Goal: Transaction & Acquisition: Purchase product/service

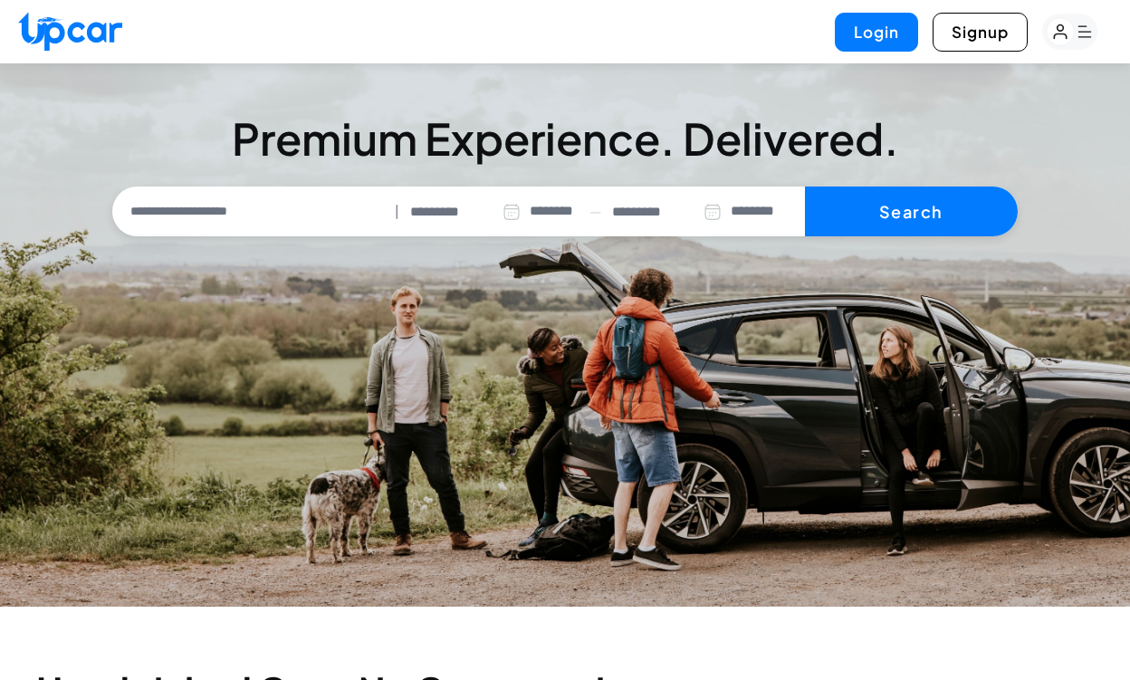
select select "********"
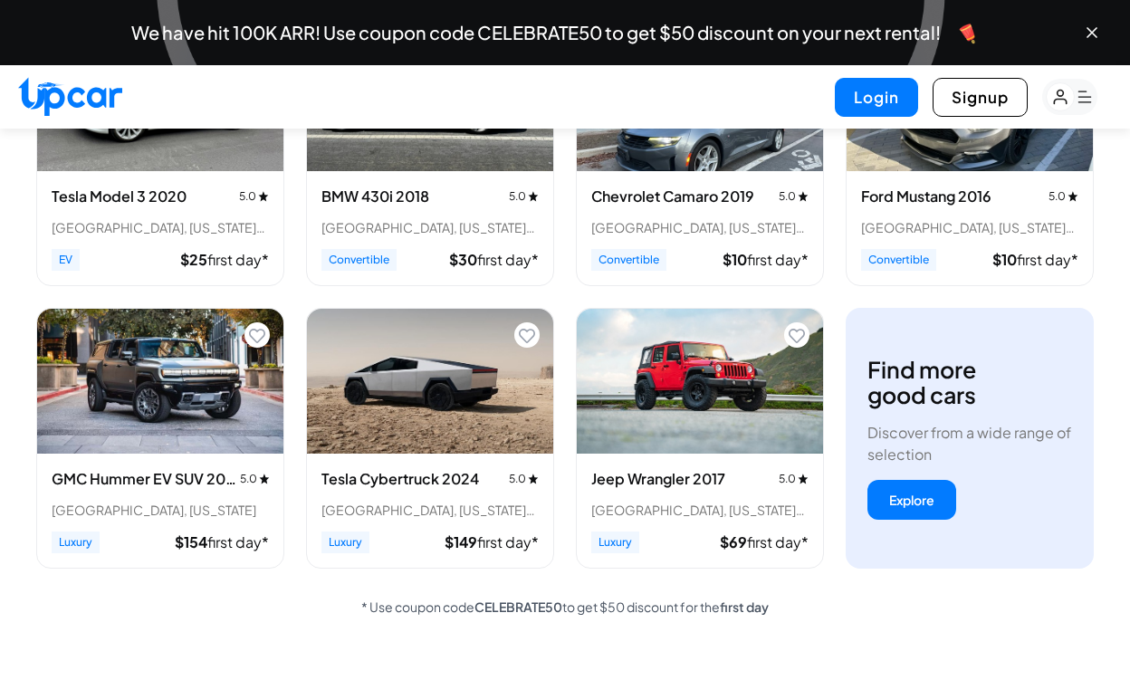
scroll to position [826, 0]
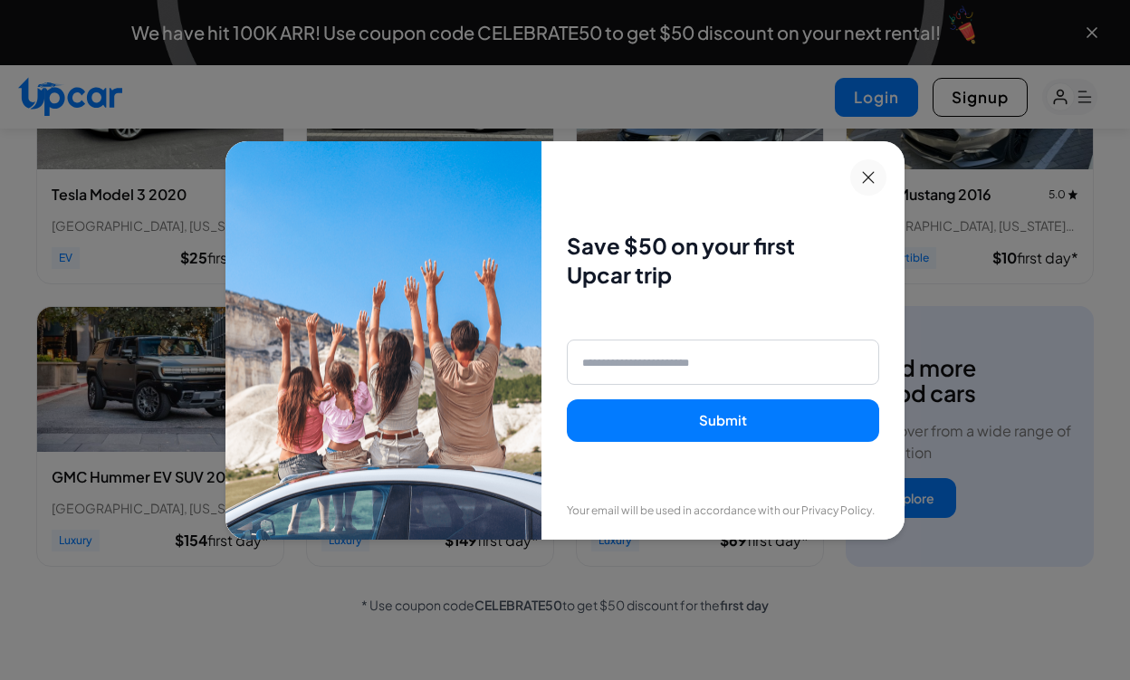
click at [862, 176] on icon at bounding box center [868, 177] width 13 height 13
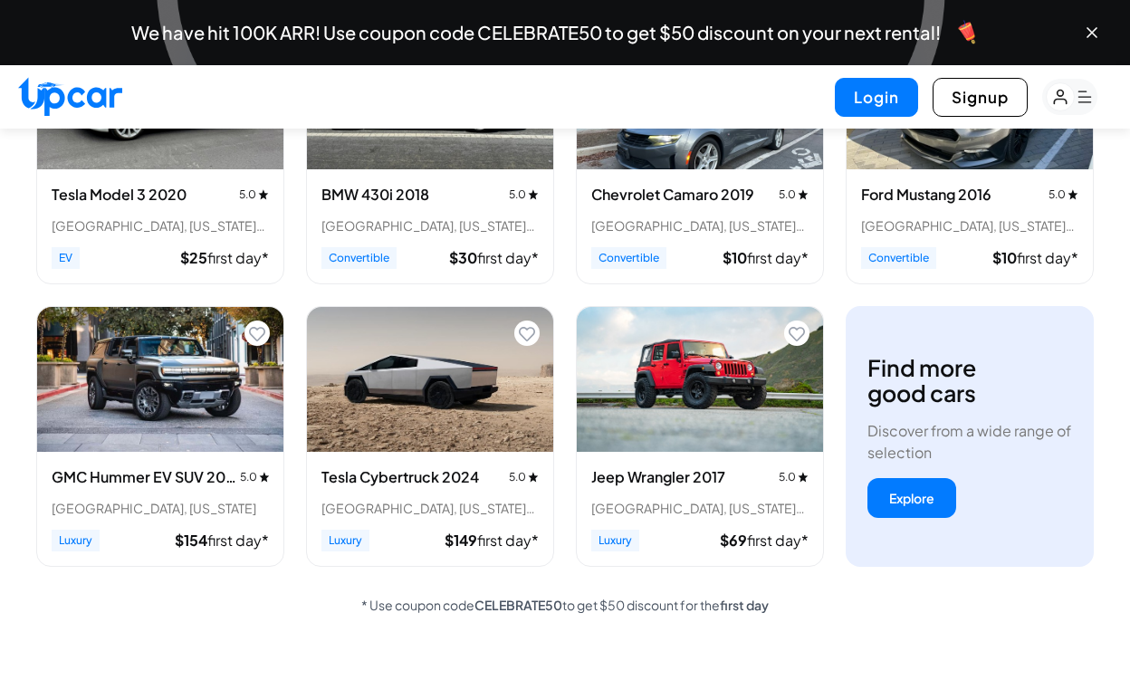
click at [421, 424] on img "View details for Tesla Cybertruck 2024" at bounding box center [430, 379] width 246 height 145
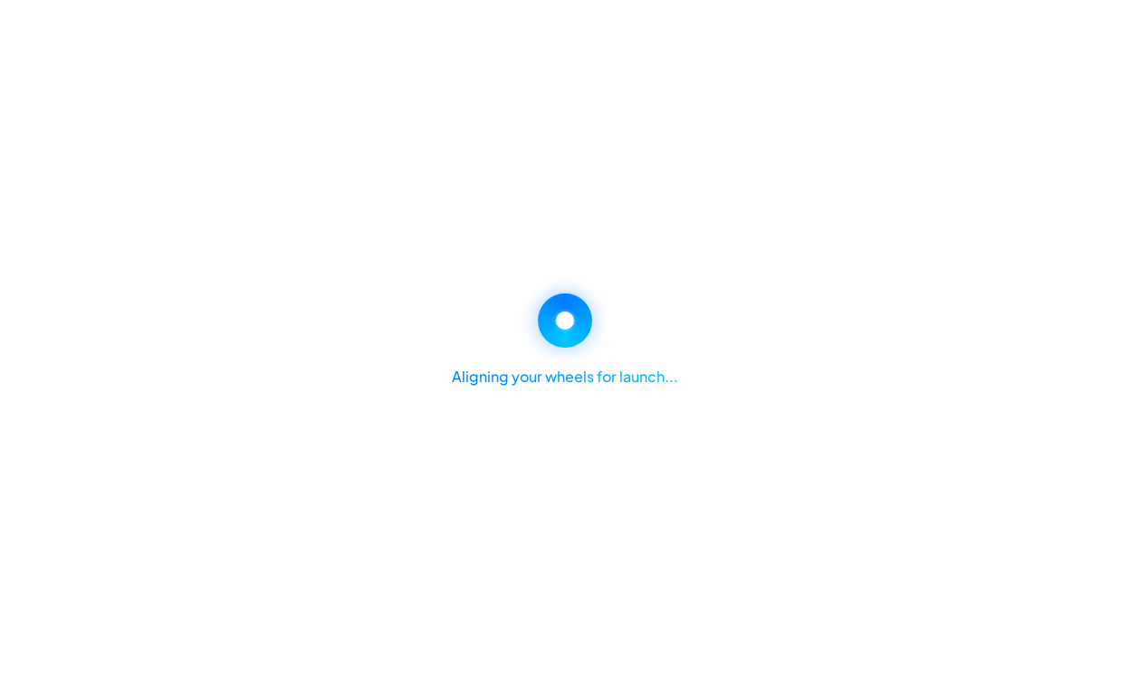
select select "********"
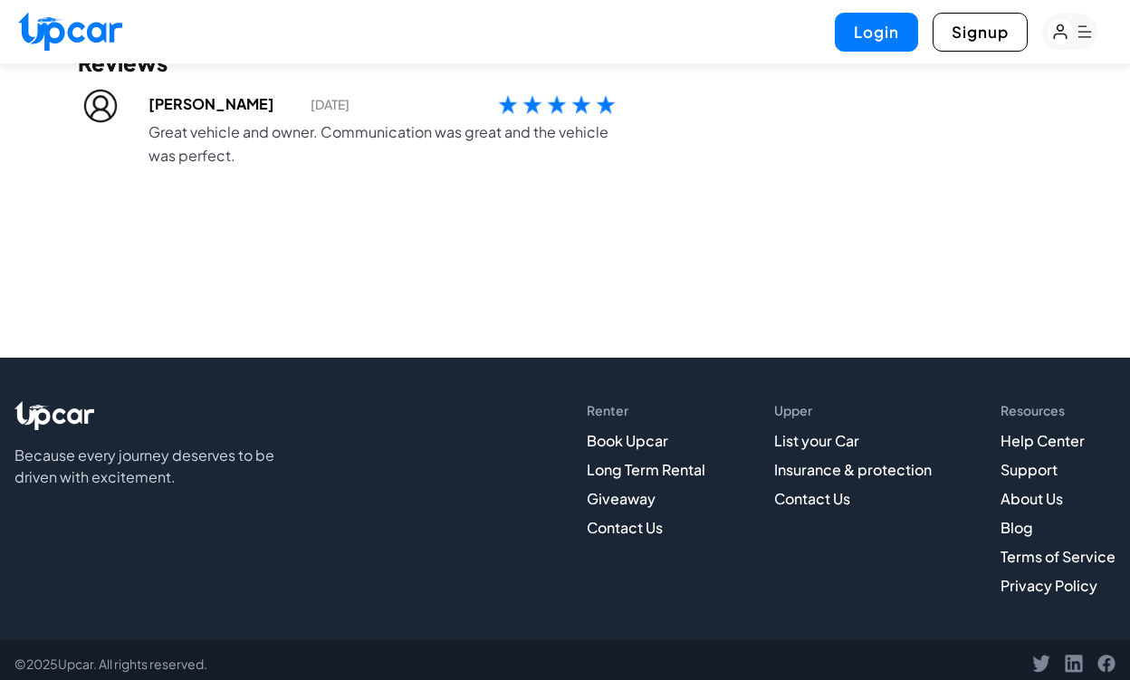
scroll to position [2268, 0]
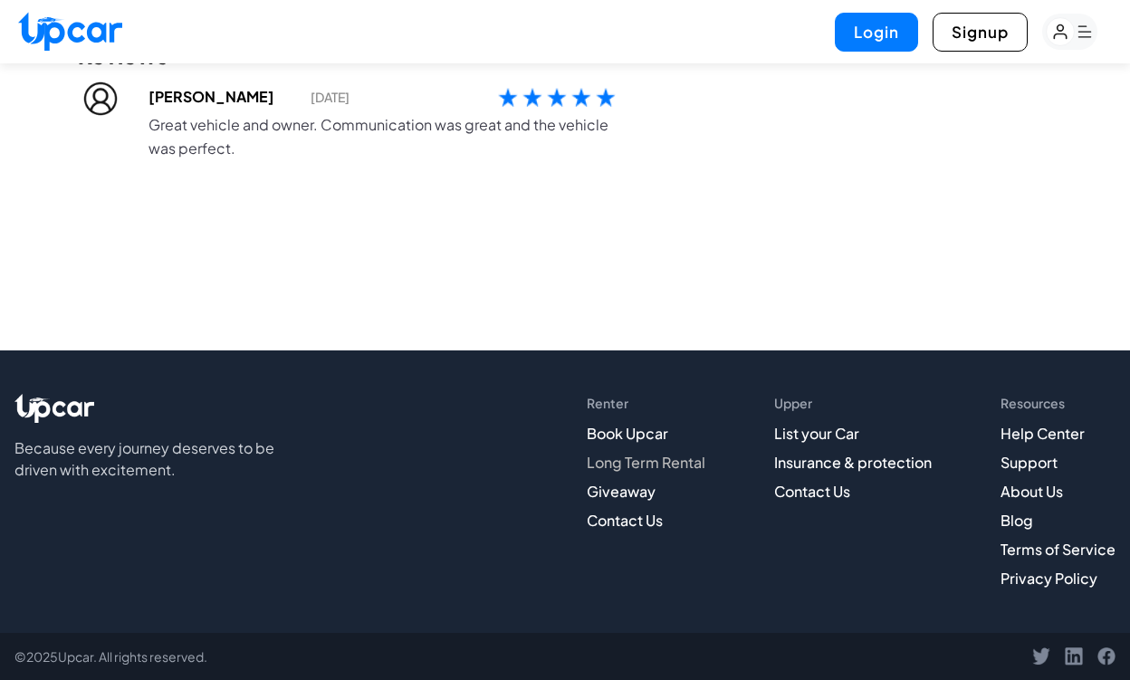
click at [668, 460] on link "Long Term Rental" at bounding box center [646, 462] width 119 height 19
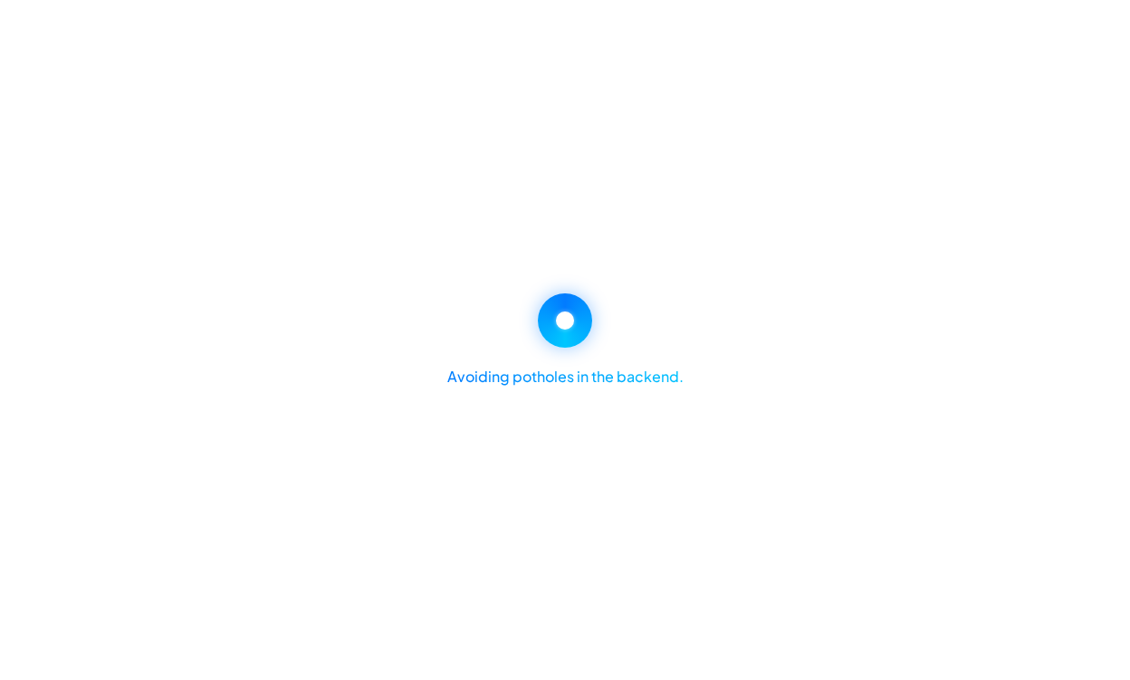
select select "********"
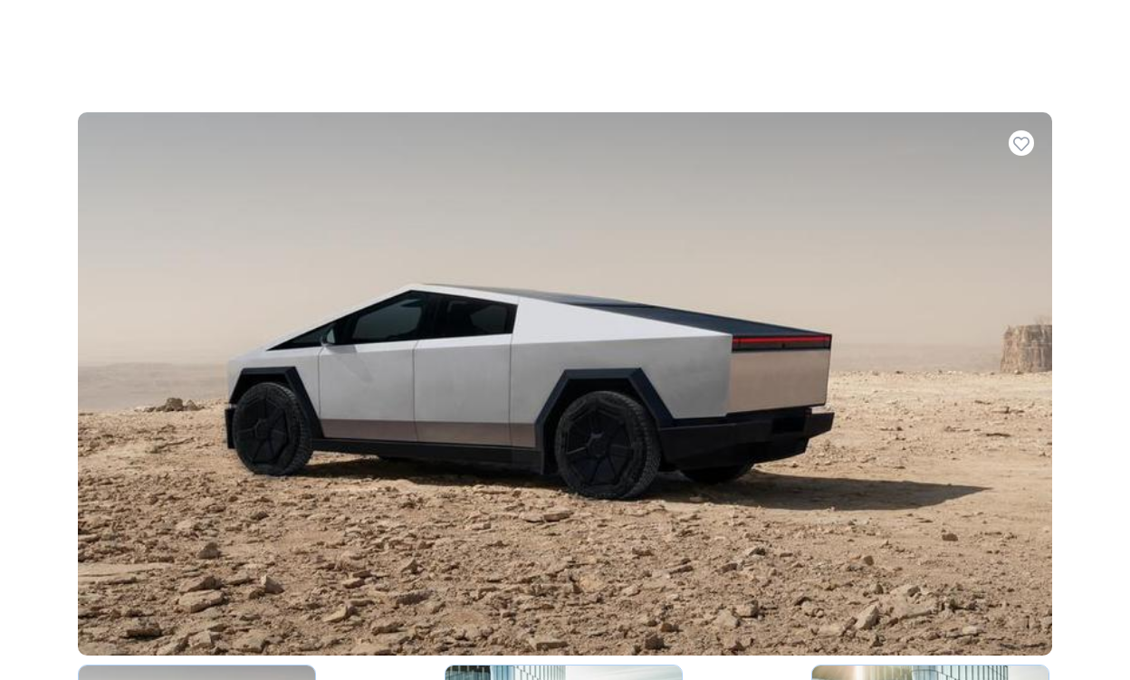
select select "*****"
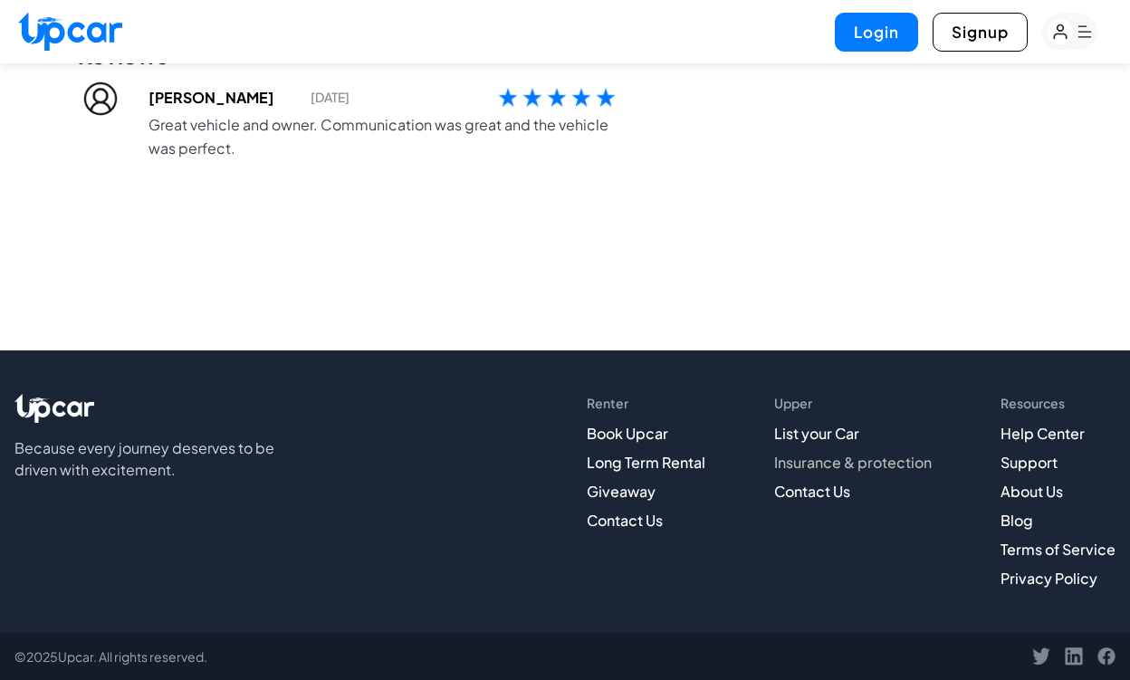
scroll to position [2268, 0]
click at [889, 466] on link "Insurance & protection" at bounding box center [853, 462] width 158 height 19
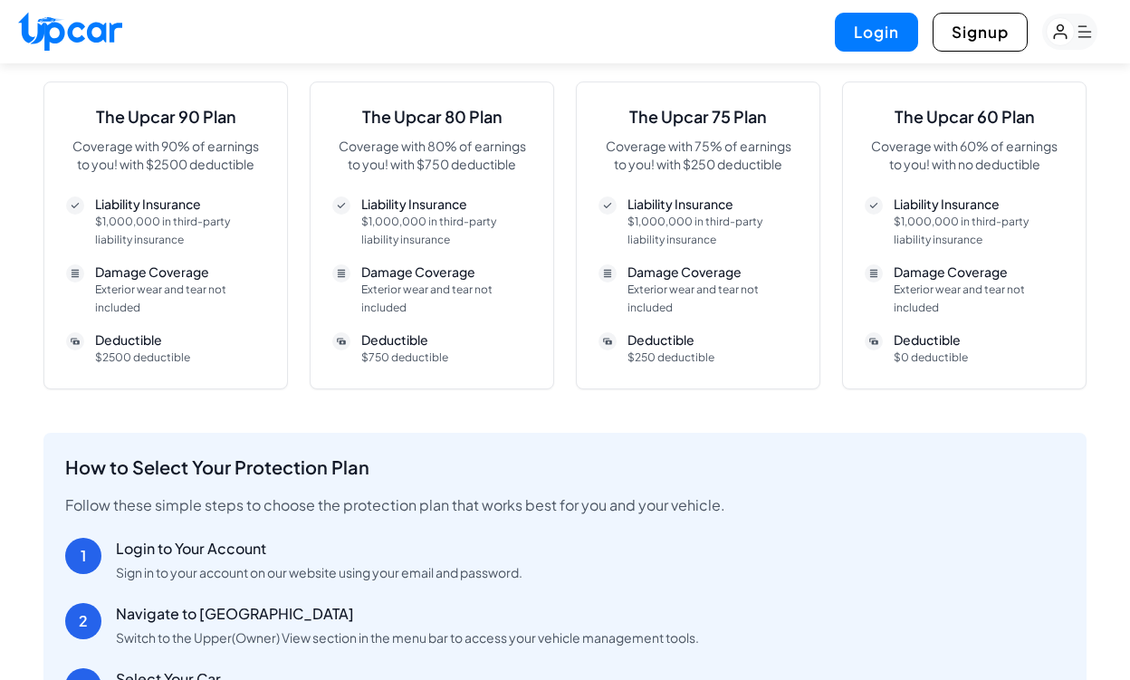
scroll to position [470, 0]
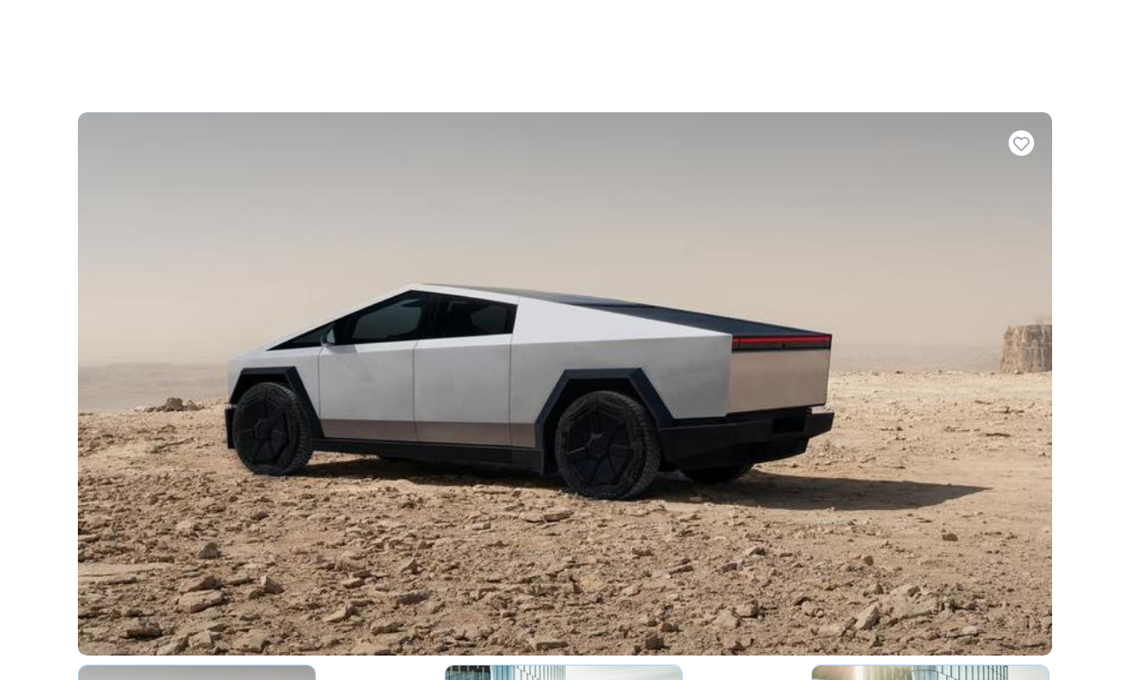
select select "*****"
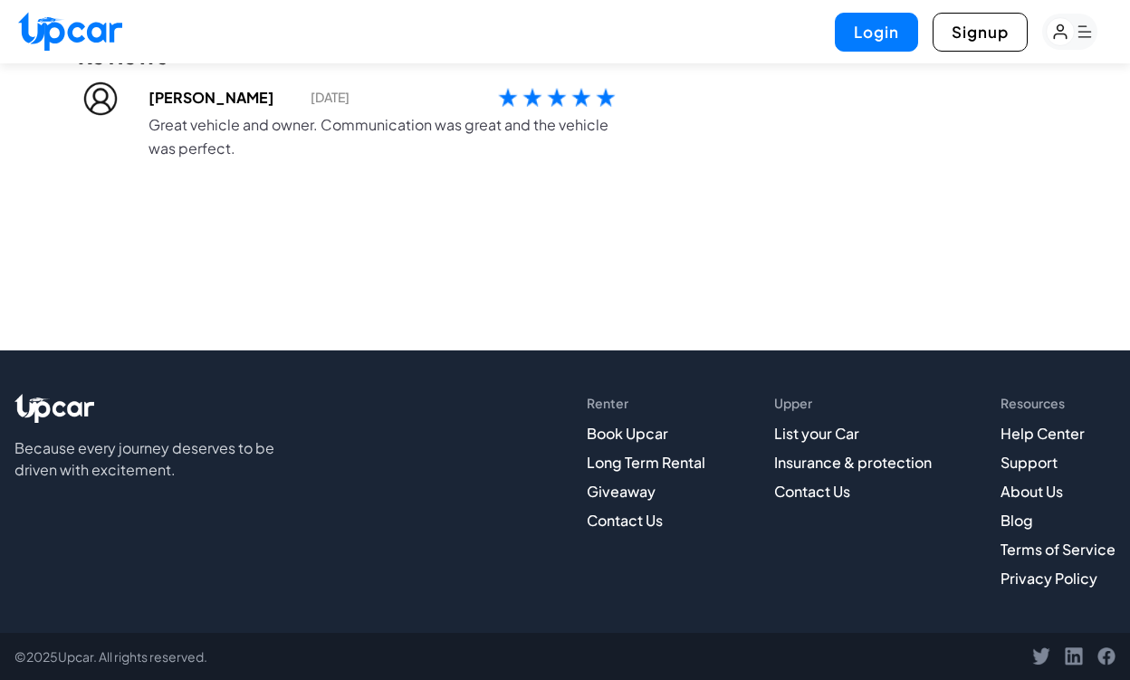
scroll to position [2268, 0]
click at [831, 495] on link "Contact Us" at bounding box center [812, 491] width 76 height 19
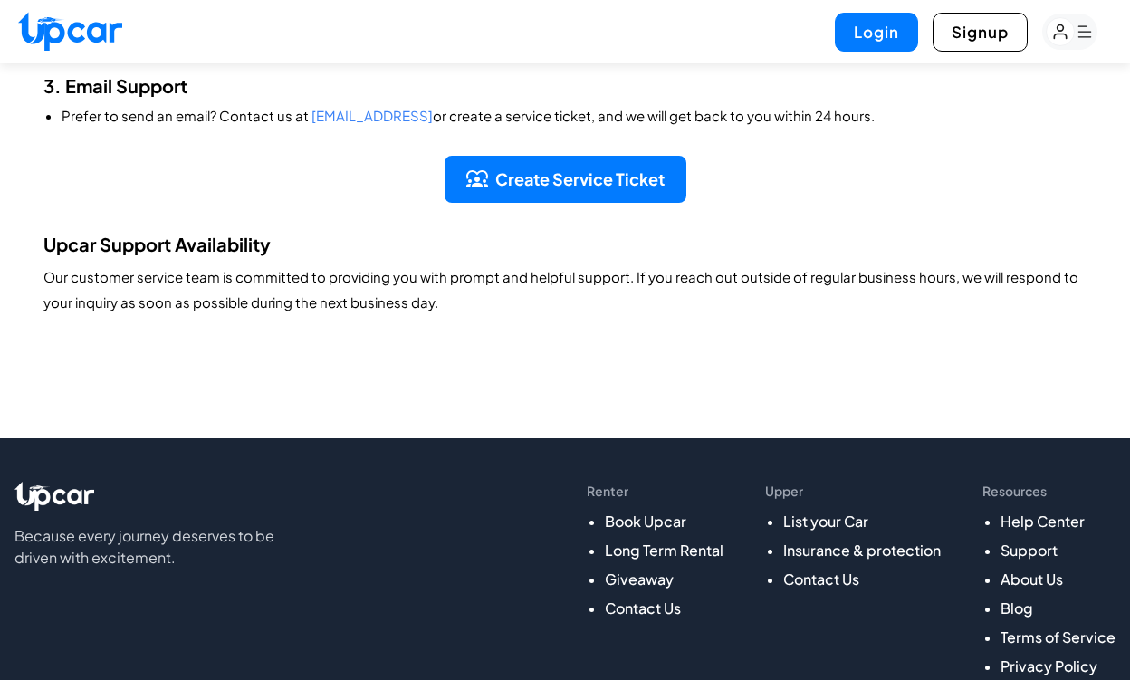
scroll to position [663, 0]
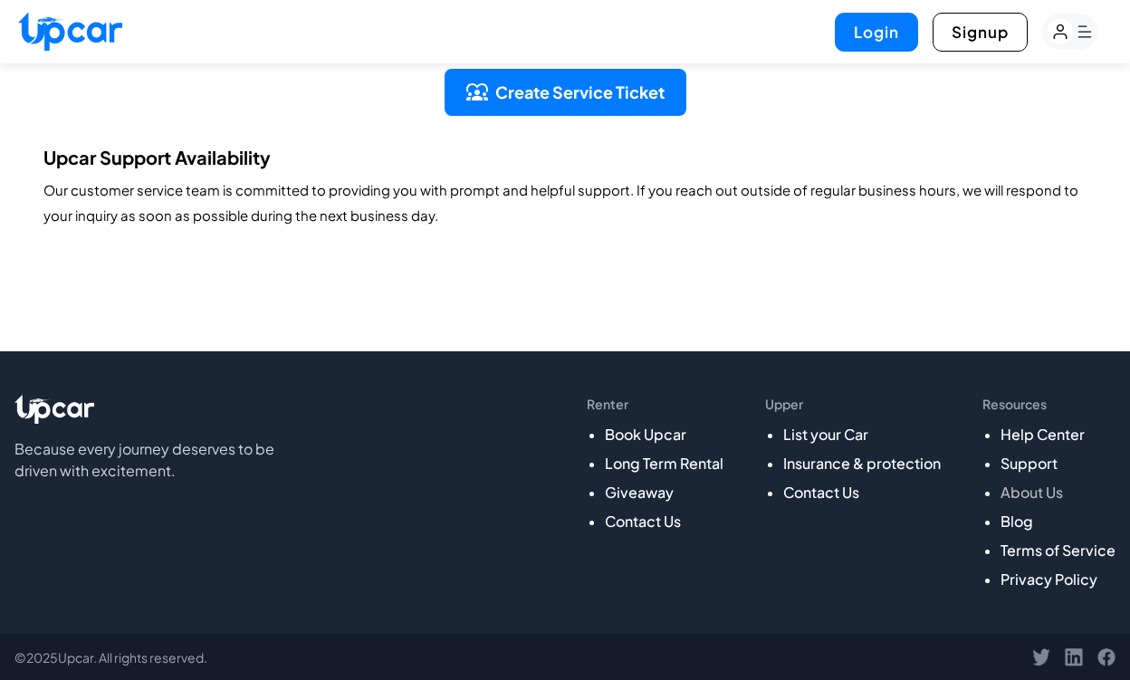
click at [1042, 496] on link "About Us" at bounding box center [1032, 492] width 62 height 19
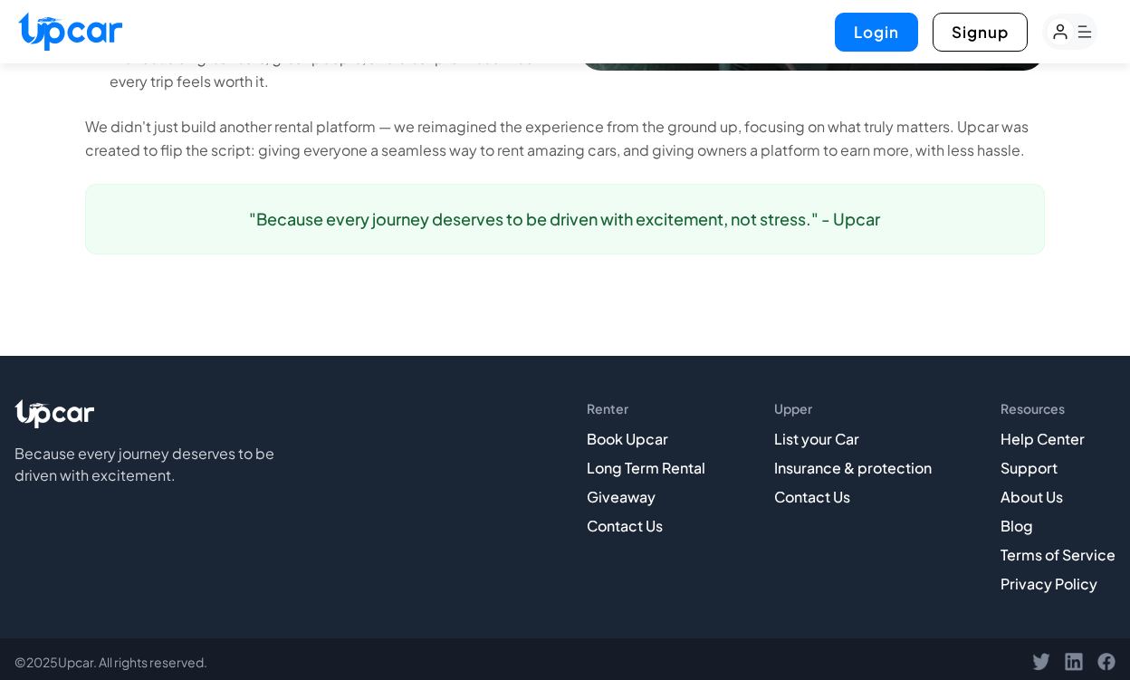
scroll to position [1678, 0]
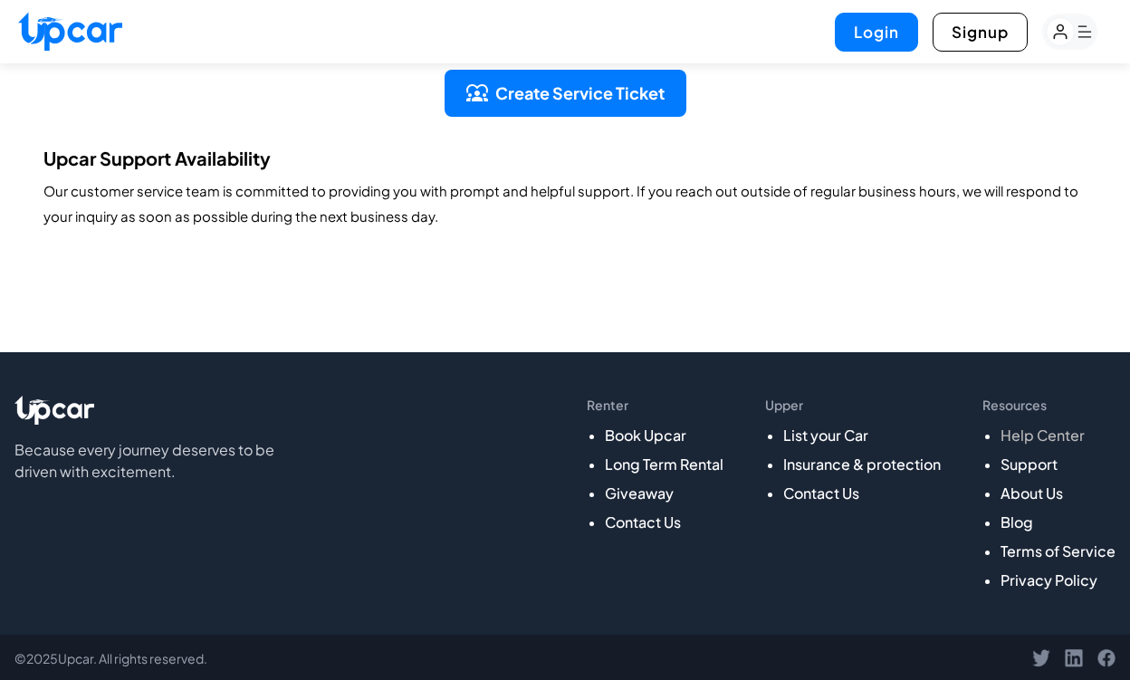
click at [1019, 430] on link "Help Center" at bounding box center [1043, 435] width 84 height 19
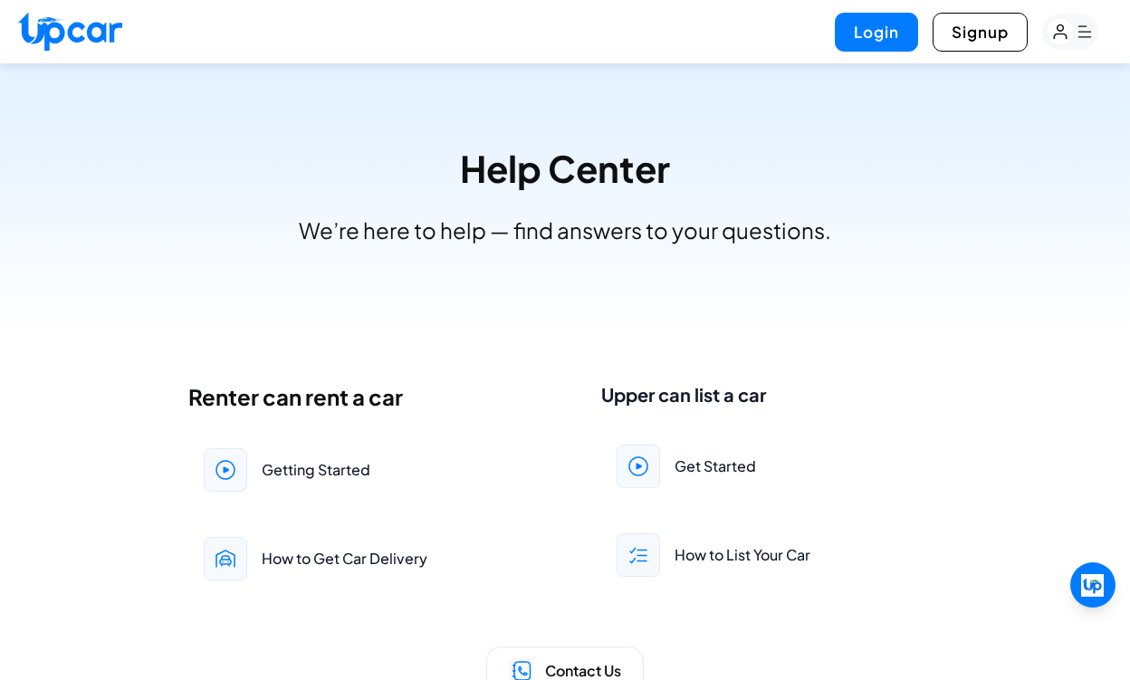
click at [65, 29] on img at bounding box center [70, 31] width 104 height 39
select select "********"
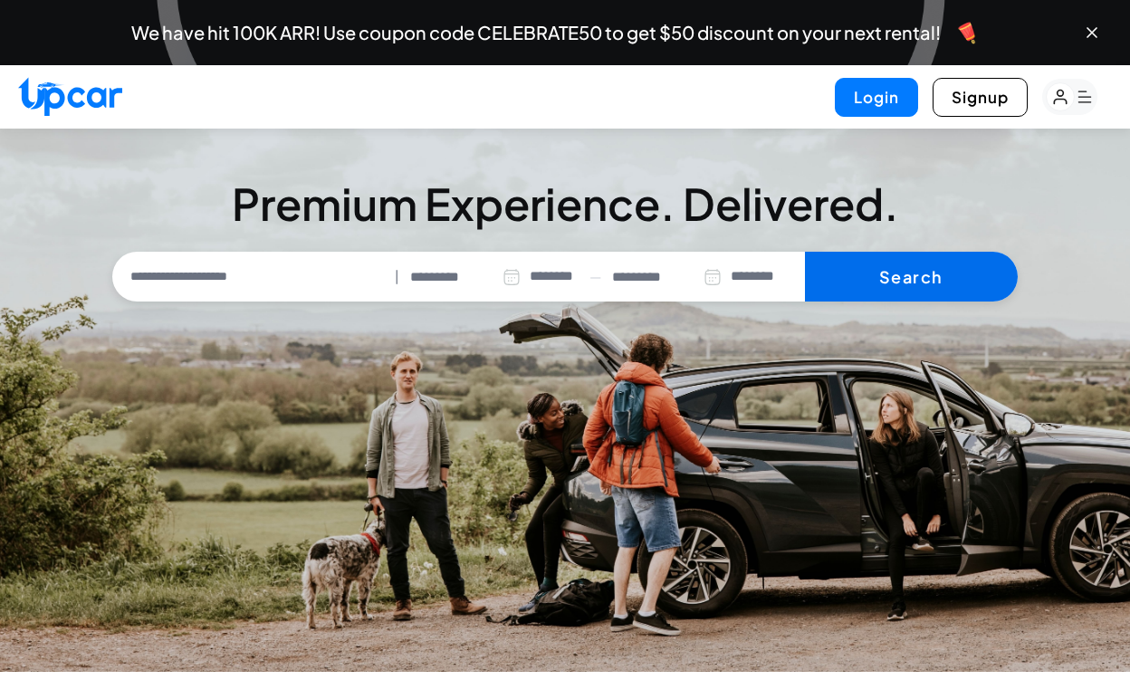
click at [901, 272] on button "Search" at bounding box center [911, 277] width 213 height 51
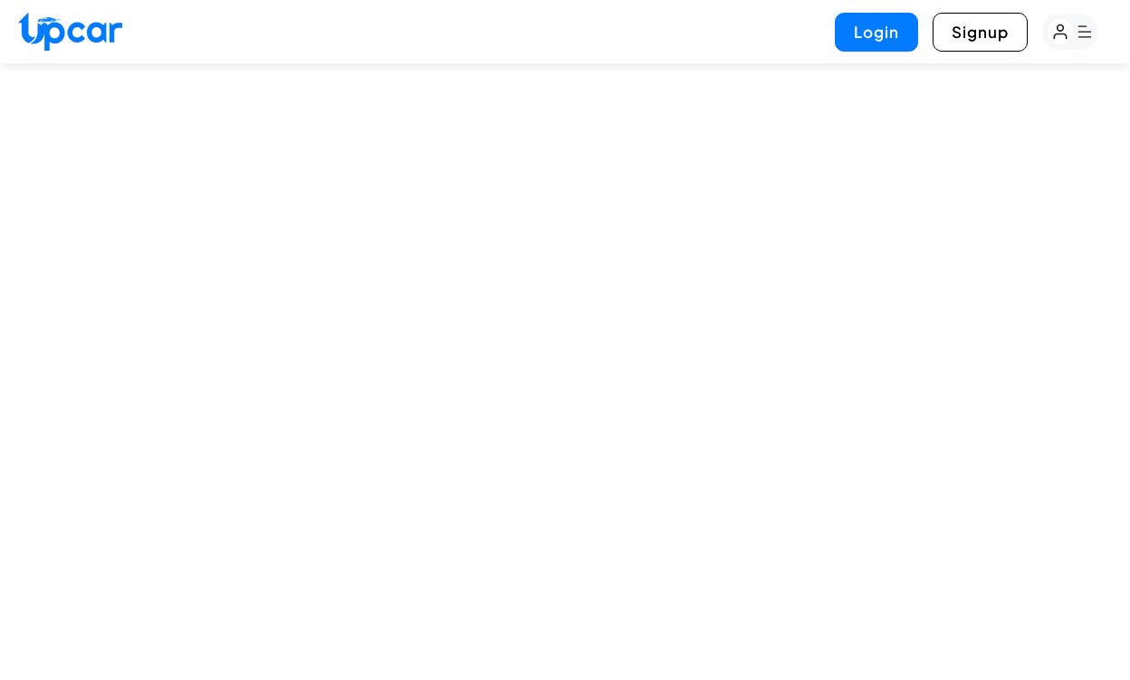
select select "********"
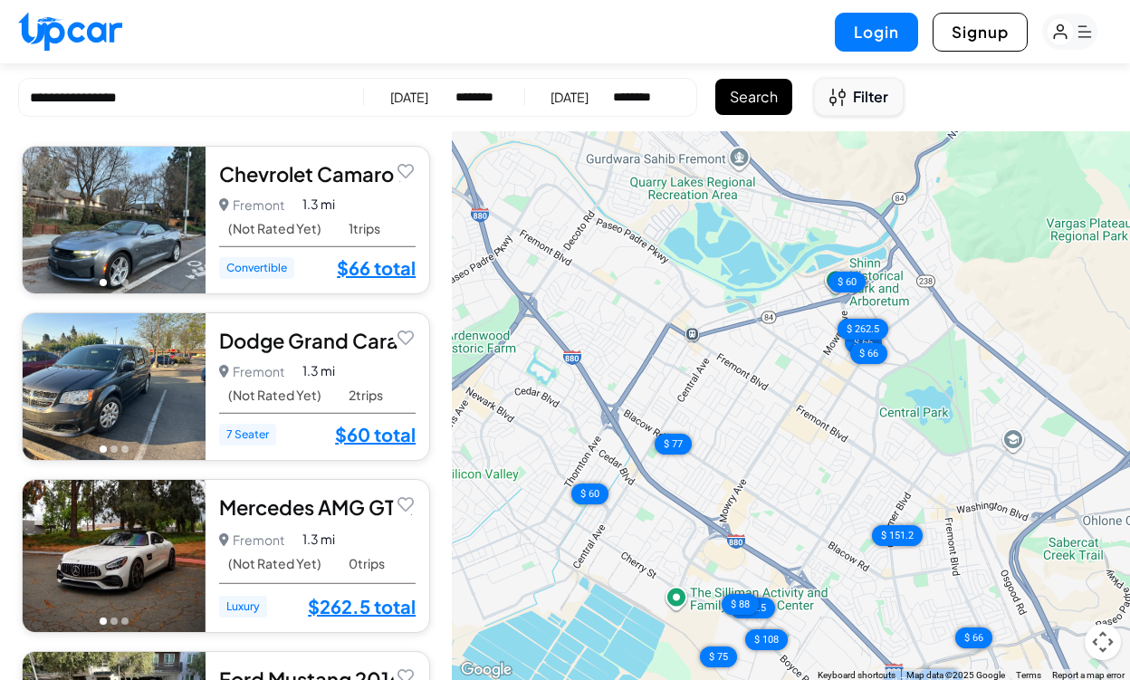
click at [878, 109] on button "Filter" at bounding box center [859, 97] width 90 height 38
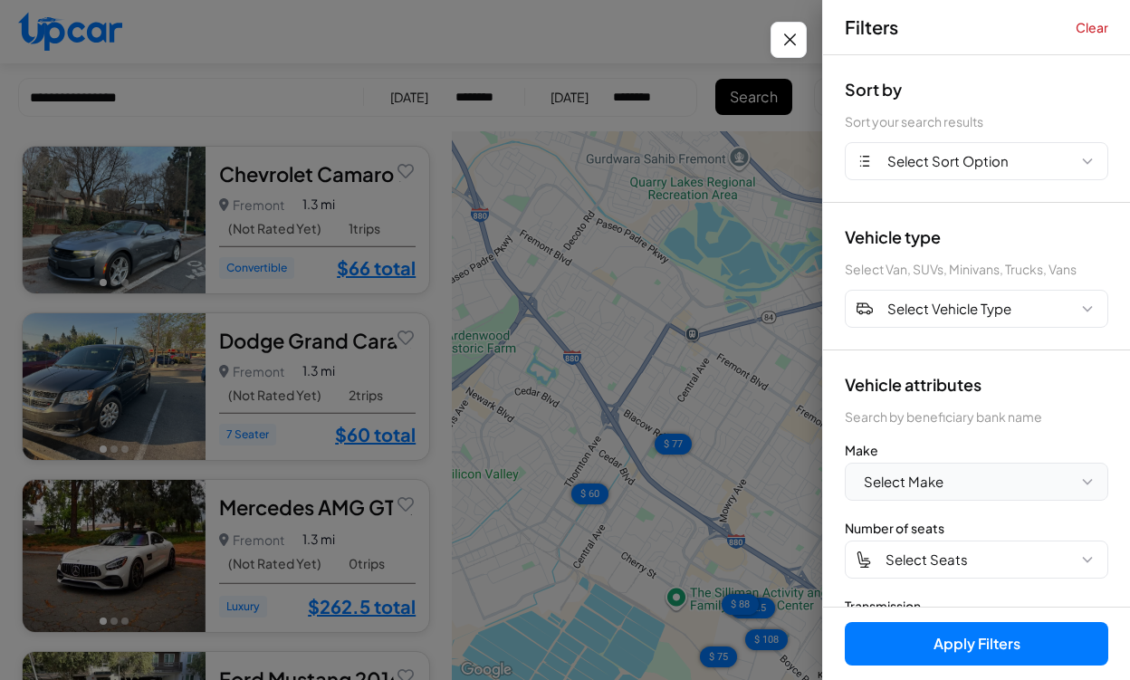
click at [946, 470] on button "Select Make" at bounding box center [977, 482] width 264 height 38
click at [894, 553] on button "BMW" at bounding box center [977, 558] width 262 height 35
click at [911, 640] on button "Apply Filters (1)" at bounding box center [977, 643] width 264 height 43
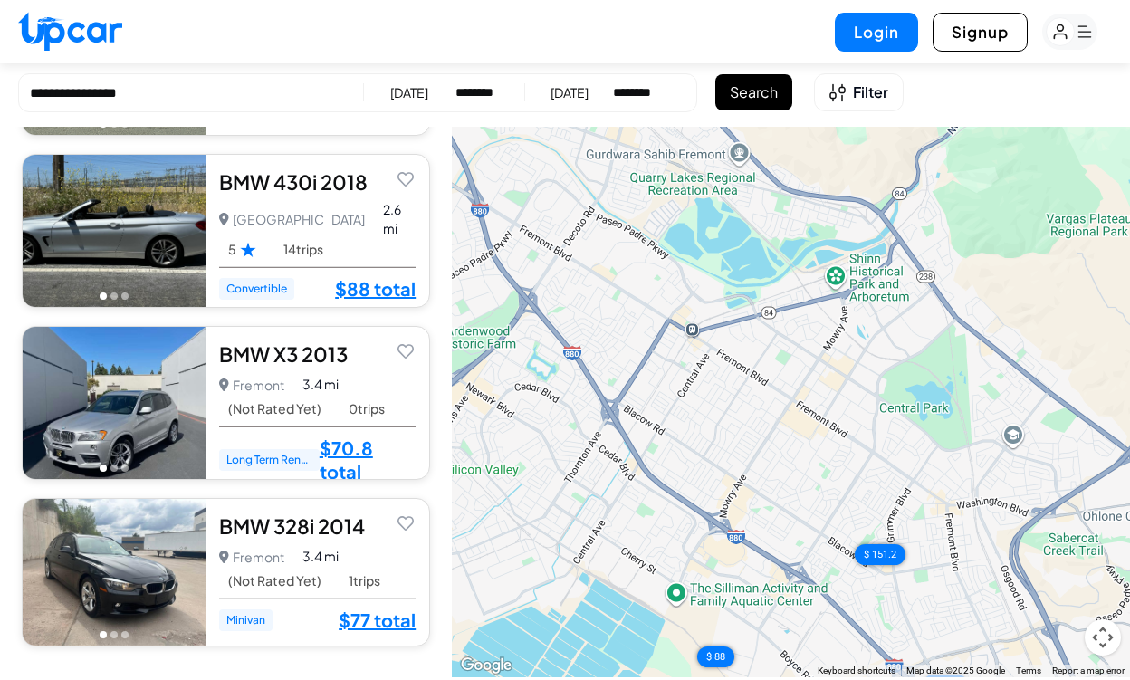
scroll to position [6, 0]
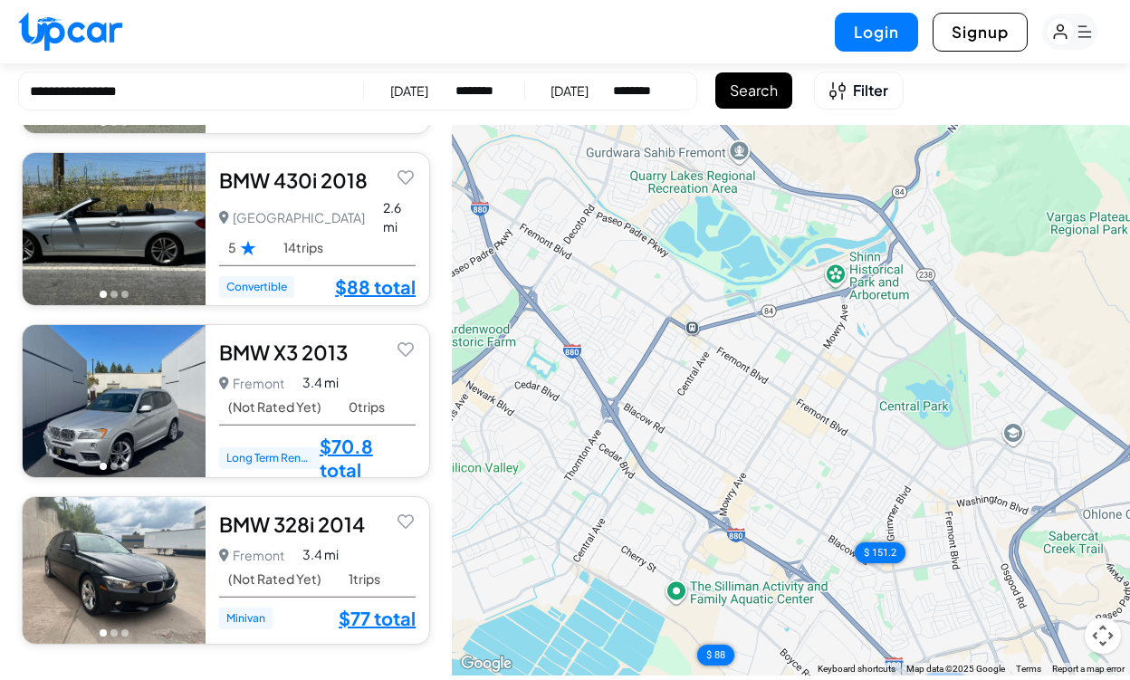
click at [498, 91] on select "********* ******** ******** ******* ******* ******* ******* ******* ******* ***…" at bounding box center [477, 91] width 43 height 18
click at [402, 88] on div "8/21/2025" at bounding box center [409, 91] width 38 height 18
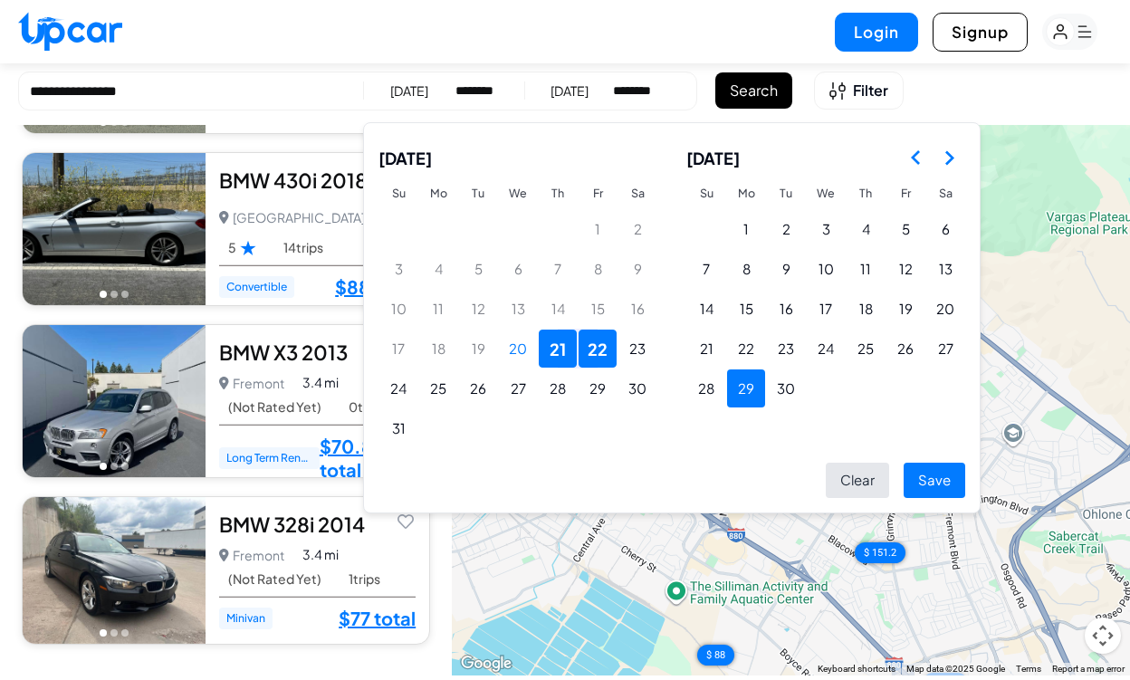
click at [753, 385] on button "29" at bounding box center [746, 389] width 38 height 38
click at [716, 385] on button "28" at bounding box center [706, 389] width 38 height 38
click at [917, 346] on button "26" at bounding box center [906, 349] width 38 height 38
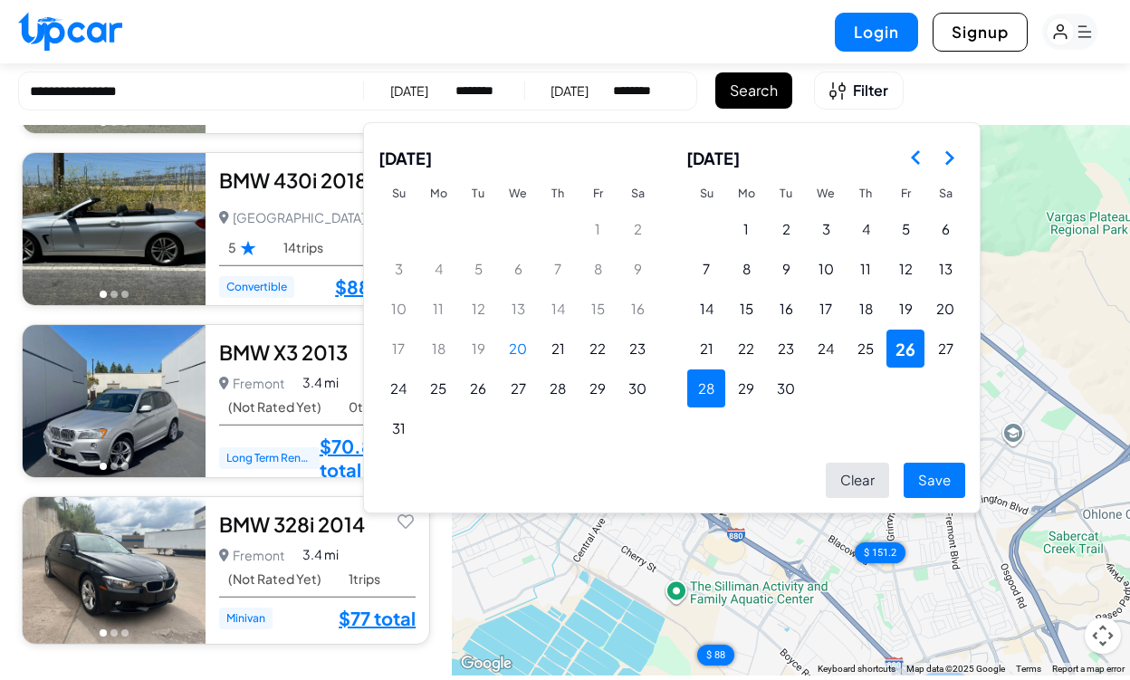
click at [706, 381] on button "28" at bounding box center [706, 389] width 38 height 38
click at [788, 386] on button "30" at bounding box center [786, 389] width 38 height 38
click at [701, 383] on button "28" at bounding box center [706, 389] width 38 height 38
click at [754, 389] on button "29" at bounding box center [746, 389] width 38 height 38
click at [673, 399] on div "August 2025 Su Mo Tu We Th Fr Sa 1 2 3 4 5 6 7 8 9 10 11 12 13 14 15 16 17 18 1…" at bounding box center [672, 293] width 587 height 311
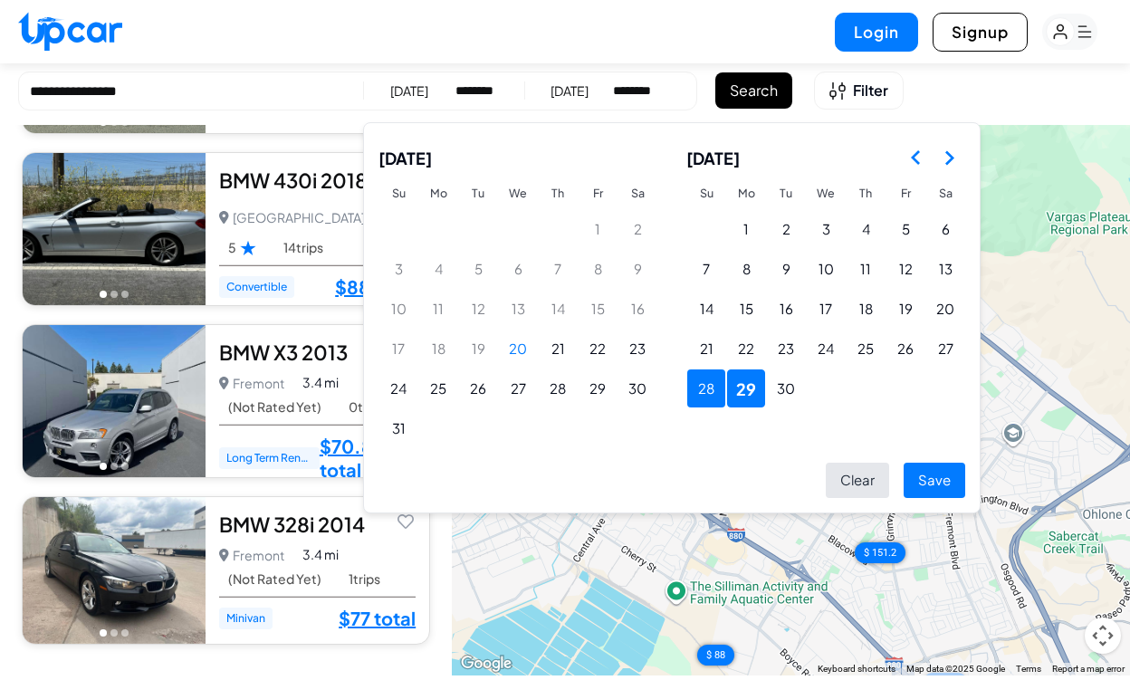
click at [705, 395] on button "28" at bounding box center [706, 389] width 38 height 38
click at [774, 385] on button "30" at bounding box center [786, 389] width 38 height 38
click at [702, 397] on button "28" at bounding box center [706, 389] width 38 height 38
click at [940, 484] on button "Save" at bounding box center [935, 480] width 62 height 35
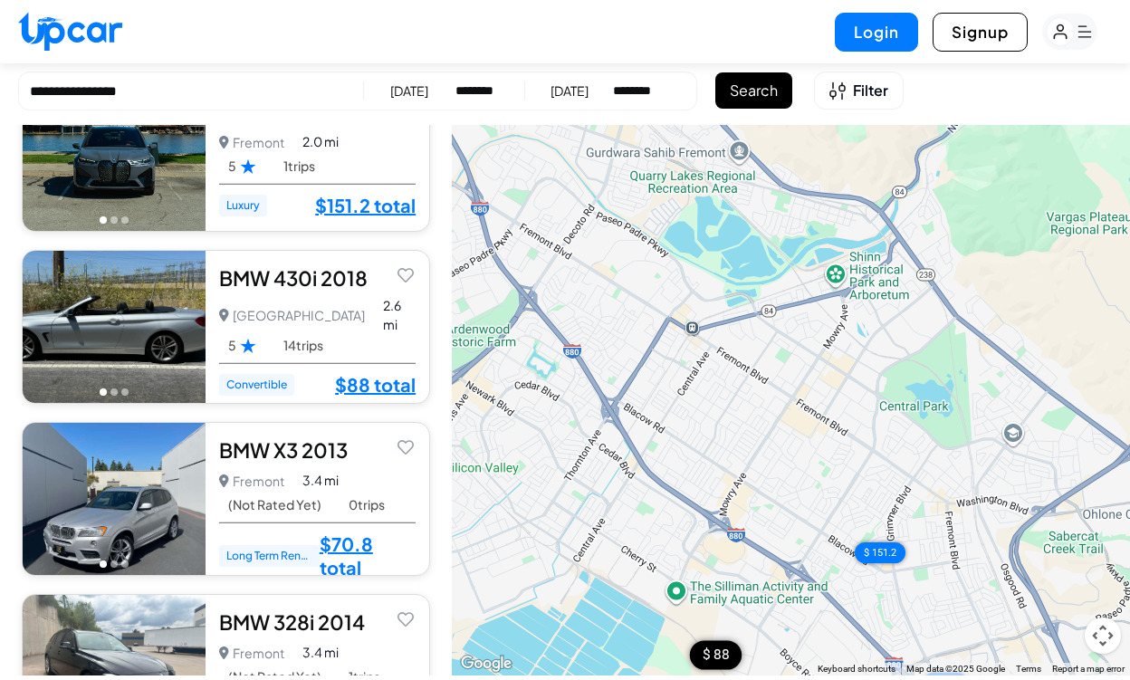
scroll to position [154, 0]
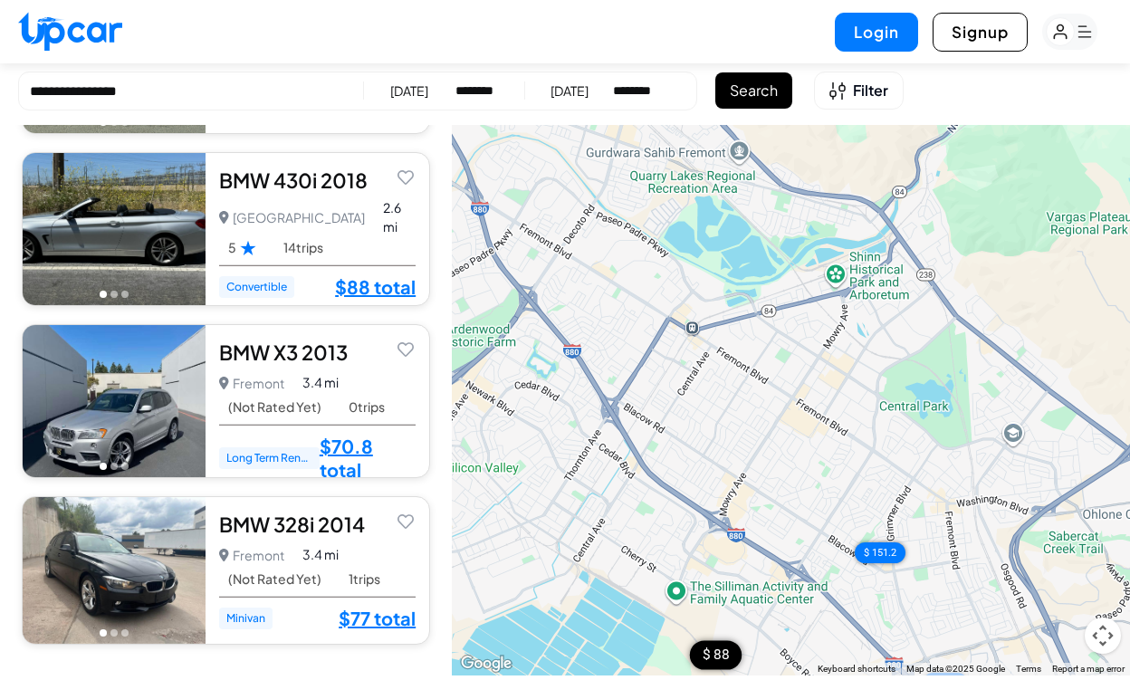
click at [288, 184] on div "BMW 430i 2018" at bounding box center [317, 180] width 197 height 27
click at [872, 104] on button "Filter" at bounding box center [859, 91] width 90 height 38
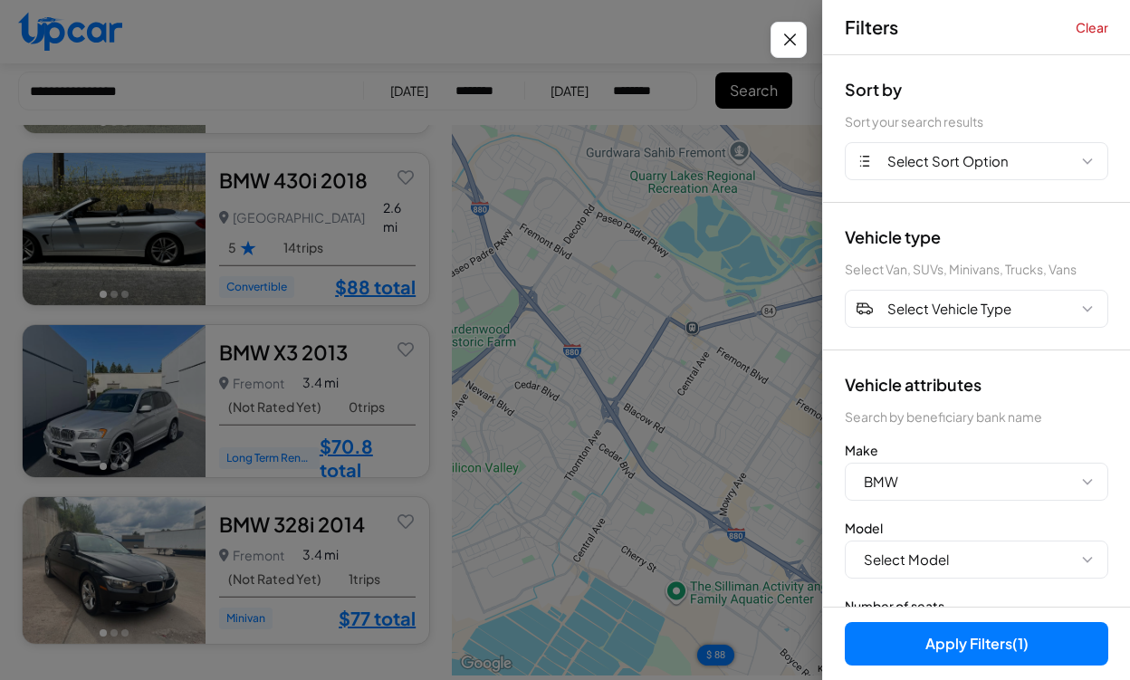
click at [1096, 29] on button "Clear" at bounding box center [1092, 27] width 33 height 18
click at [906, 640] on button "Apply Filters" at bounding box center [977, 643] width 264 height 43
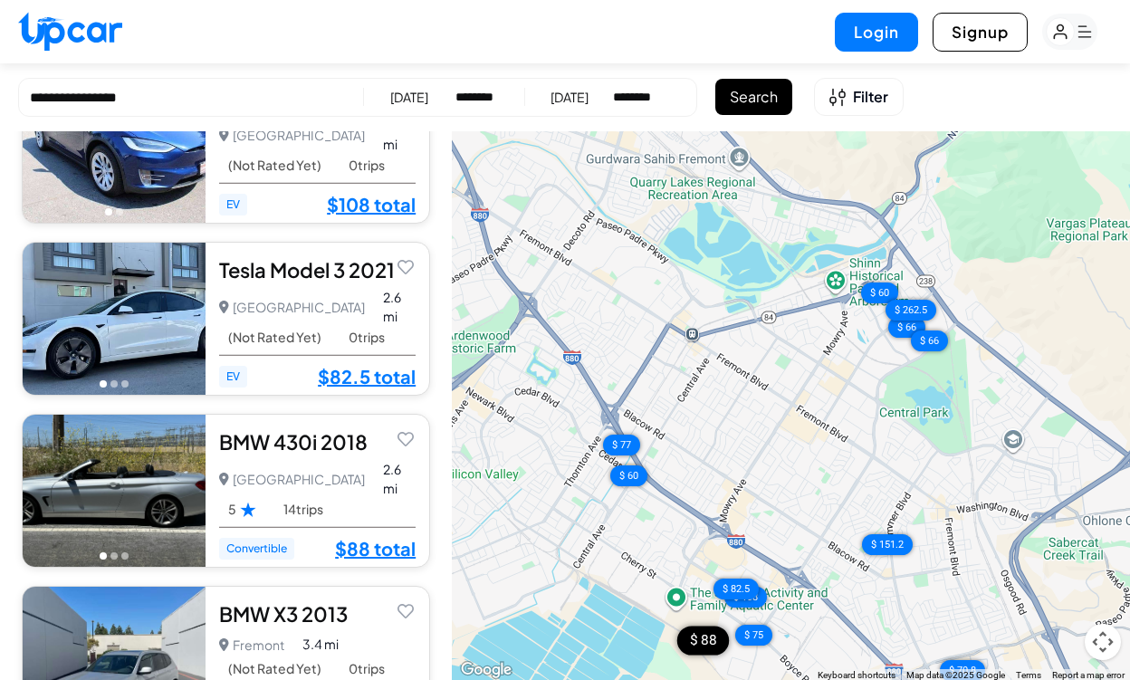
scroll to position [1300, 0]
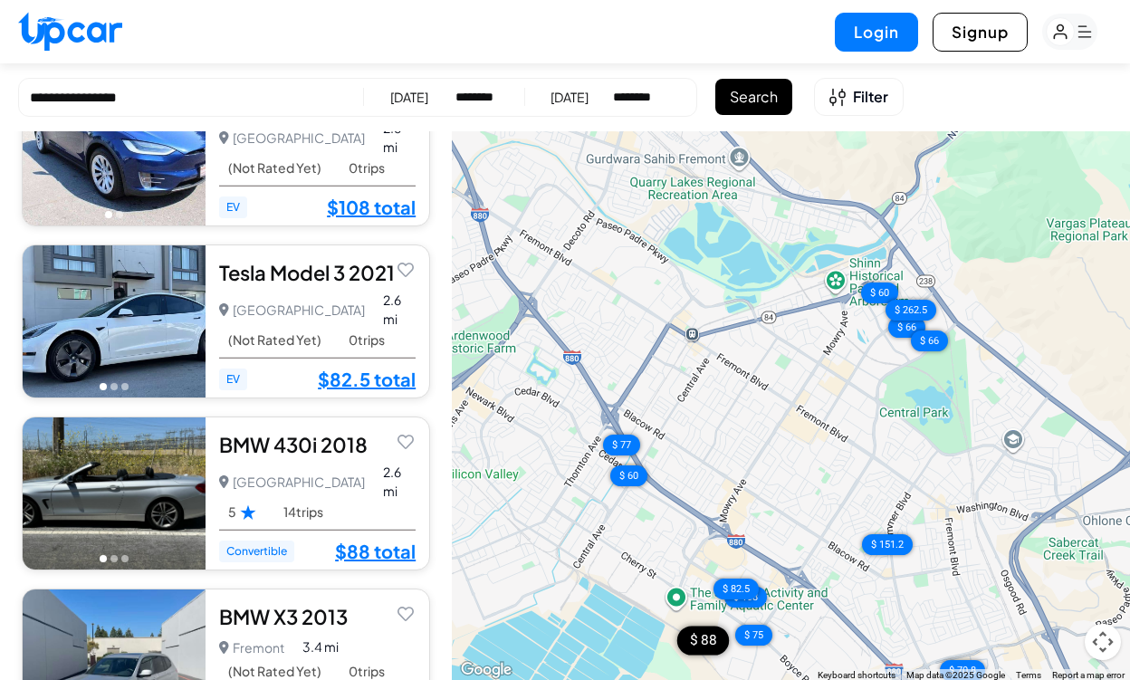
click at [177, 442] on img at bounding box center [114, 494] width 183 height 152
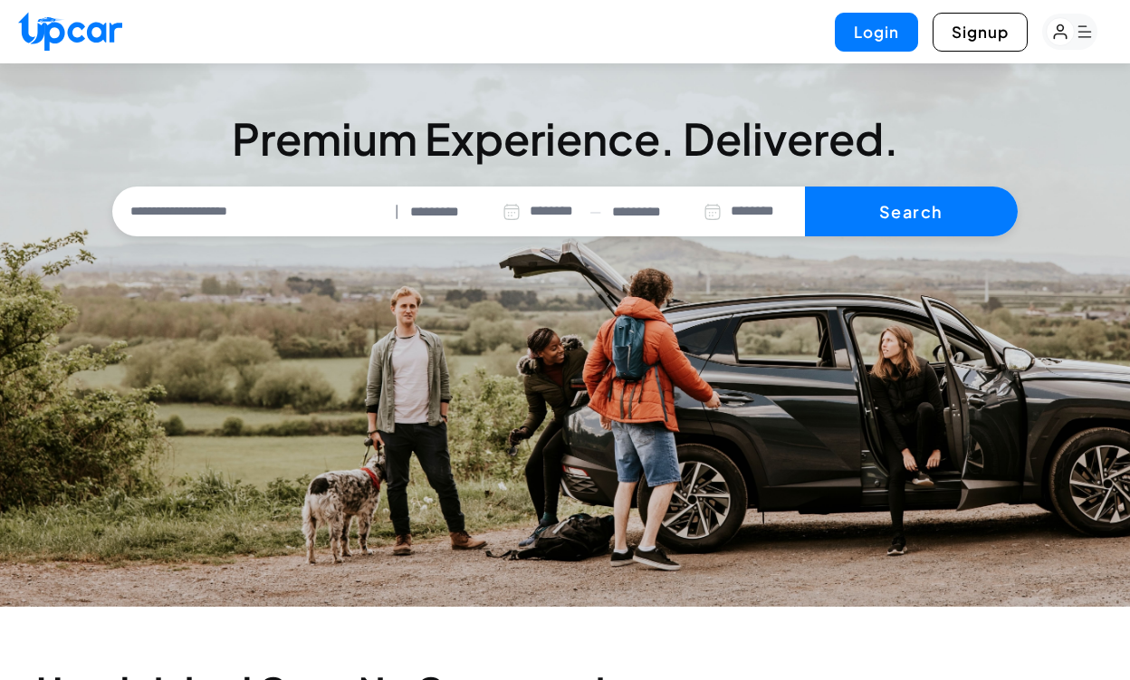
select select "********"
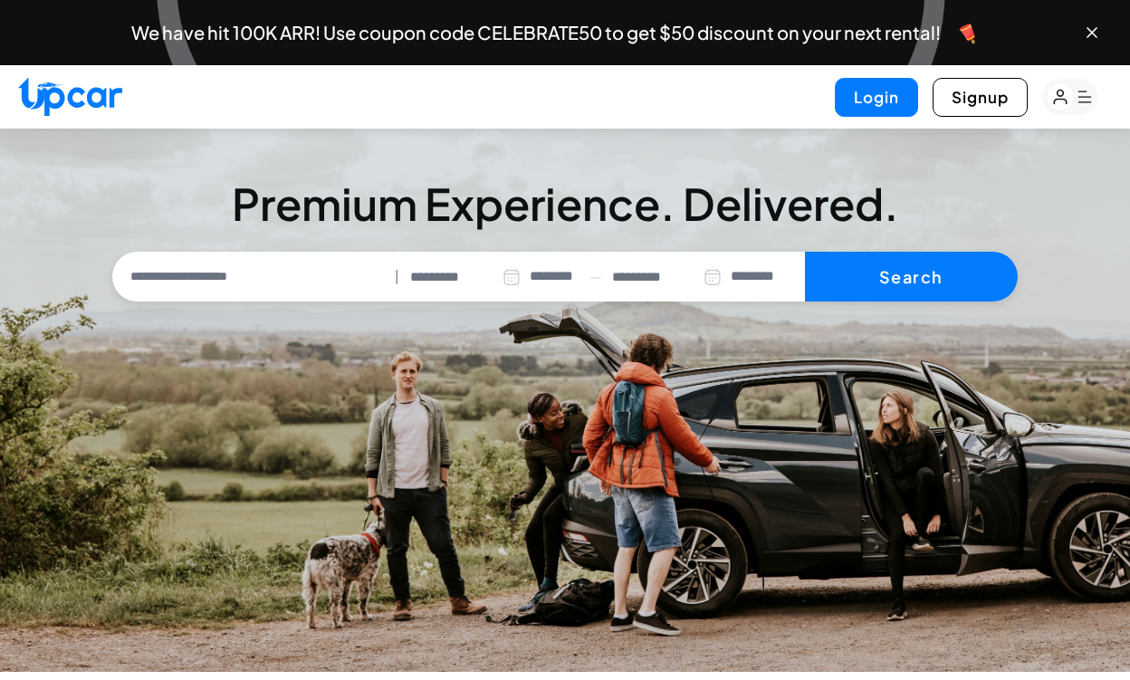
click at [331, 283] on input "text" at bounding box center [253, 277] width 272 height 38
click at [256, 331] on div "Current Location" at bounding box center [212, 318] width 179 height 31
click at [464, 280] on input "*********" at bounding box center [465, 277] width 110 height 21
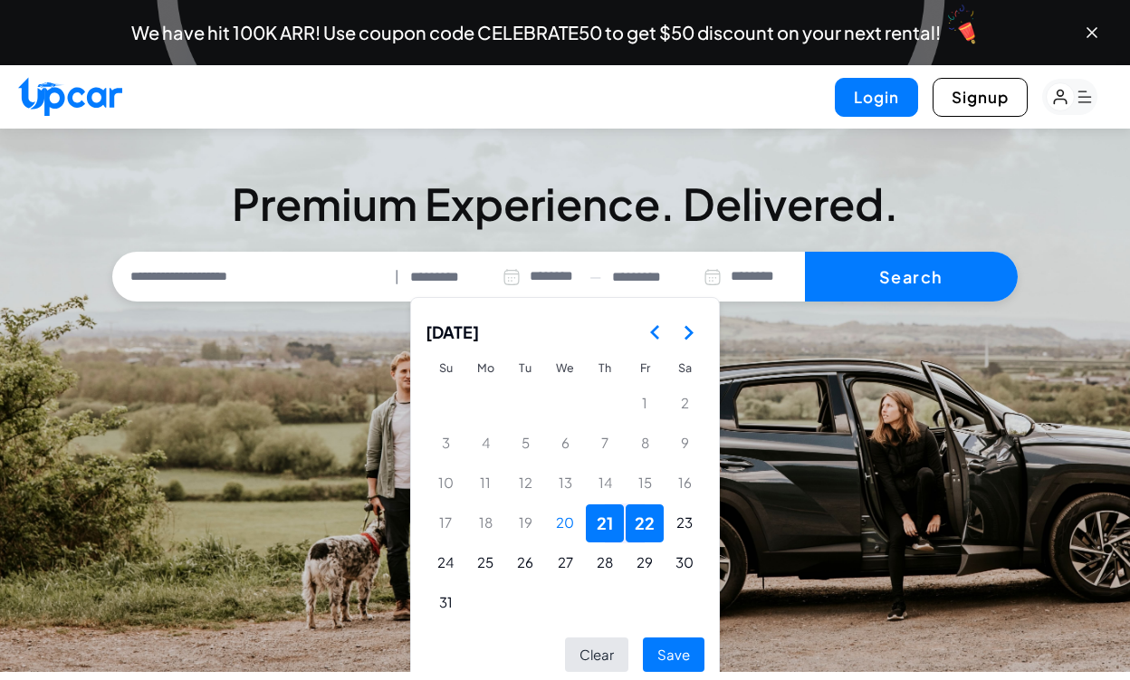
click at [505, 568] on td "26" at bounding box center [525, 563] width 40 height 40
click at [488, 564] on button "25" at bounding box center [485, 563] width 38 height 38
click at [530, 562] on button "26" at bounding box center [525, 563] width 38 height 38
click at [673, 647] on button "Save" at bounding box center [674, 655] width 62 height 35
type input "*********"
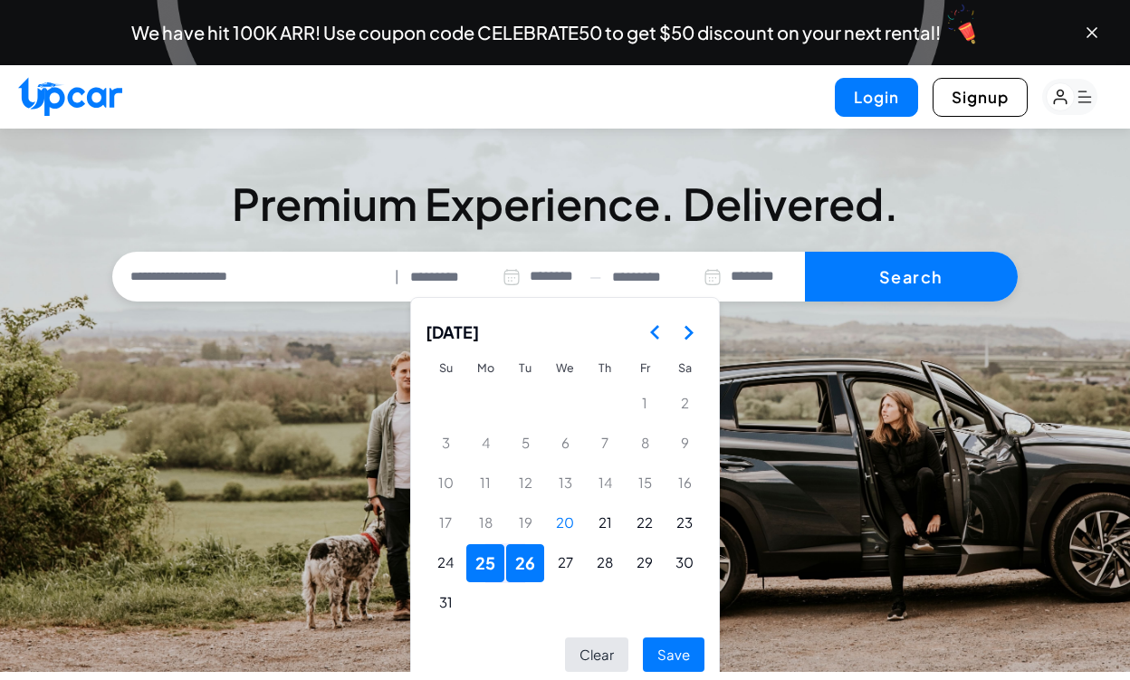
type input "*********"
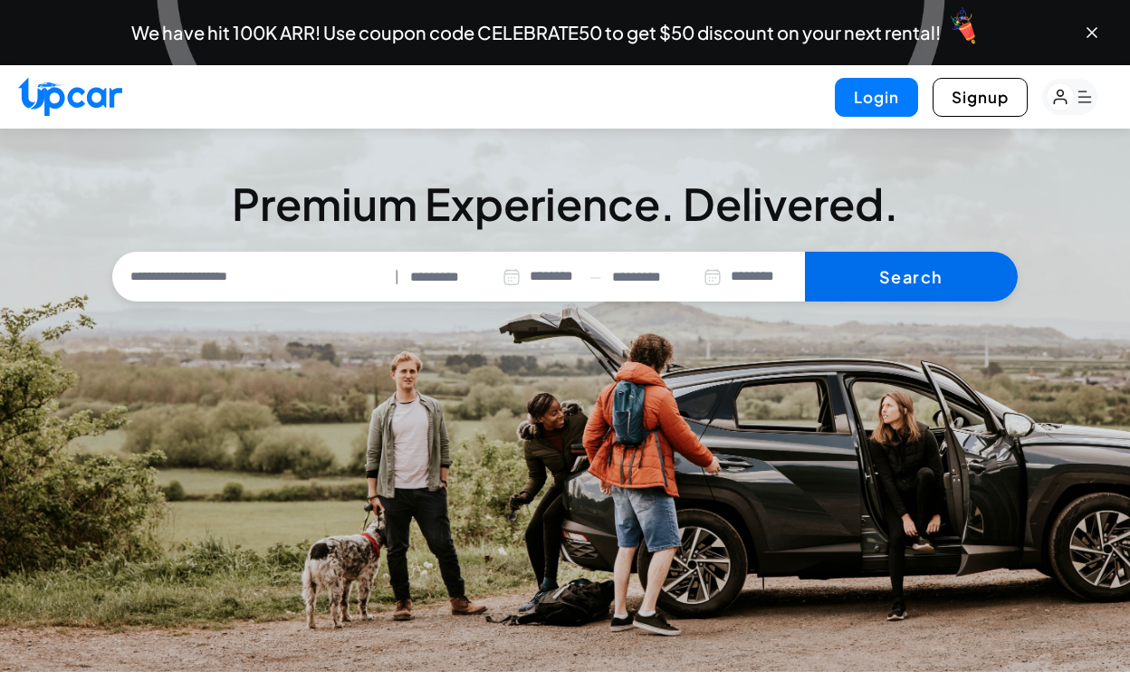
click at [953, 255] on button "Search" at bounding box center [911, 277] width 213 height 51
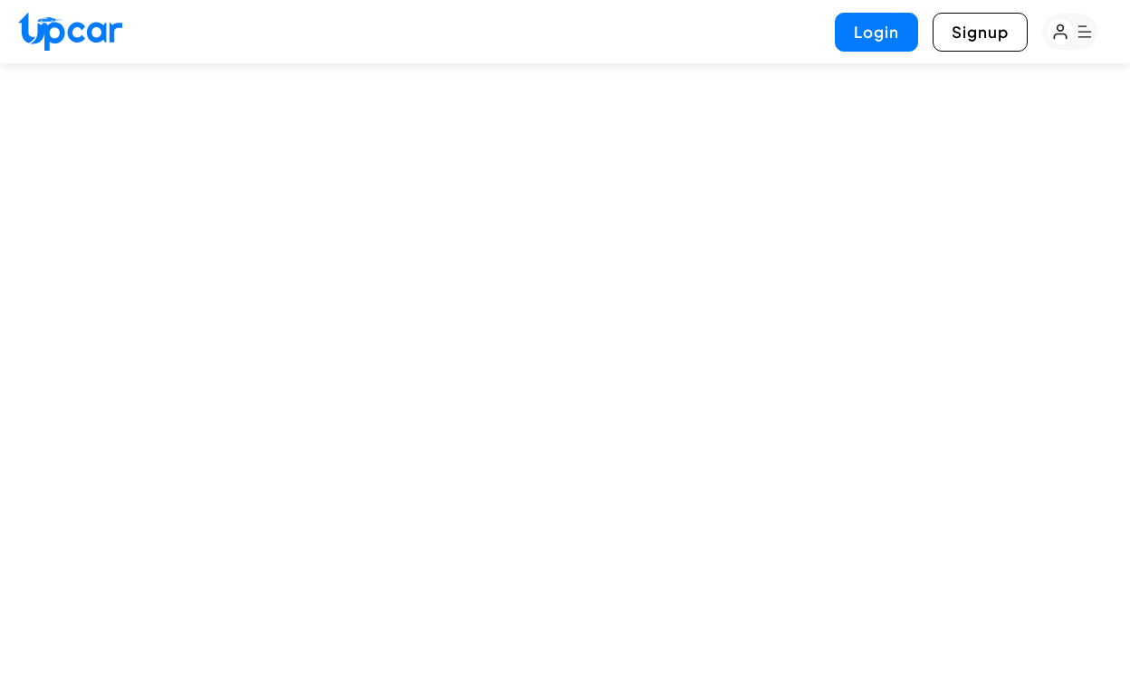
select select "********"
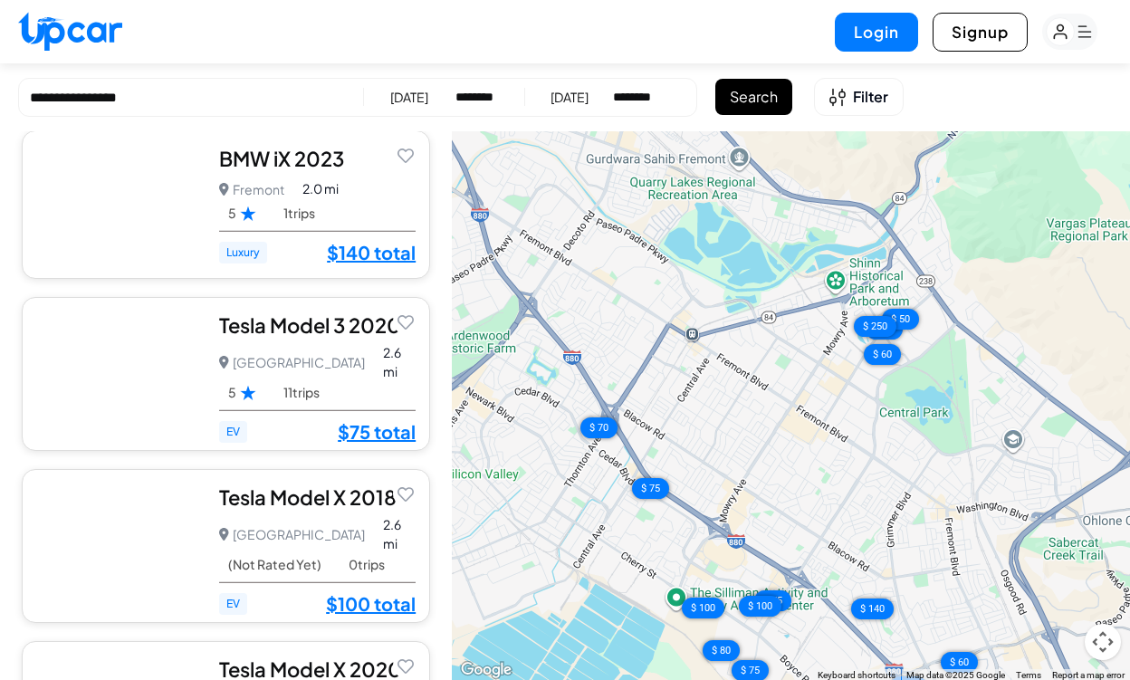
scroll to position [954, 0]
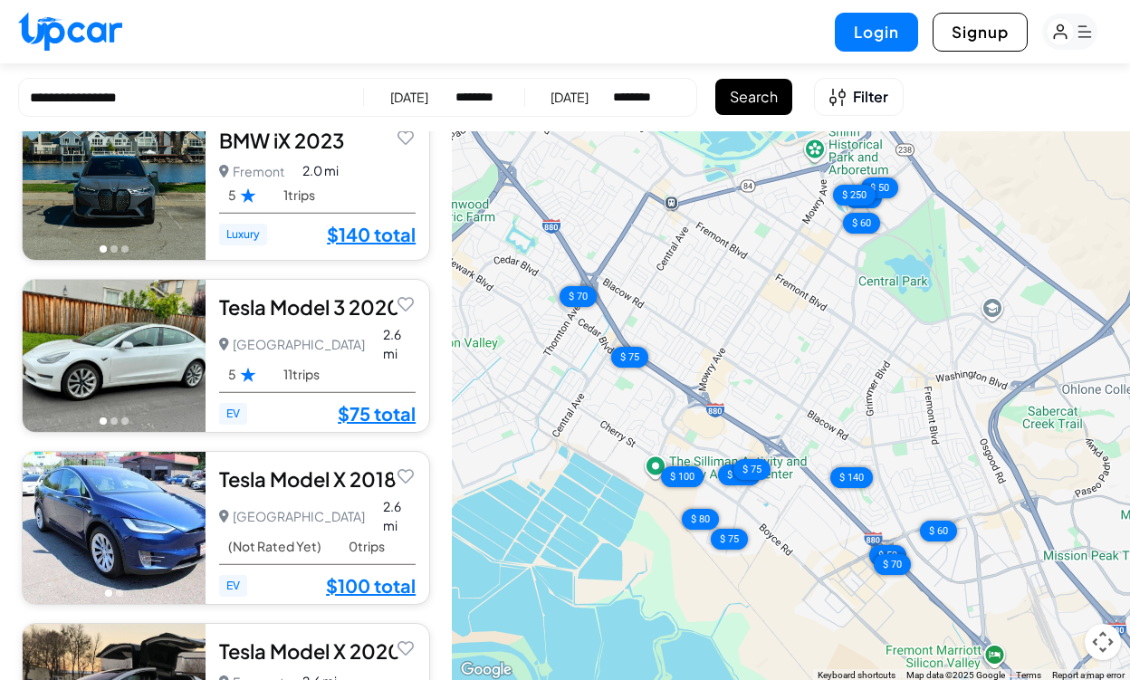
drag, startPoint x: 797, startPoint y: 493, endPoint x: 786, endPoint y: 245, distance: 247.5
click at [785, 247] on div "$ 60 $ 50 $ 250 $ 60 $ 70 $ 75 $ 140 $ 75 $ 100 $ 100 $ 75 $ 80 $ 59 $ 60 $ 70 …" at bounding box center [791, 406] width 678 height 551
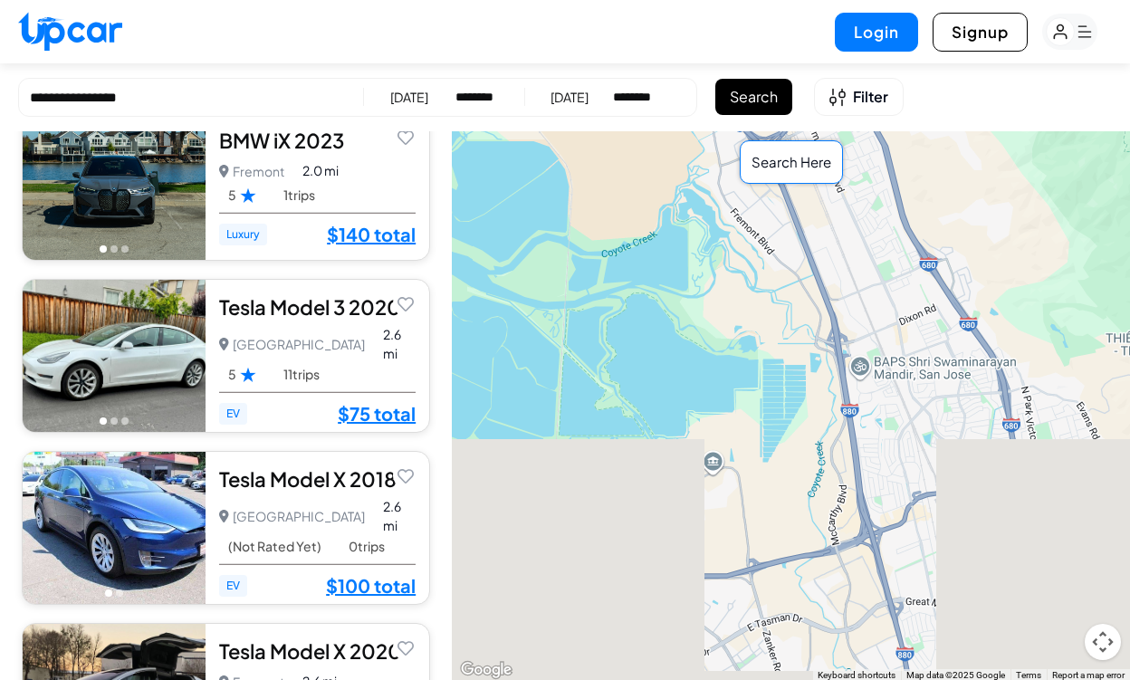
drag, startPoint x: 948, startPoint y: 466, endPoint x: 625, endPoint y: 192, distance: 423.5
click at [625, 193] on div "$ 60 $ 50 $ 250 $ 60 $ 70 $ 75 $ 140 $ 75 $ 100 $ 100 $ 75 $ 80 $ 59 $ 60 $ 70 …" at bounding box center [791, 406] width 678 height 551
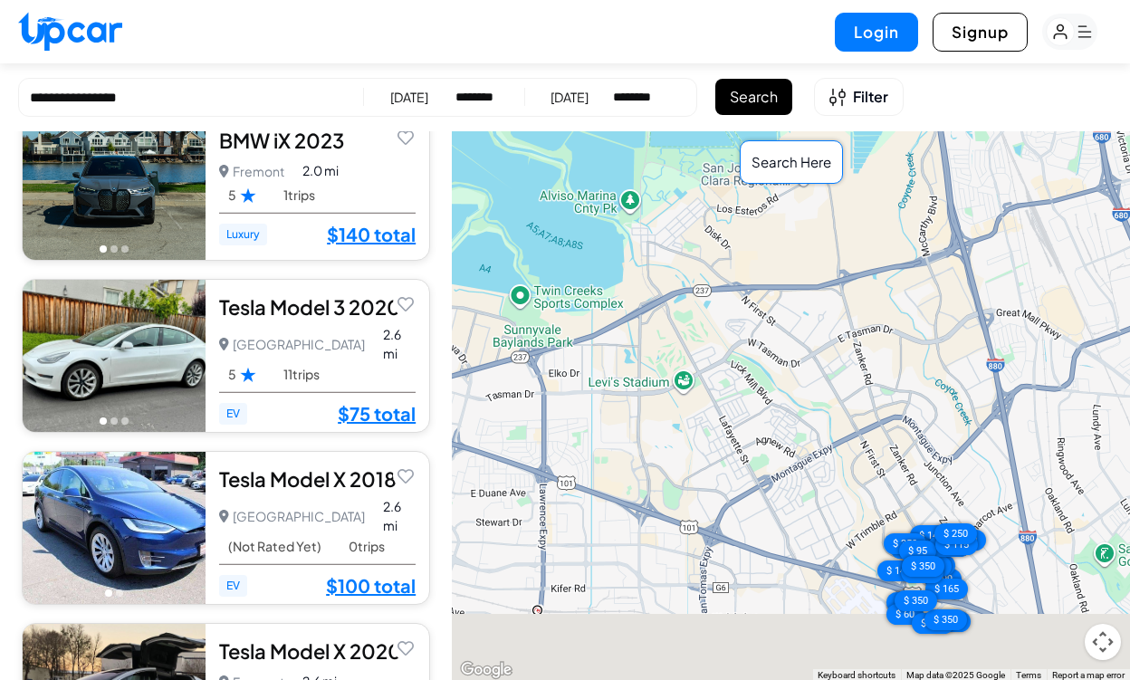
drag, startPoint x: 681, startPoint y: 484, endPoint x: 795, endPoint y: 223, distance: 284.7
click at [795, 223] on div "$ 60 $ 50 $ 250 $ 60 $ 70 $ 75 $ 140 $ 75 $ 100 $ 100 $ 75 $ 80 $ 59 $ 60 $ 70 …" at bounding box center [791, 406] width 678 height 551
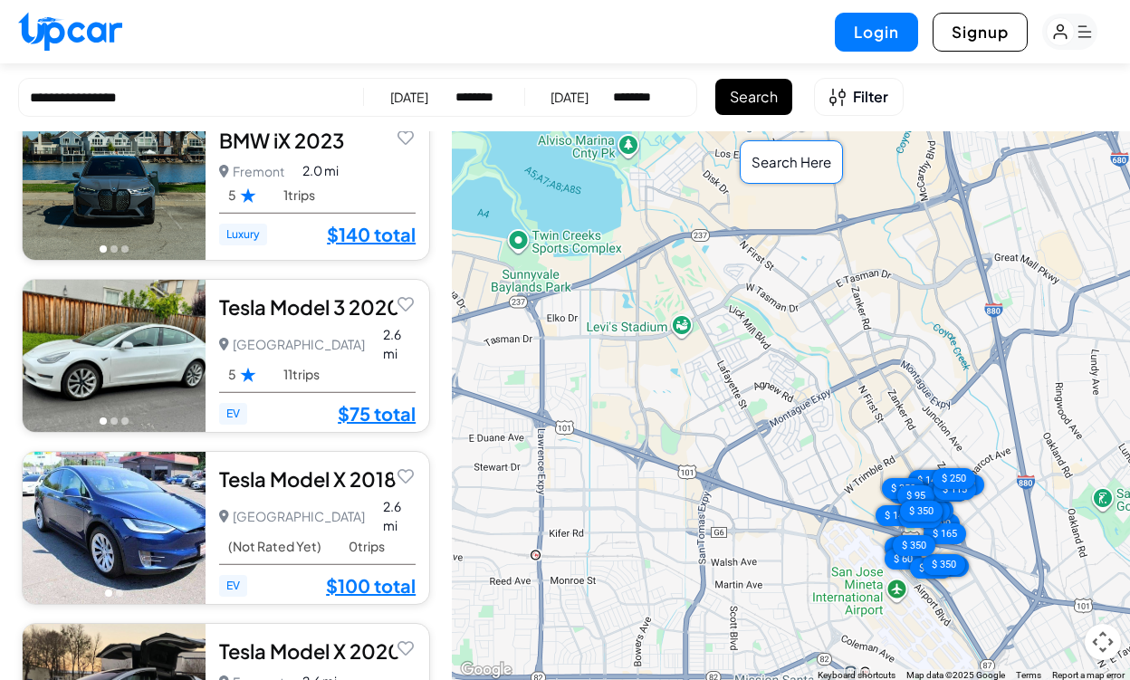
drag, startPoint x: 876, startPoint y: 488, endPoint x: 823, endPoint y: 299, distance: 196.4
click at [825, 300] on div "$ 60 $ 50 $ 250 $ 60 $ 70 $ 75 $ 140 $ 75 $ 100 $ 100 $ 75 $ 80 $ 59 $ 60 $ 70 …" at bounding box center [791, 406] width 678 height 551
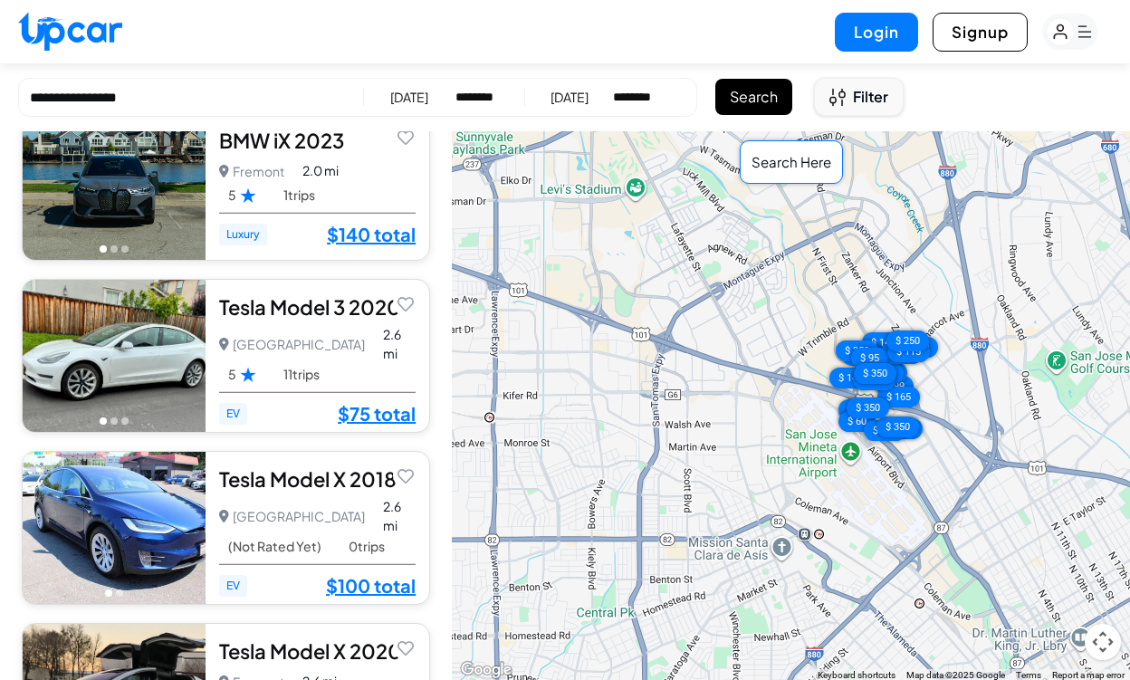
click at [872, 109] on button "Filter" at bounding box center [859, 97] width 90 height 38
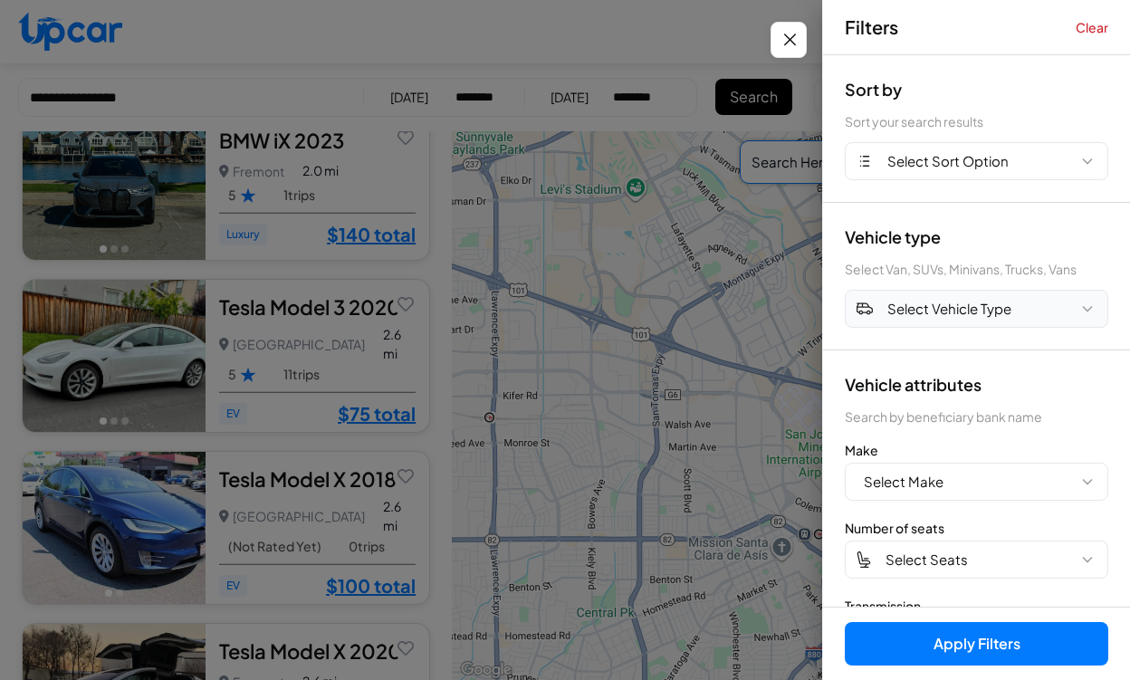
click at [954, 305] on span "Select Vehicle Type" at bounding box center [950, 309] width 124 height 21
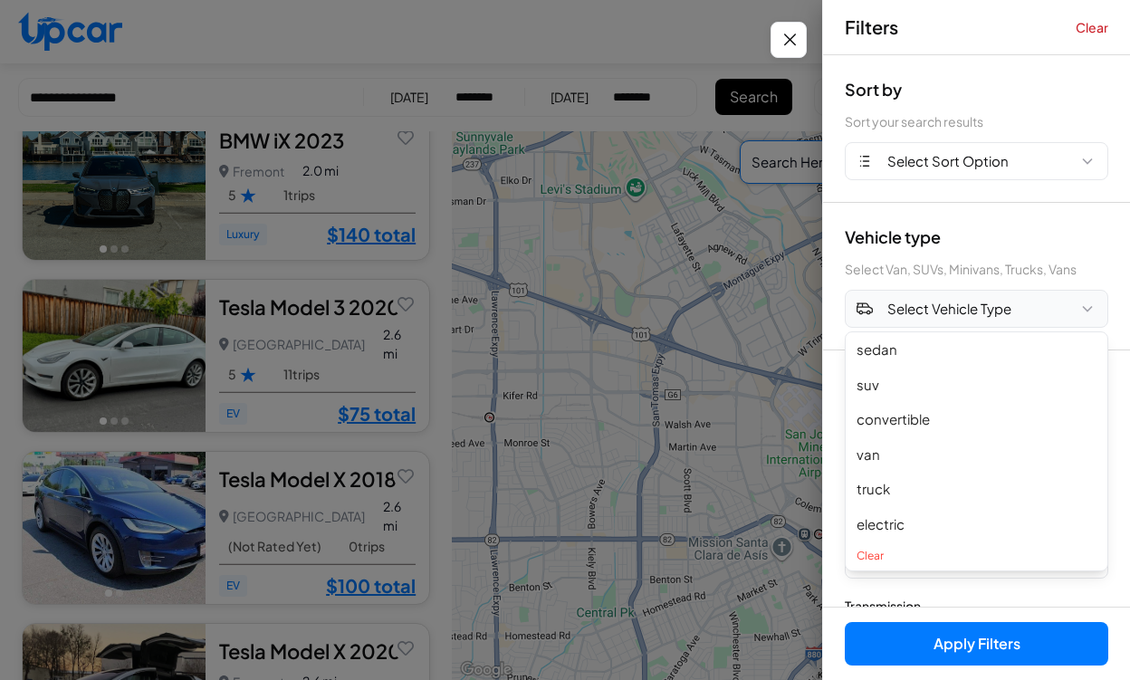
click at [954, 305] on span "Select Vehicle Type" at bounding box center [950, 309] width 124 height 21
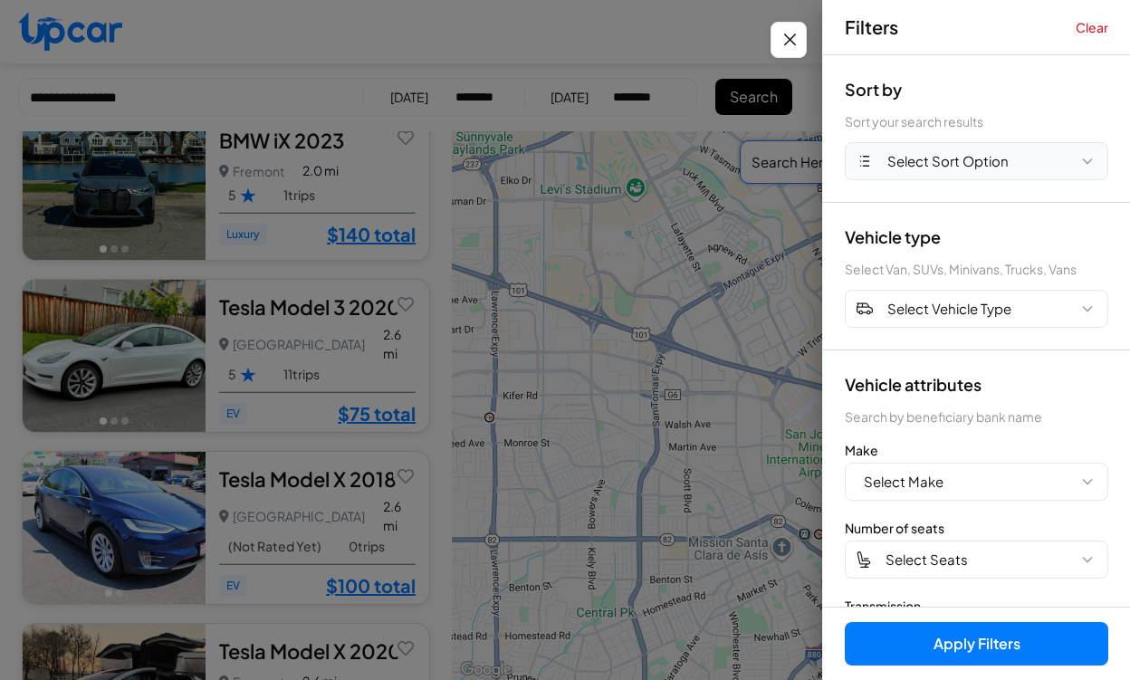
click at [1013, 158] on button "Select Sort Option" at bounding box center [977, 161] width 264 height 38
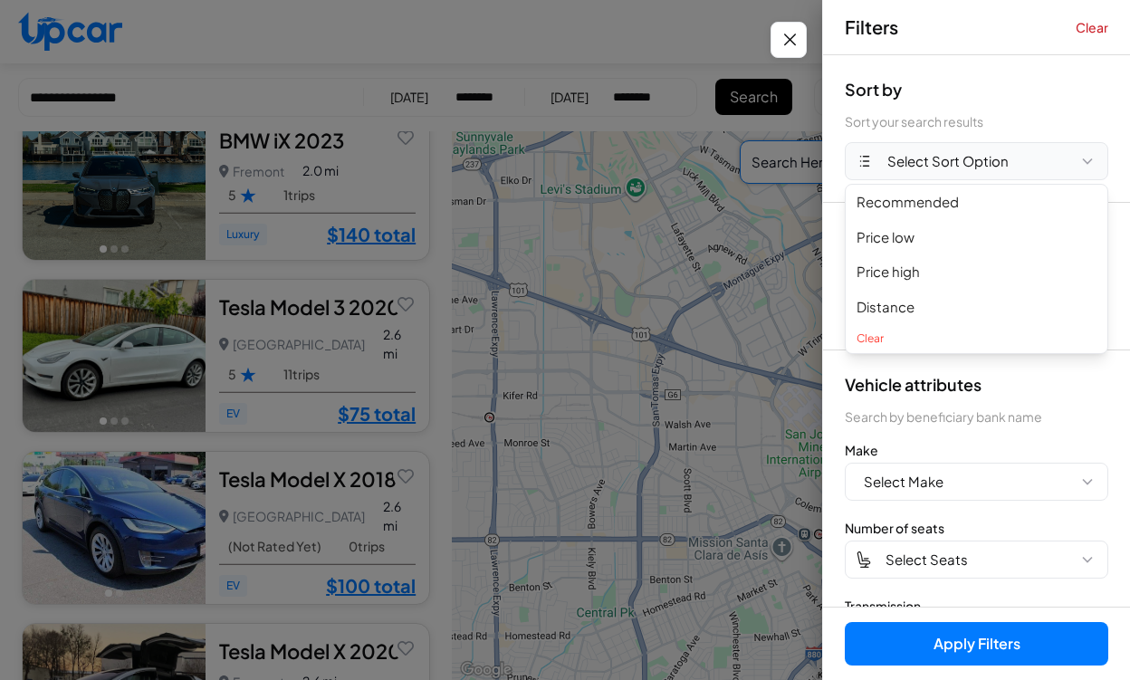
click at [1013, 158] on button "Select Sort Option" at bounding box center [977, 161] width 264 height 38
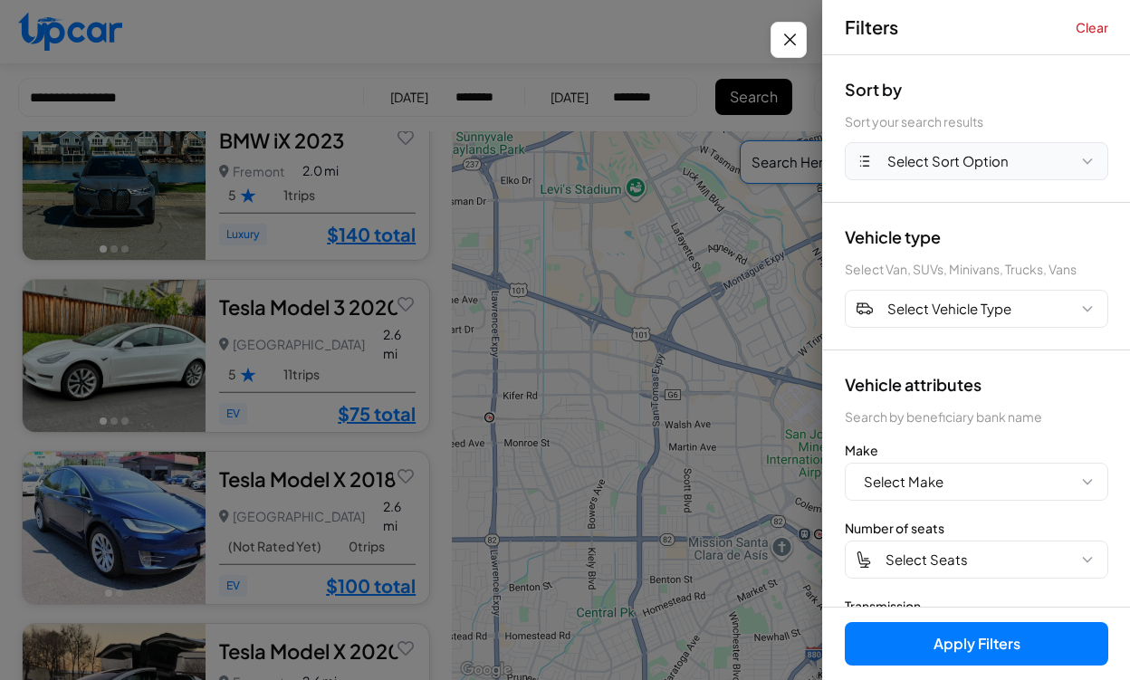
click at [979, 159] on span "Select Sort Option" at bounding box center [948, 161] width 121 height 21
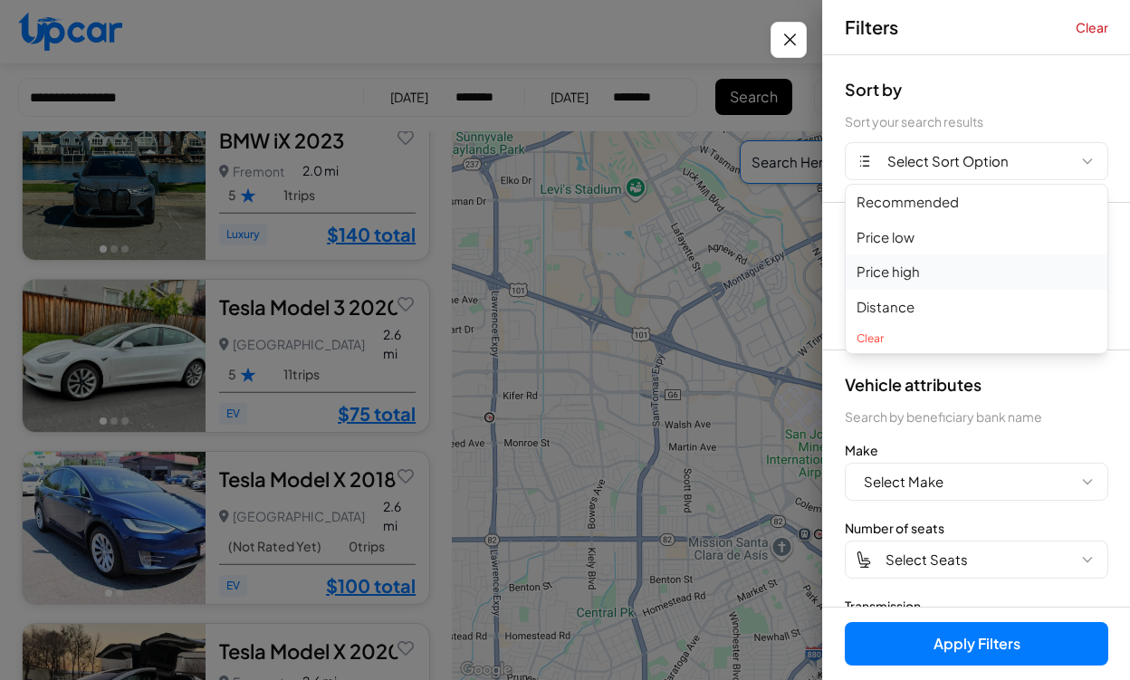
click at [935, 266] on button "Price high" at bounding box center [977, 272] width 262 height 35
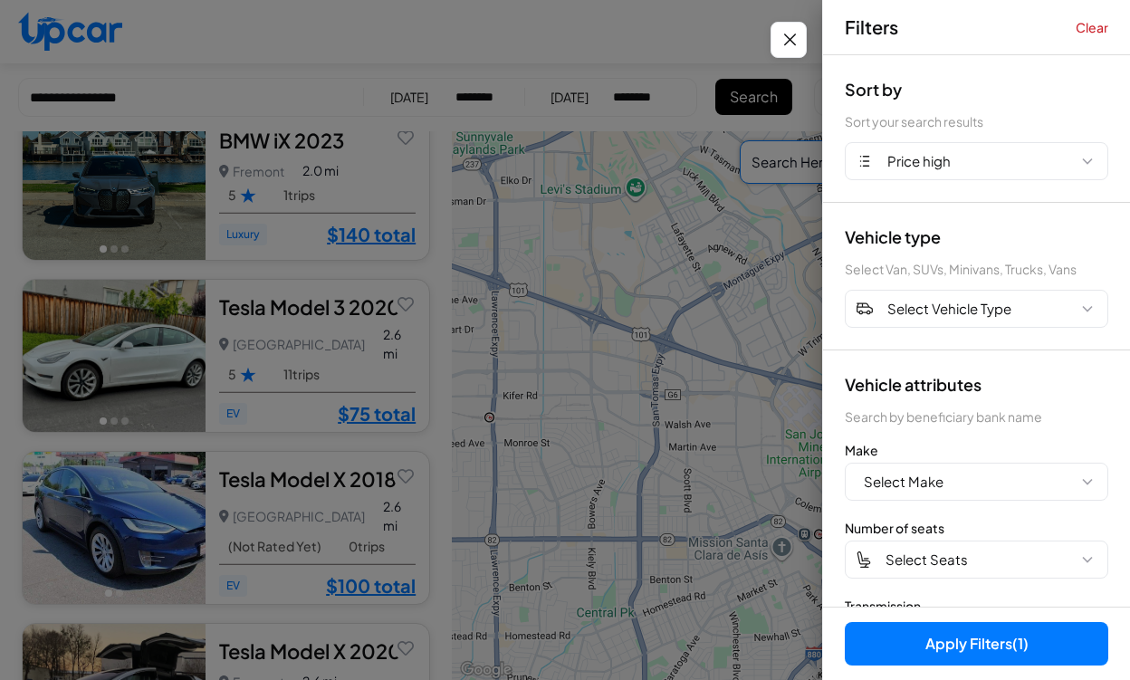
click at [927, 644] on button "Apply Filters (1)" at bounding box center [977, 643] width 264 height 43
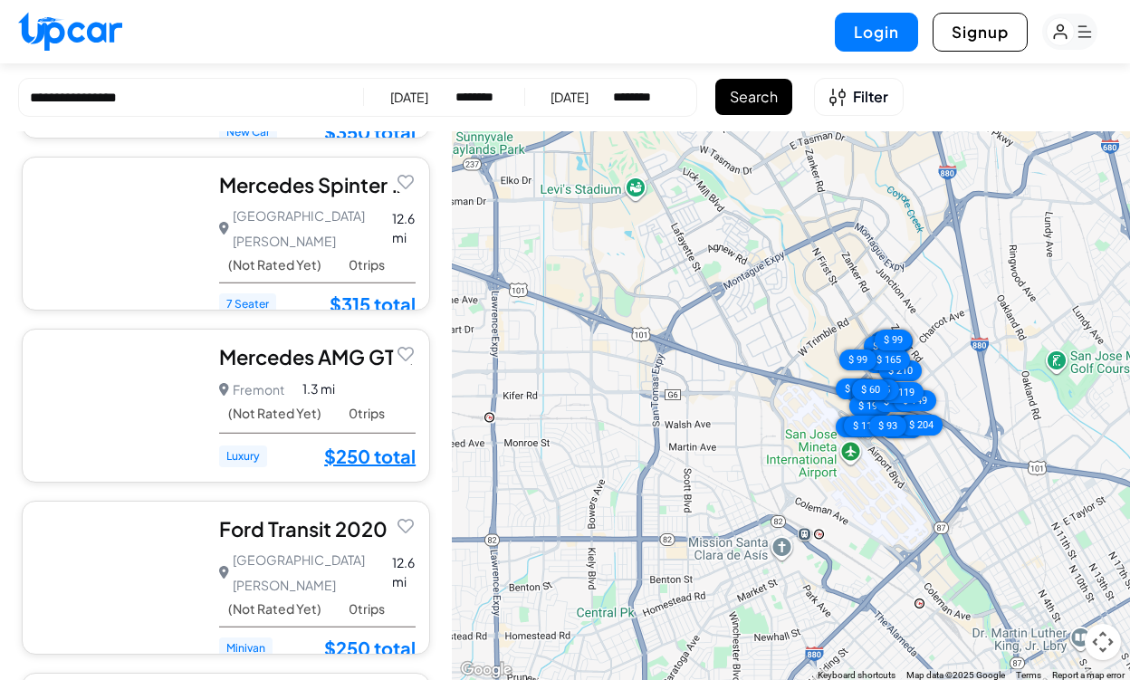
scroll to position [840, 0]
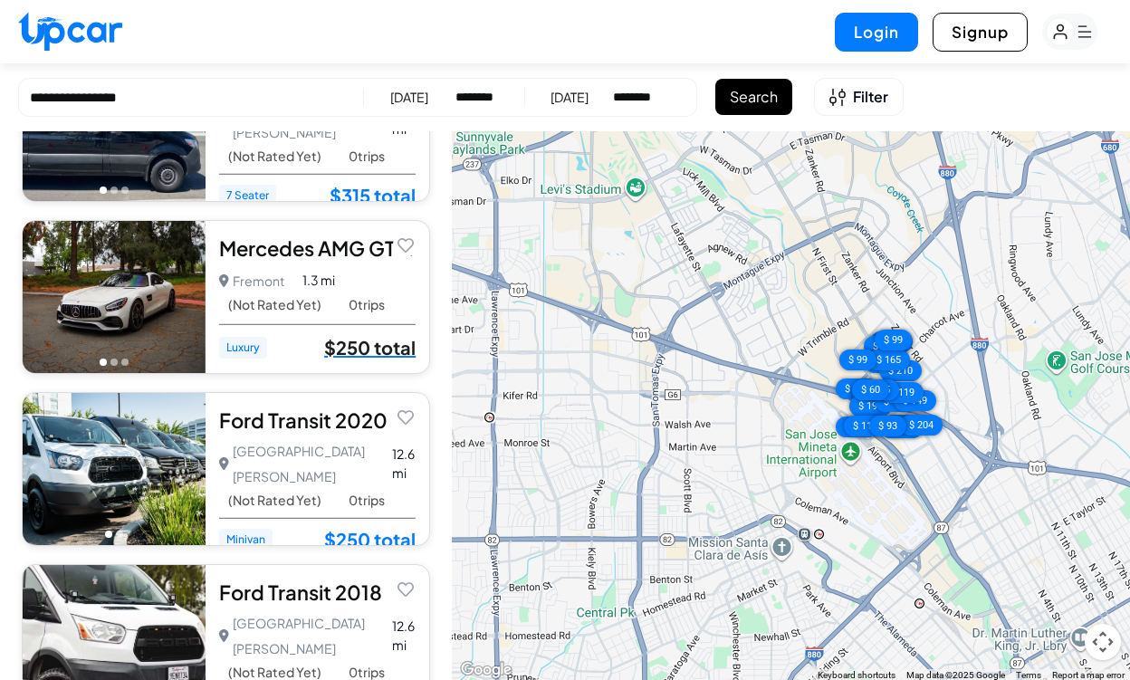
click at [382, 341] on link "$250 total" at bounding box center [369, 348] width 91 height 24
click at [365, 245] on div "Mercedes AMG GT 2020" at bounding box center [317, 248] width 197 height 27
click at [847, 105] on button "Filter" at bounding box center [859, 97] width 90 height 38
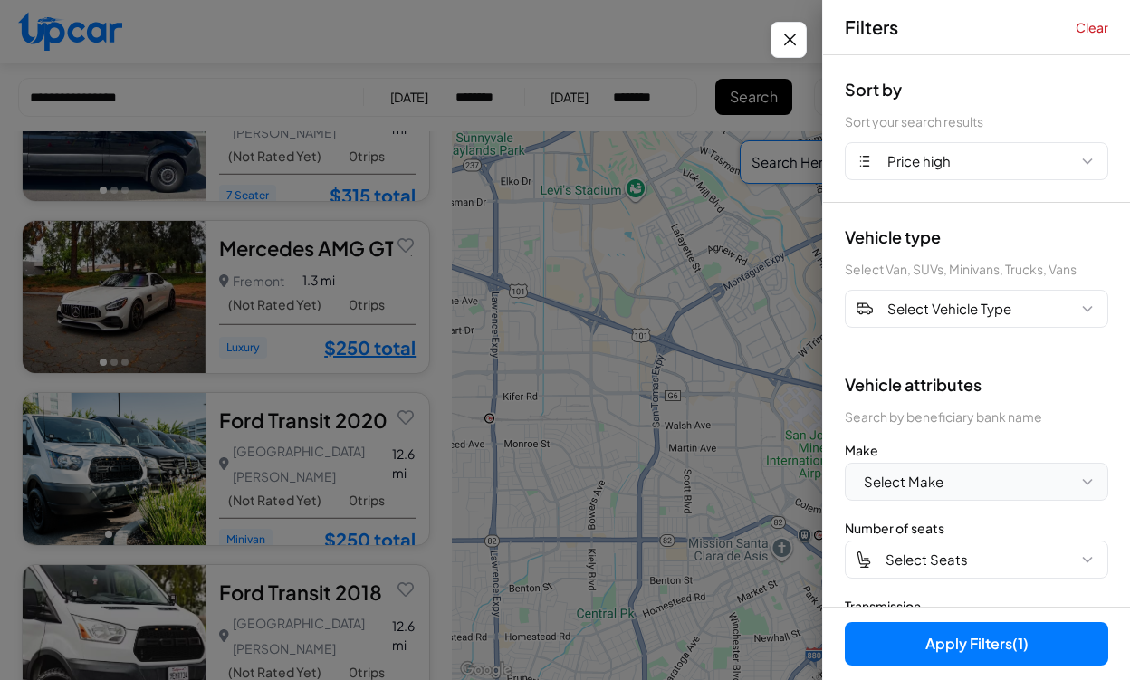
click at [1007, 478] on button "Select Make" at bounding box center [977, 482] width 264 height 38
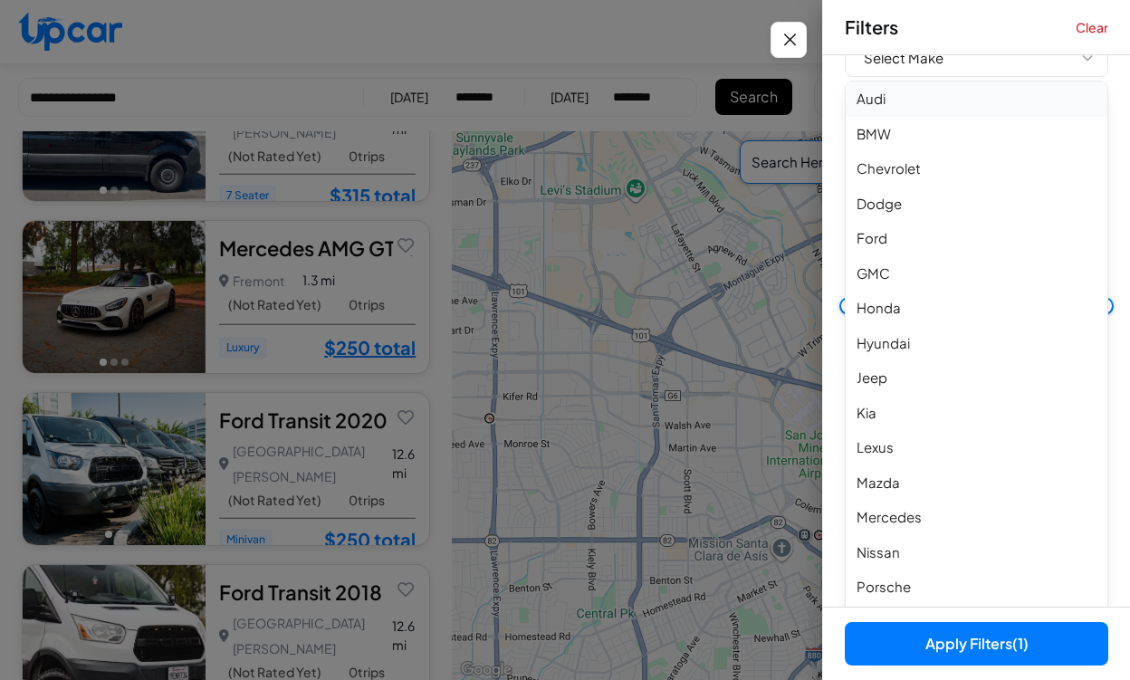
scroll to position [591, 0]
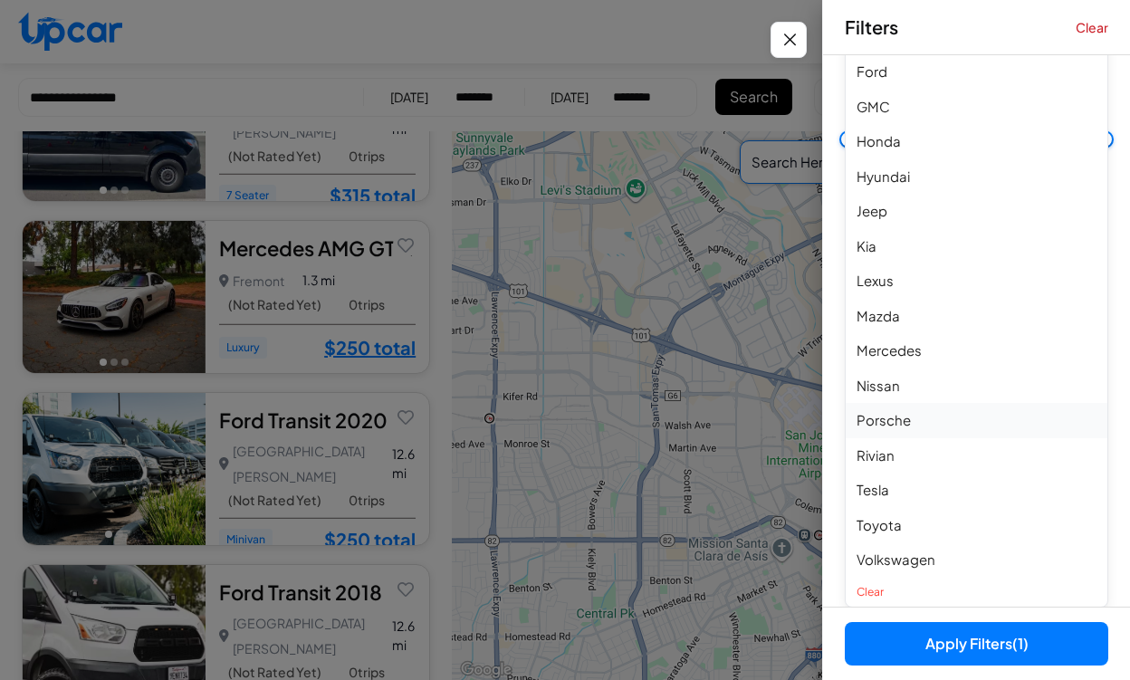
click at [940, 413] on button "Porsche" at bounding box center [977, 420] width 262 height 35
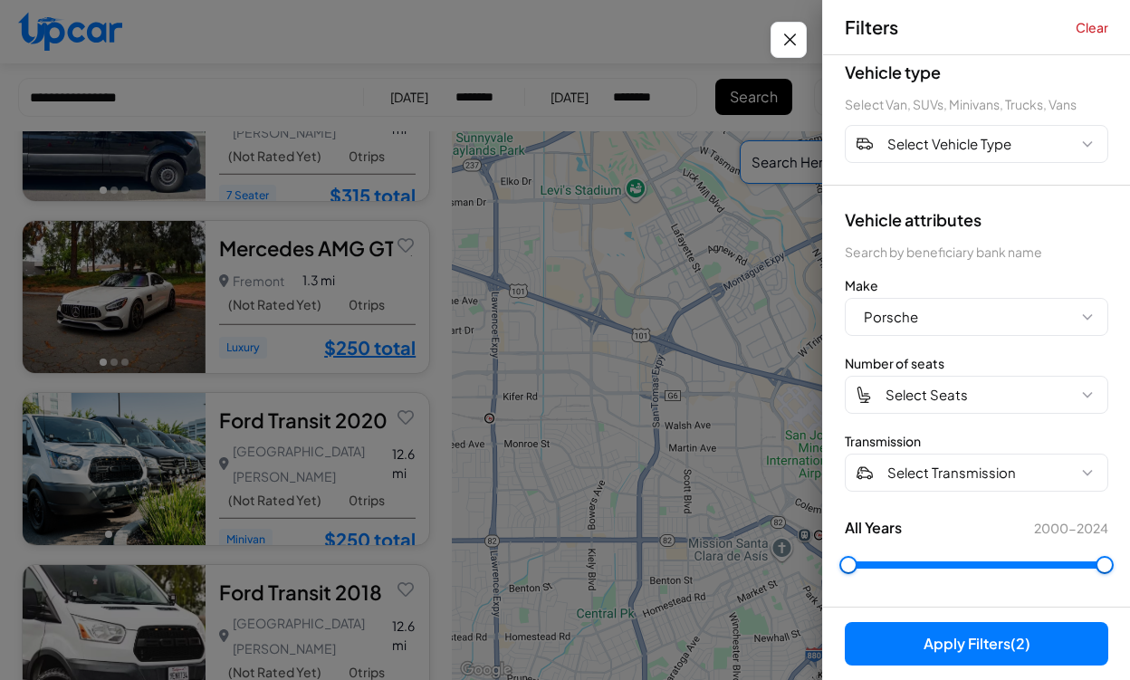
scroll to position [243, 0]
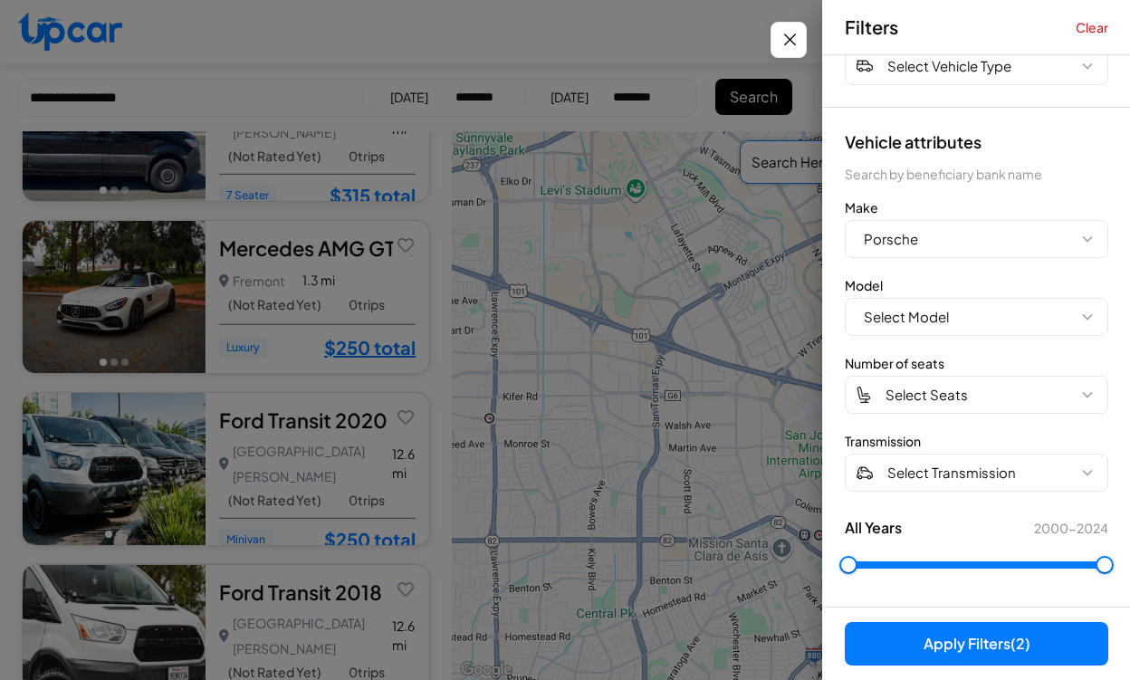
click at [1001, 649] on button "Apply Filters (2)" at bounding box center [977, 643] width 264 height 43
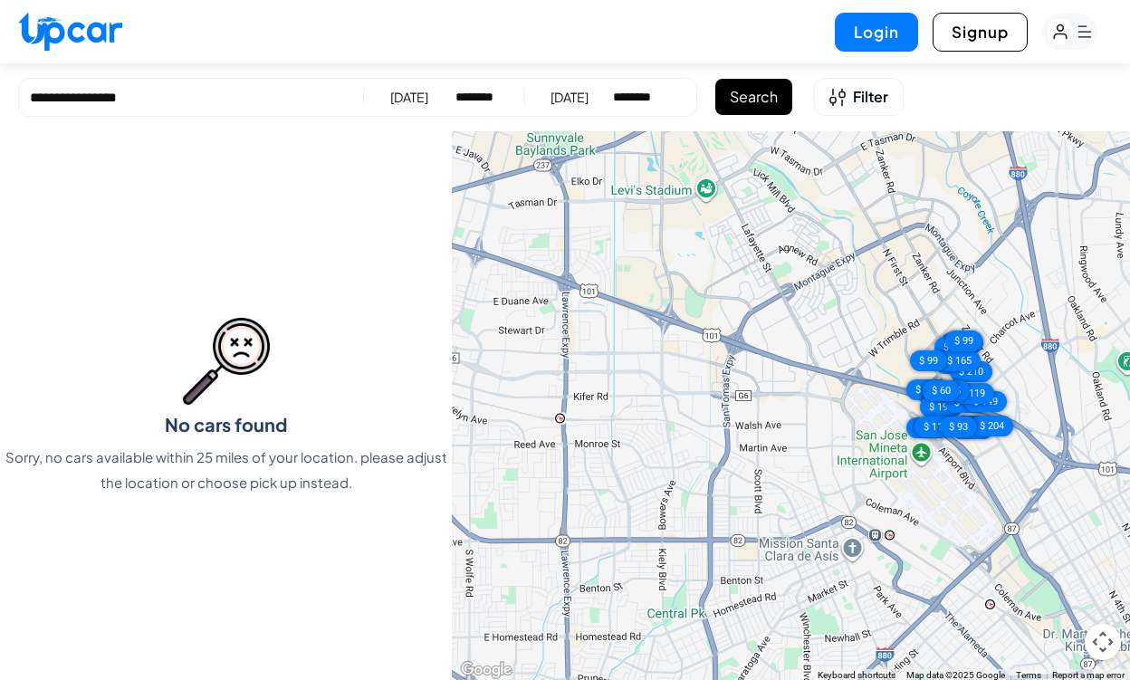
drag, startPoint x: 682, startPoint y: 406, endPoint x: 759, endPoint y: 406, distance: 77.0
click at [759, 406] on div "$ 350 $ 350 $ 350 $ 350 $ 350 $ 315 $ 250 $ 250 $ 245 $ 210 $ 204 $ 199 $ 165 $…" at bounding box center [791, 406] width 678 height 551
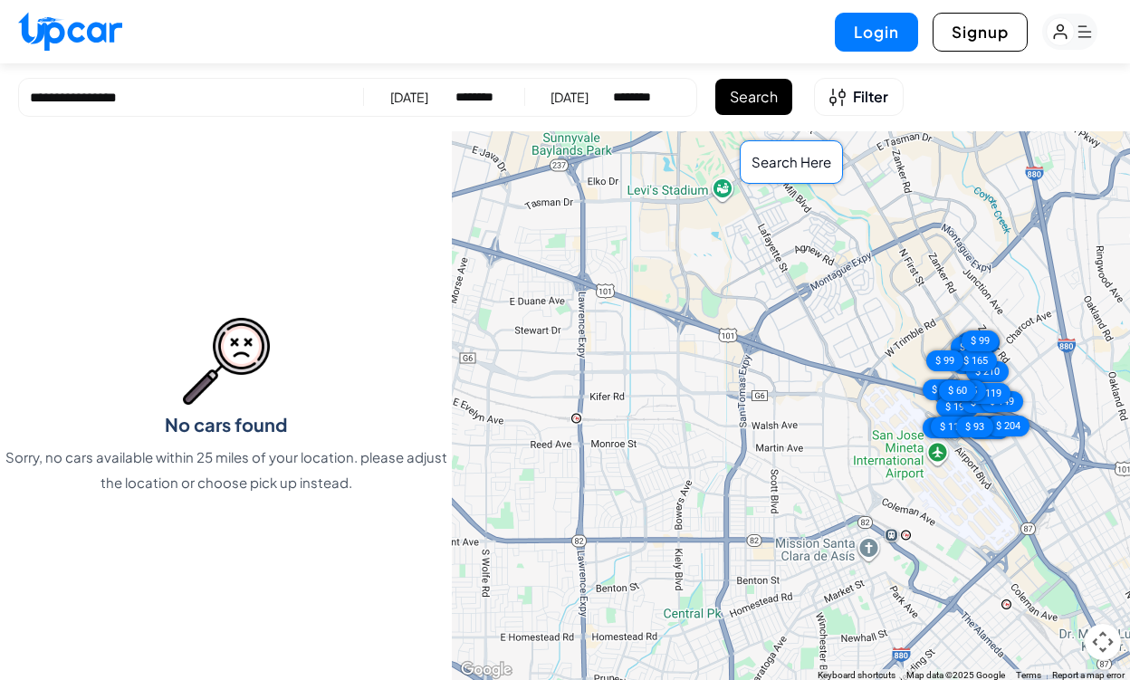
click at [793, 173] on div "Search Here" at bounding box center [791, 162] width 103 height 44
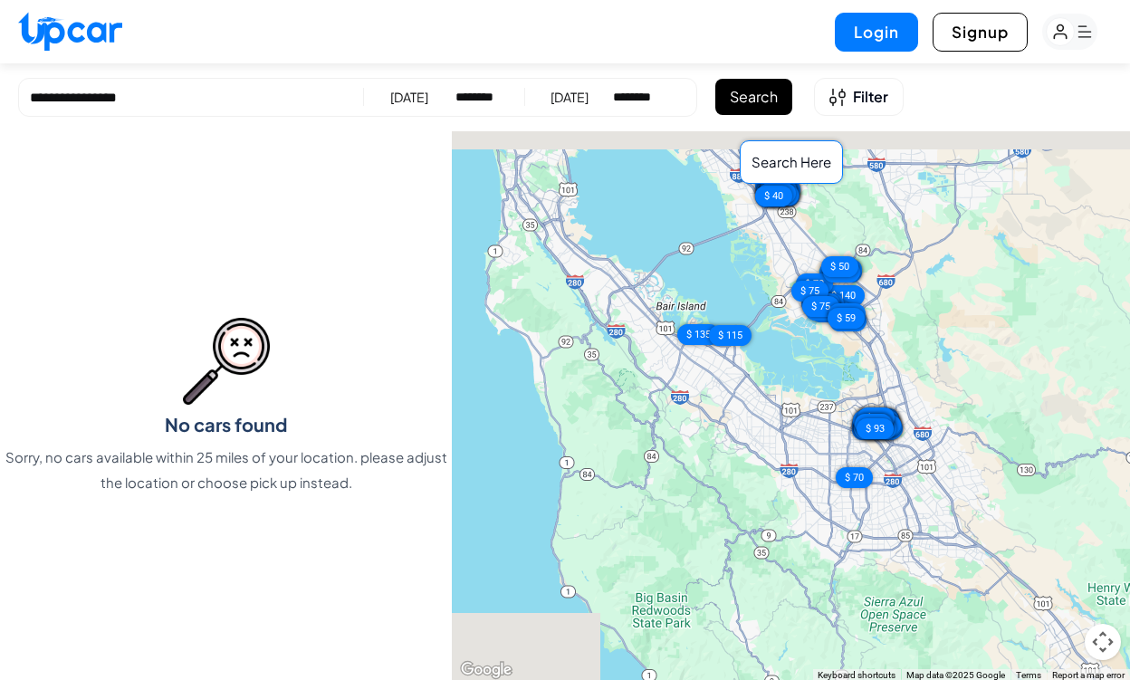
drag, startPoint x: 620, startPoint y: 333, endPoint x: 811, endPoint y: 433, distance: 214.7
click at [811, 433] on div "$ 350 $ 350 $ 350 $ 350 $ 350 $ 315 $ 250 $ 250 $ 245 $ 210 $ 204 $ 199 $ 165 $…" at bounding box center [791, 406] width 678 height 551
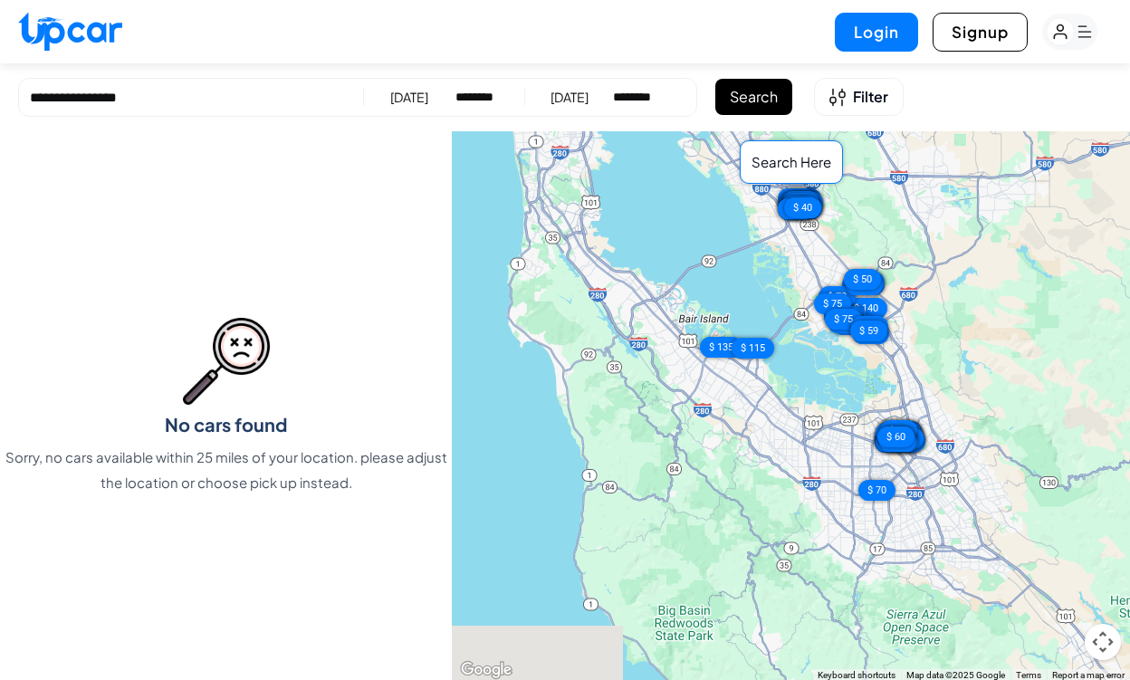
click at [805, 164] on div "Search Here" at bounding box center [791, 162] width 103 height 44
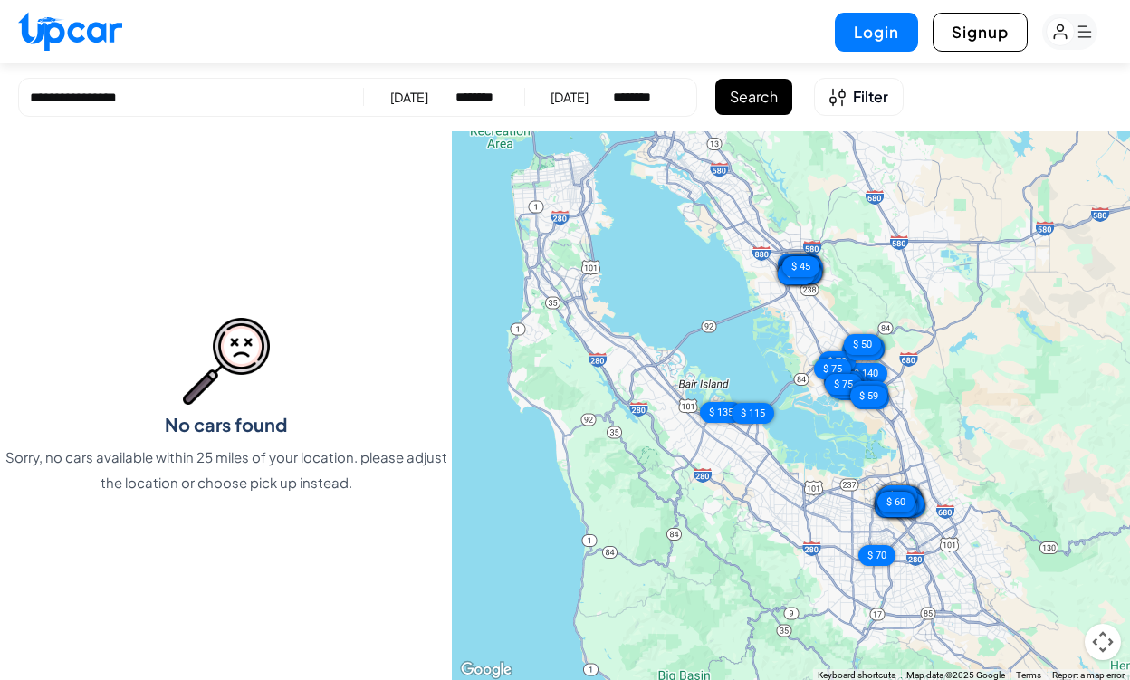
drag, startPoint x: 666, startPoint y: 338, endPoint x: 669, endPoint y: 455, distance: 116.9
click at [669, 456] on div "$ 350 $ 350 $ 350 $ 350 $ 350 $ 315 $ 250 $ 250 $ 245 $ 210 $ 204 $ 199 $ 165 $…" at bounding box center [791, 406] width 678 height 551
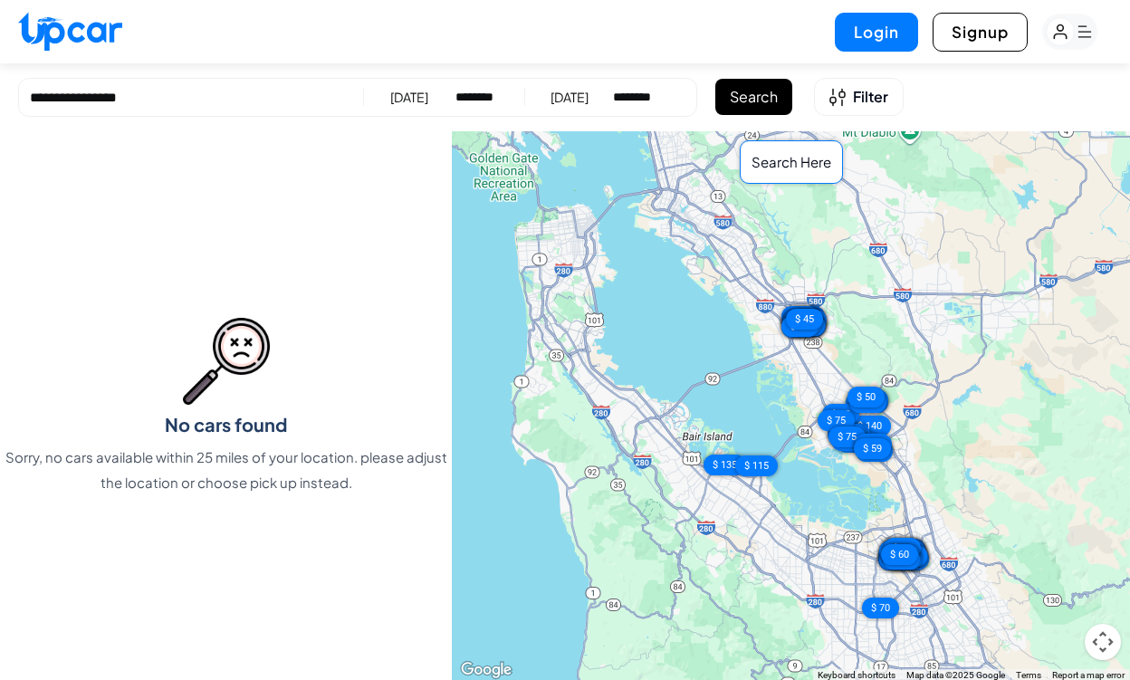
click at [793, 179] on div "Search Here" at bounding box center [791, 162] width 103 height 44
click at [861, 90] on span "Filter" at bounding box center [870, 97] width 35 height 22
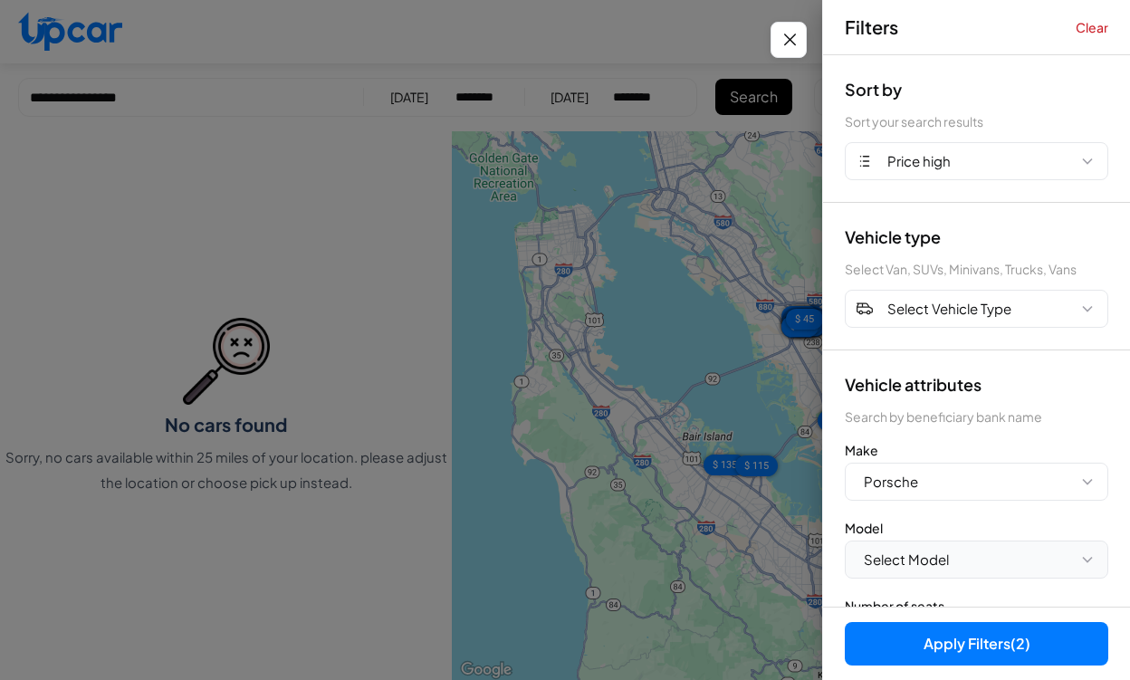
click at [934, 567] on span "Select Model" at bounding box center [906, 560] width 85 height 21
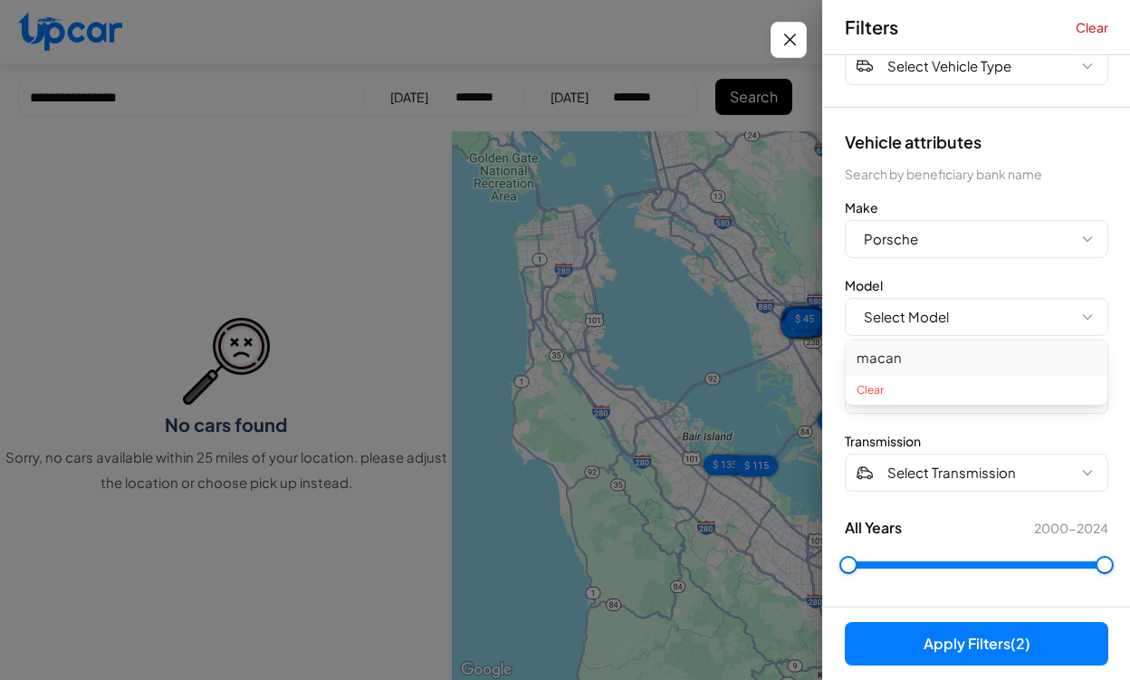
click at [939, 355] on button "macan" at bounding box center [977, 358] width 262 height 35
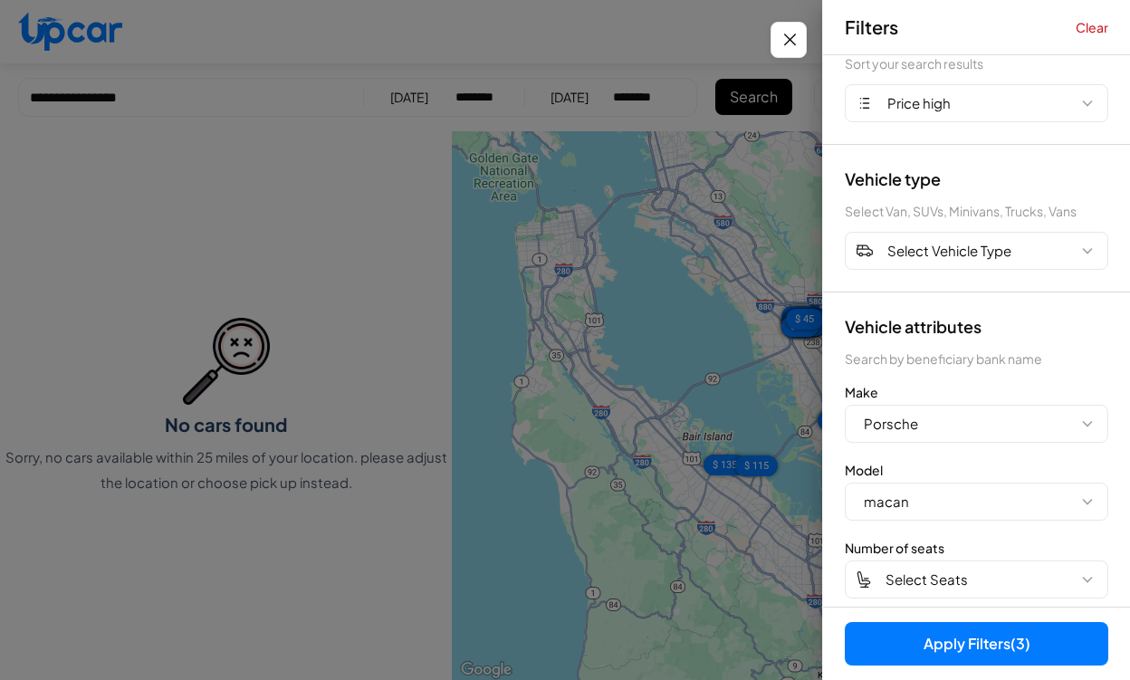
scroll to position [0, 0]
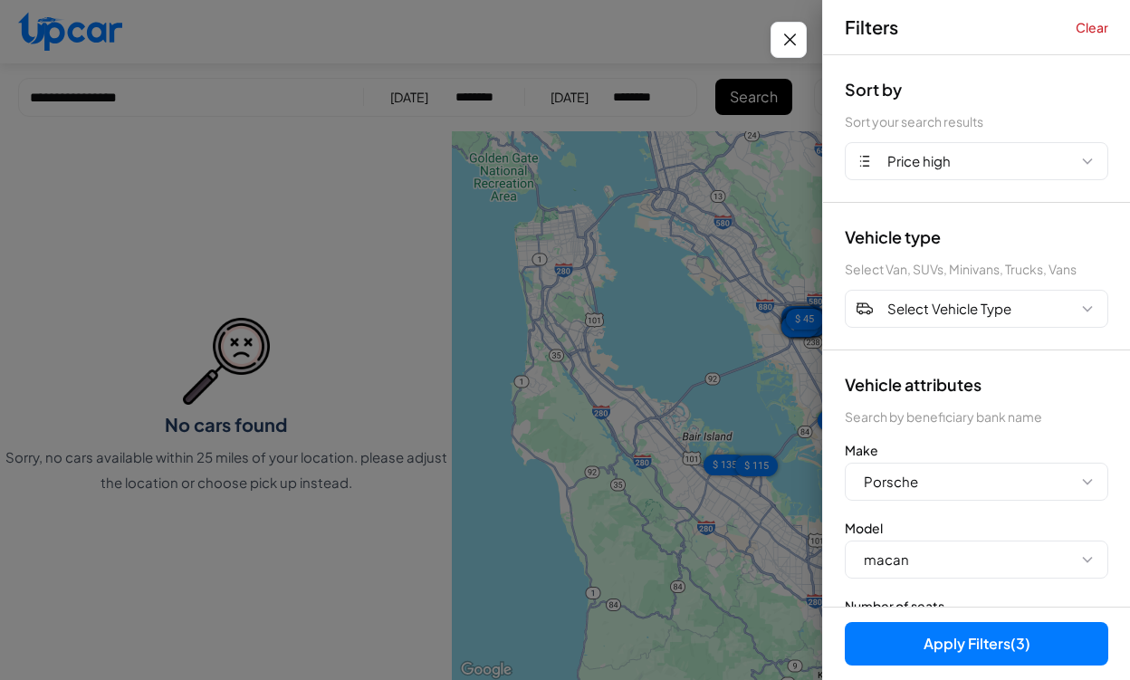
click at [1105, 23] on button "Clear" at bounding box center [1092, 27] width 33 height 18
click at [979, 648] on button "Apply Filters" at bounding box center [977, 643] width 264 height 43
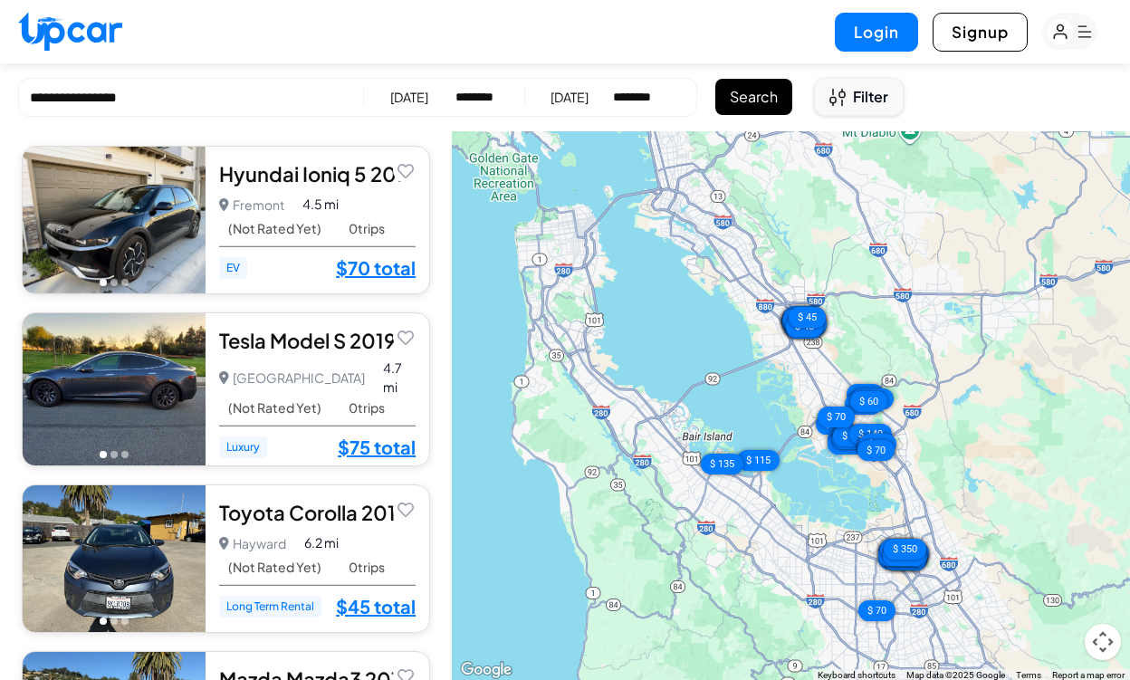
click at [861, 97] on span "Filter" at bounding box center [870, 97] width 35 height 22
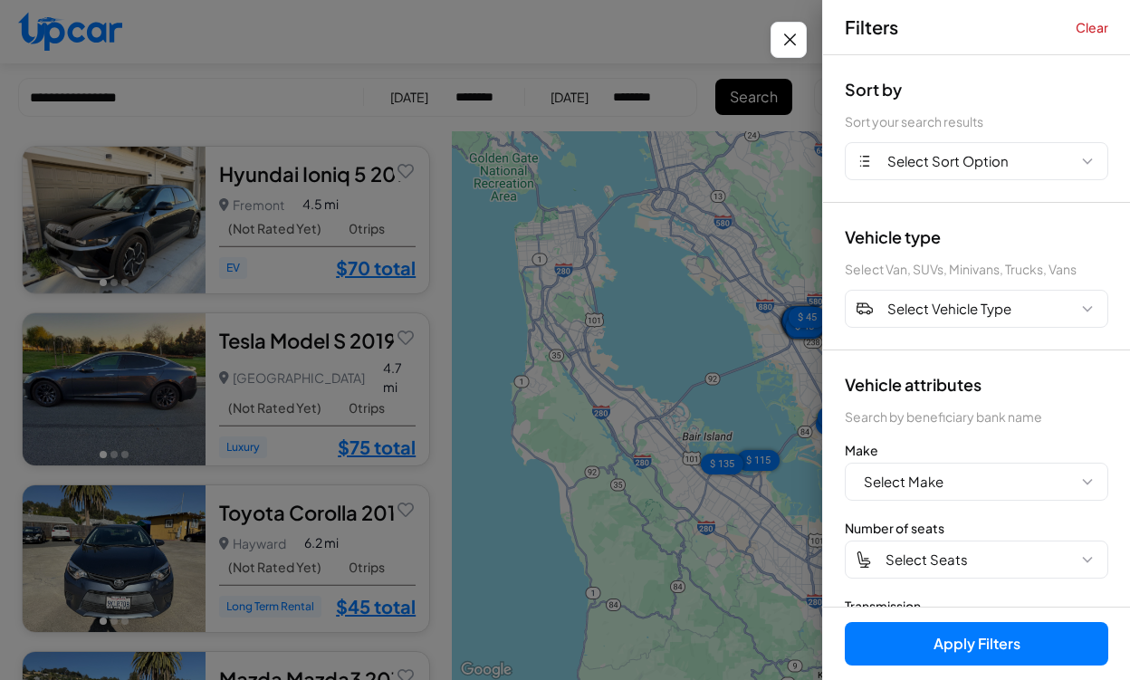
click at [746, 78] on div at bounding box center [565, 340] width 1130 height 680
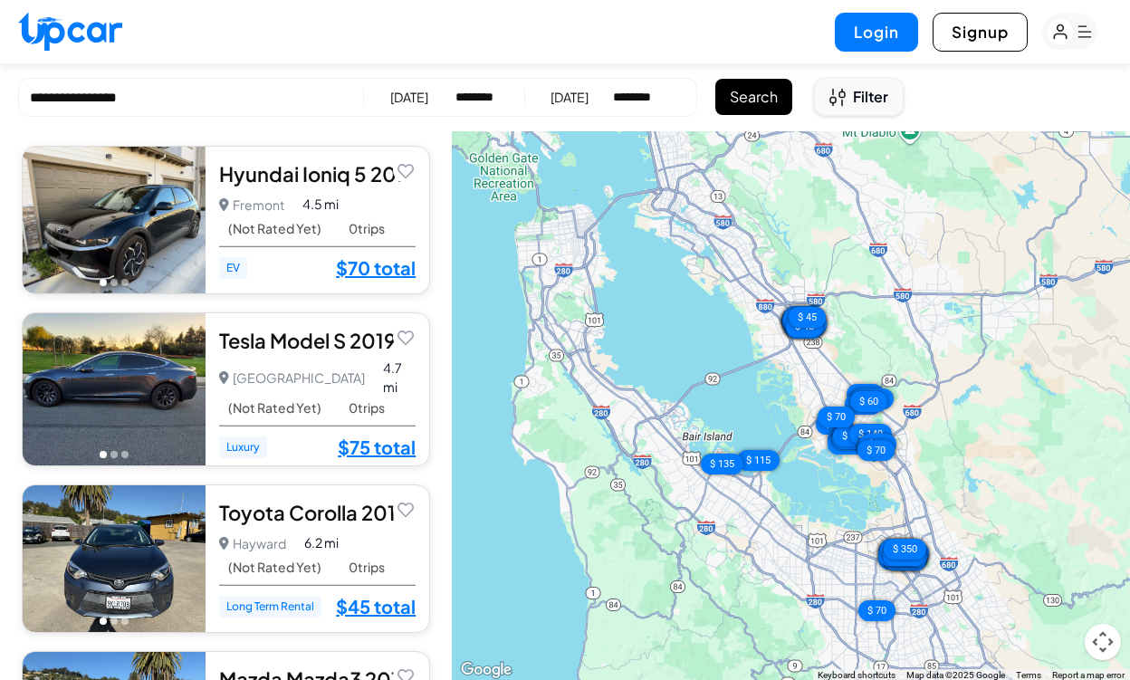
click at [862, 94] on span "Filter" at bounding box center [870, 97] width 35 height 22
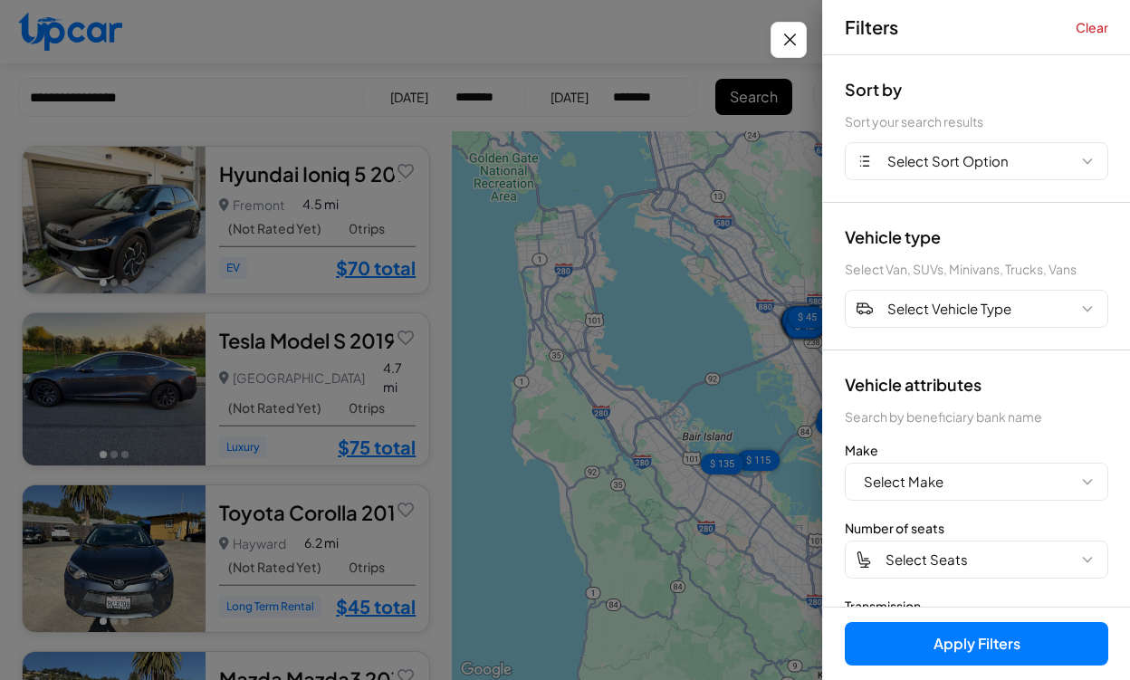
click at [703, 82] on div at bounding box center [565, 340] width 1130 height 680
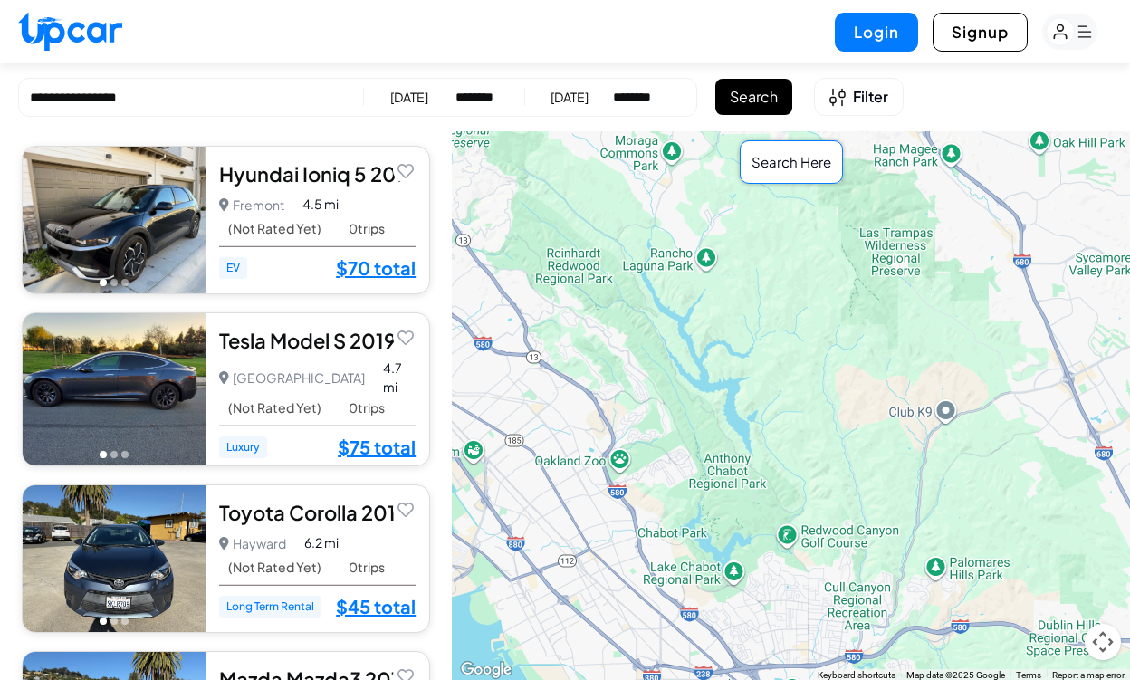
click at [346, 197] on div "Fremont Fremont • 0 trips 4.5 mi" at bounding box center [317, 204] width 197 height 25
click at [842, 101] on icon "Open filters" at bounding box center [838, 98] width 16 height 18
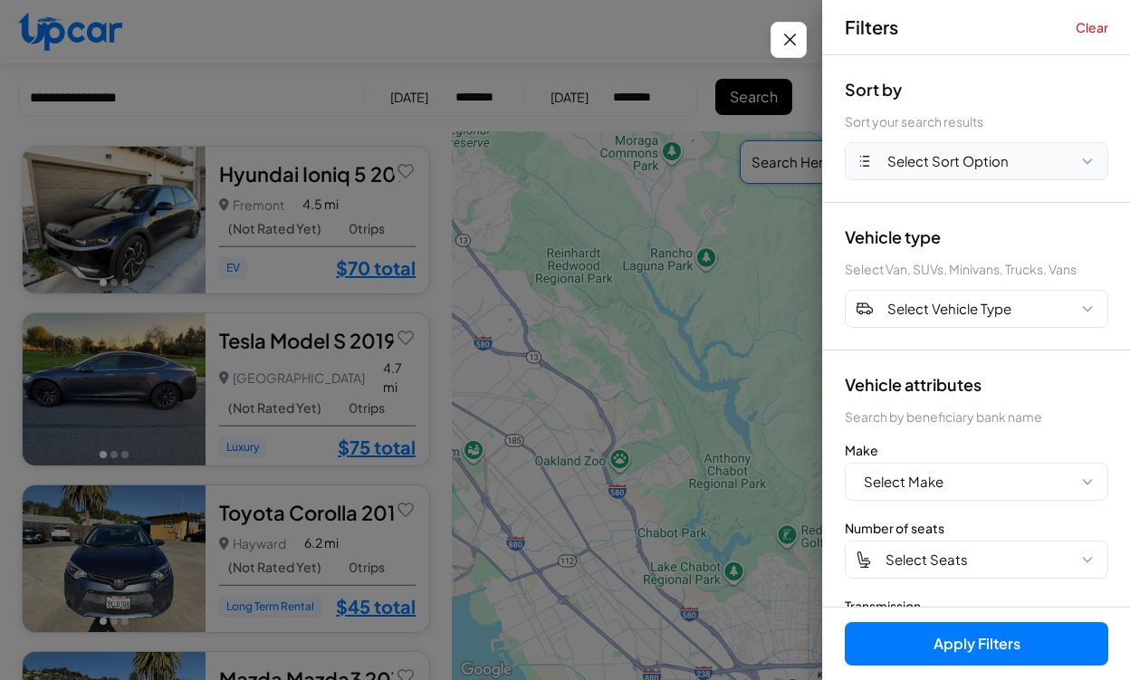
click at [985, 170] on span "Select Sort Option" at bounding box center [948, 161] width 121 height 21
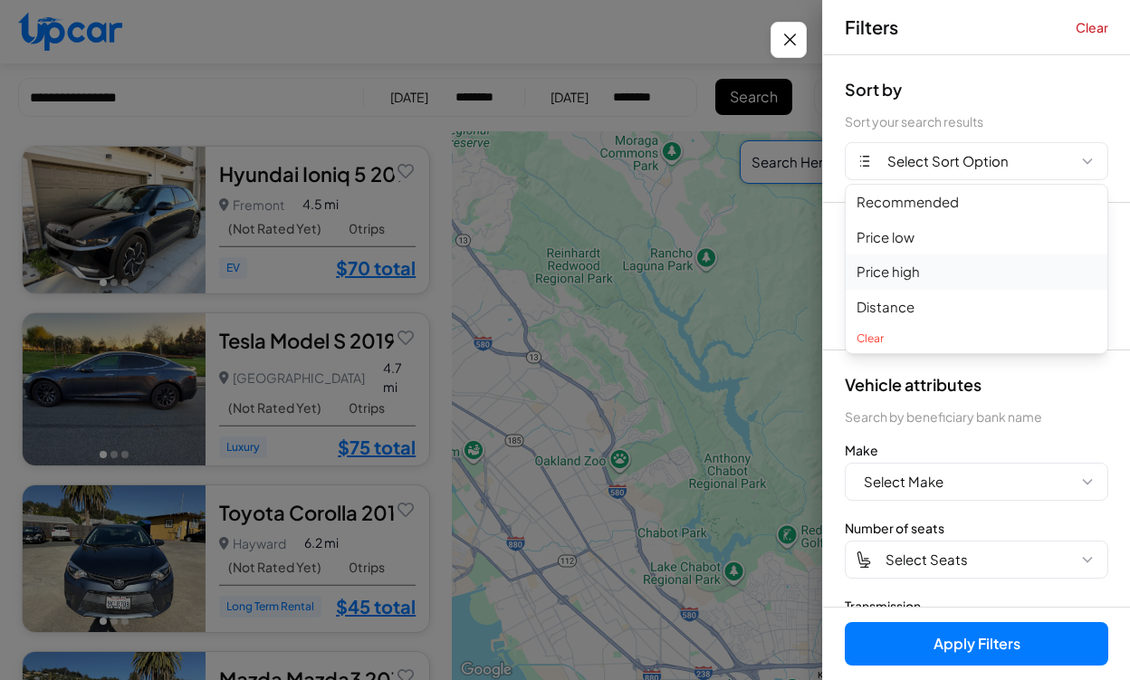
click at [937, 270] on button "Price high" at bounding box center [977, 272] width 262 height 35
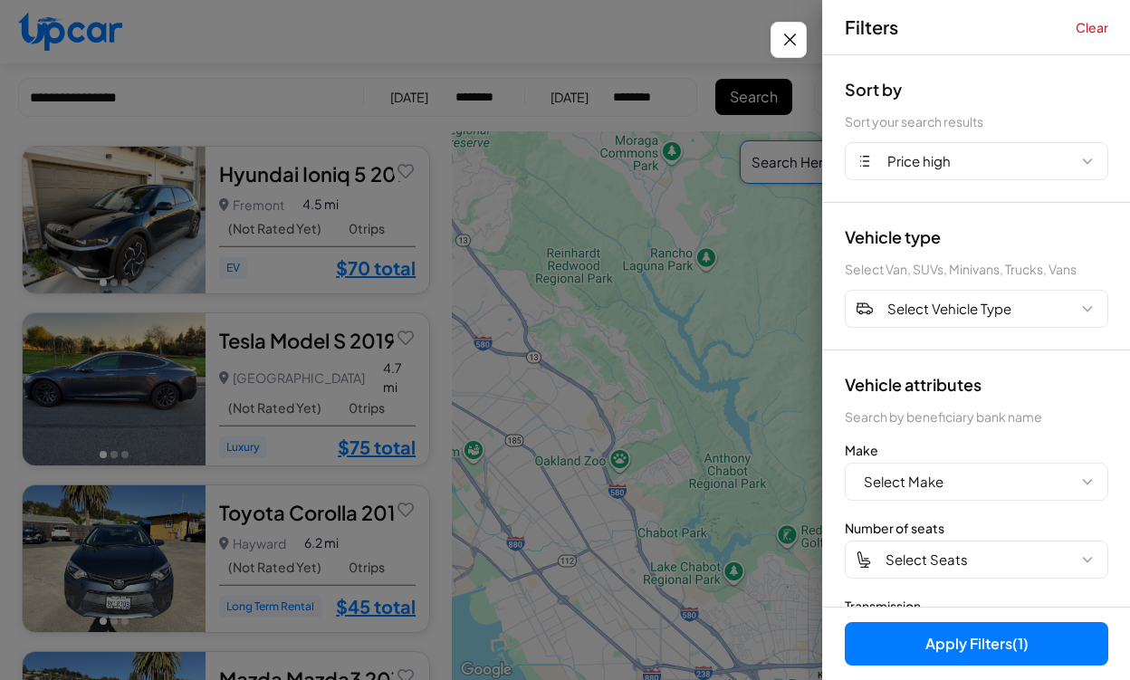
click at [964, 645] on button "Apply Filters (1)" at bounding box center [977, 643] width 264 height 43
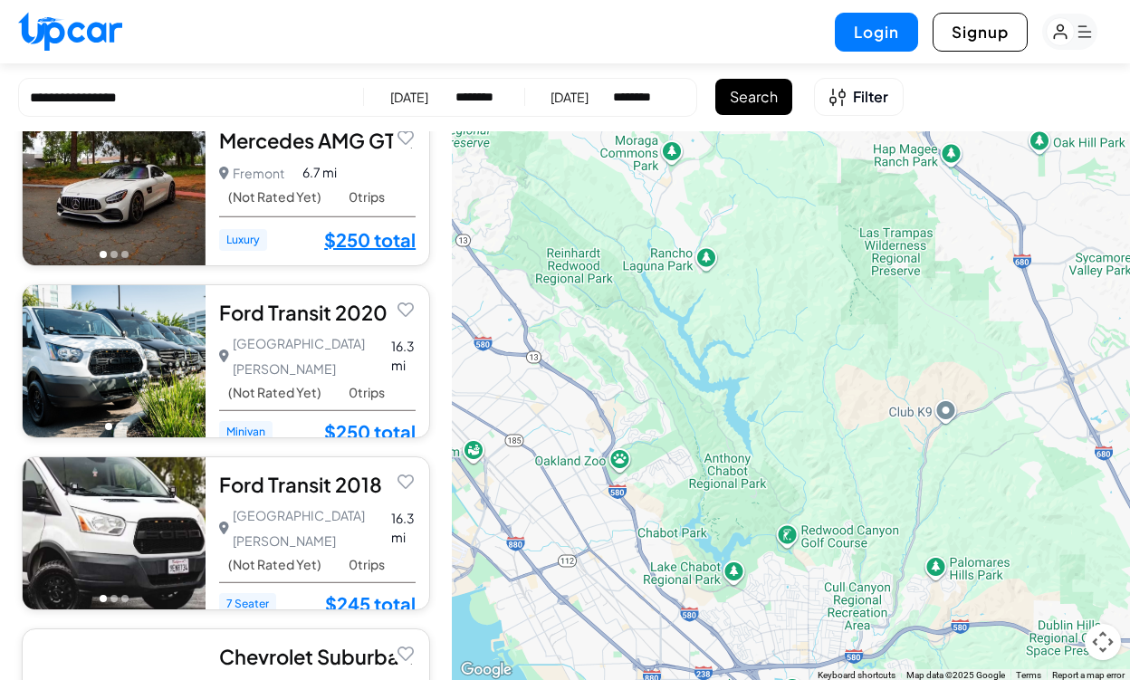
scroll to position [950, 0]
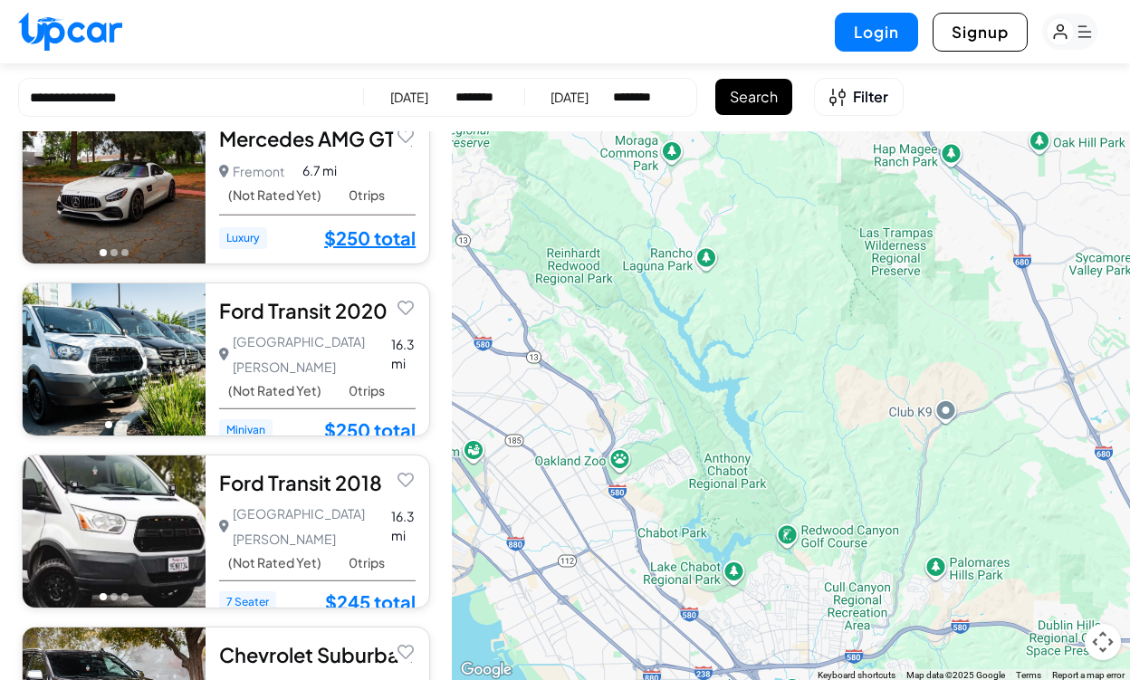
click at [369, 347] on div "San Jose San Jose • 0 trips 16.3 mi (Not Rated Yet) 0 trips" at bounding box center [317, 364] width 197 height 70
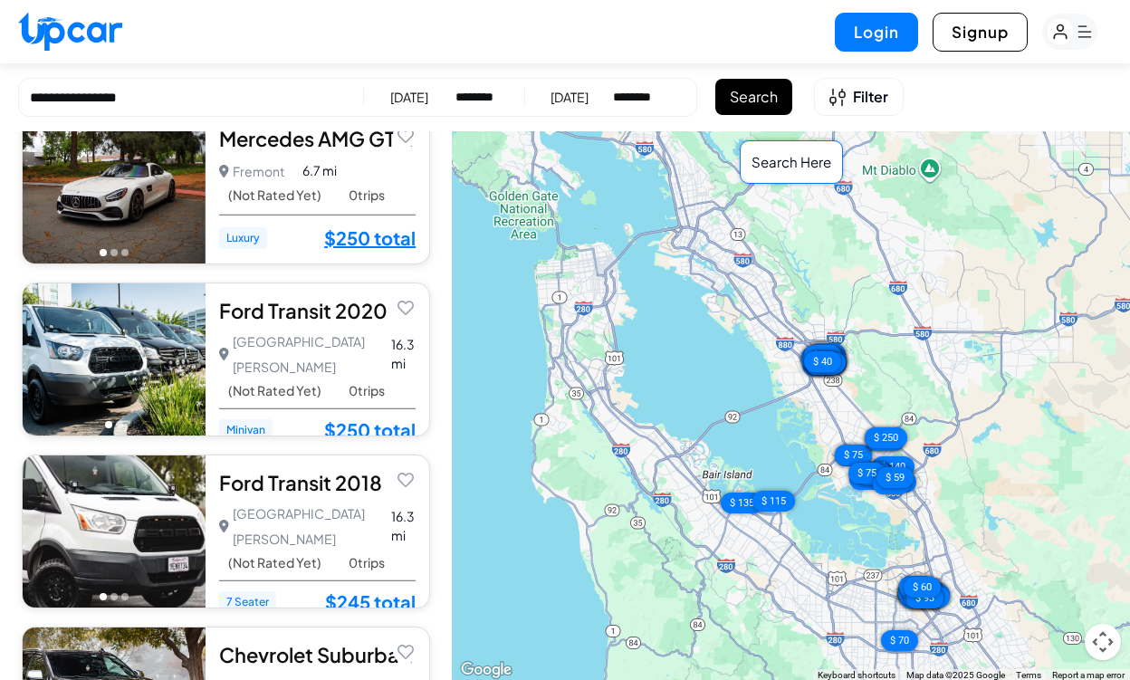
drag, startPoint x: 624, startPoint y: 593, endPoint x: 729, endPoint y: 480, distance: 154.5
click at [731, 480] on div "$ 350 $ 350 $ 350 $ 350 $ 350 $ 315 $ 250 $ 250 $ 245 $ 210 $ 204 $ 199 $ 165 $…" at bounding box center [791, 406] width 678 height 551
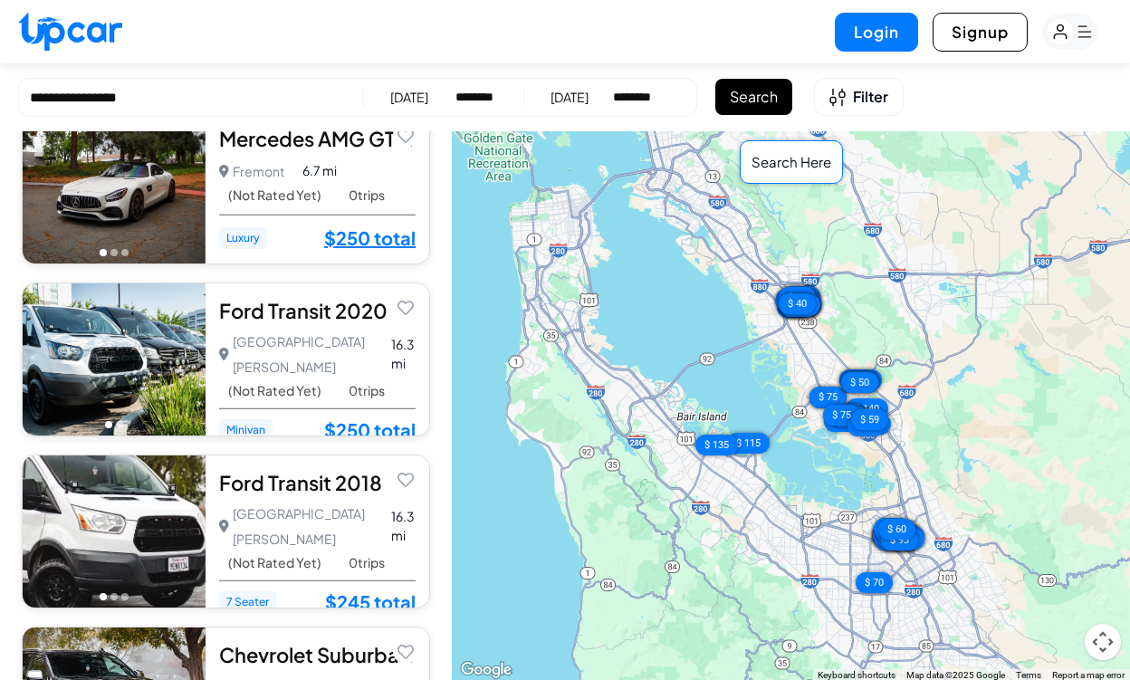
drag, startPoint x: 814, startPoint y: 524, endPoint x: 762, endPoint y: 445, distance: 95.5
click at [762, 445] on div "$ 350 $ 350 $ 350 $ 350 $ 350 $ 315 $ 250 $ 250 $ 245 $ 210 $ 204 $ 199 $ 165 $…" at bounding box center [791, 406] width 678 height 551
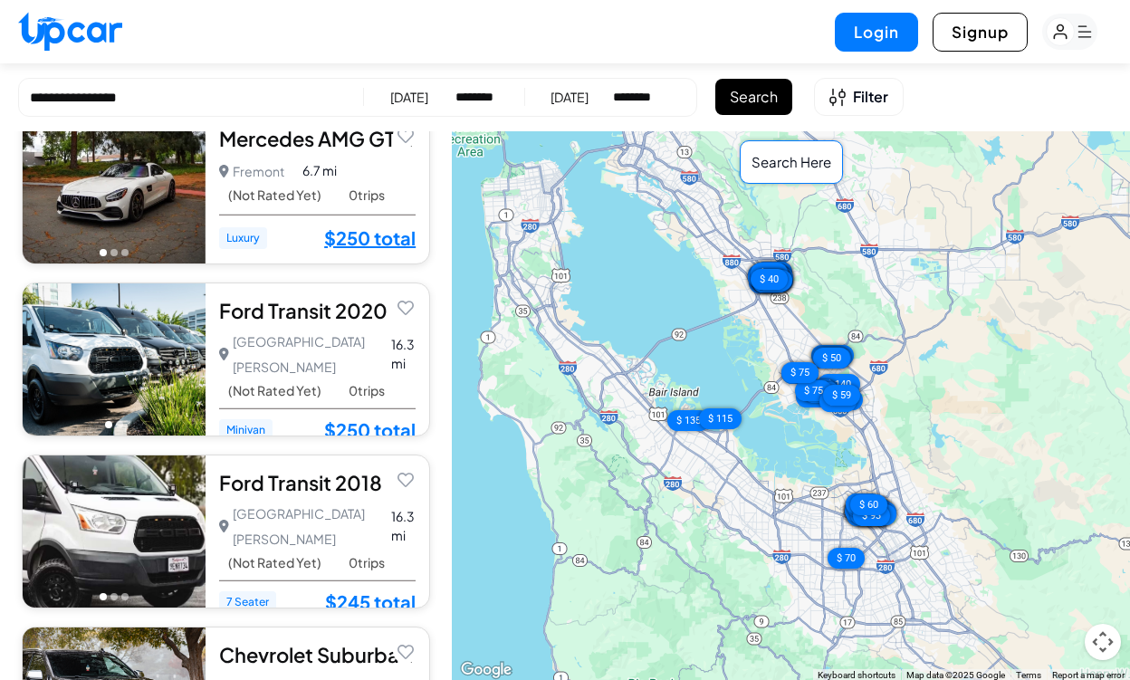
click at [800, 169] on div "Search Here" at bounding box center [791, 162] width 103 height 44
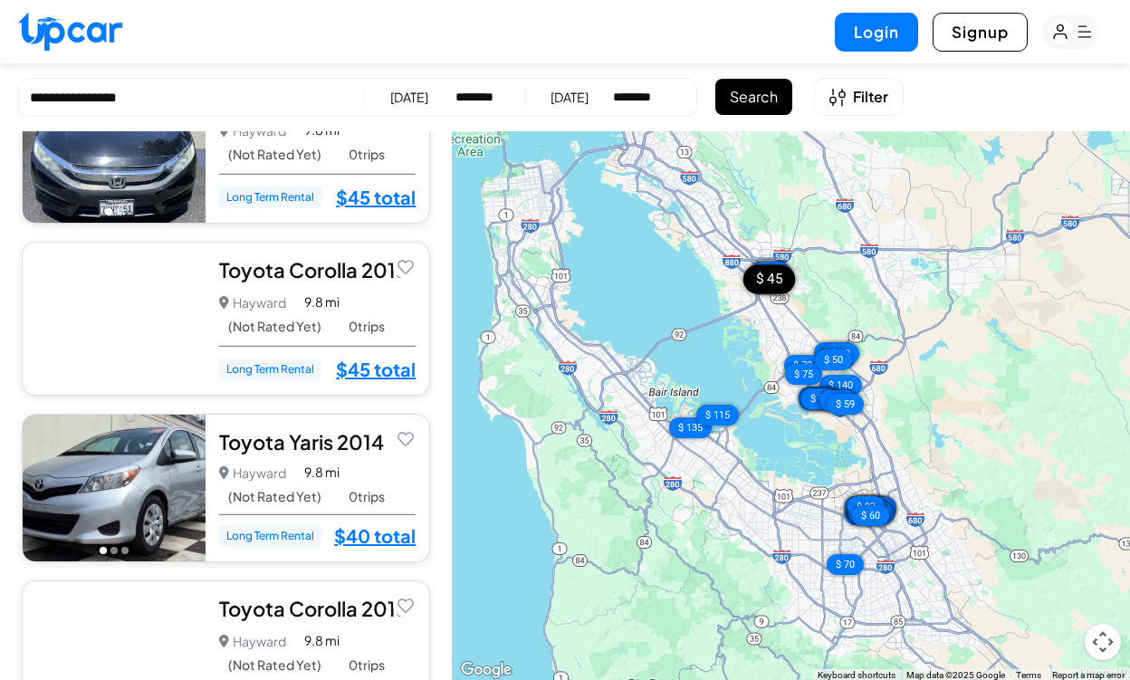
scroll to position [7957, 0]
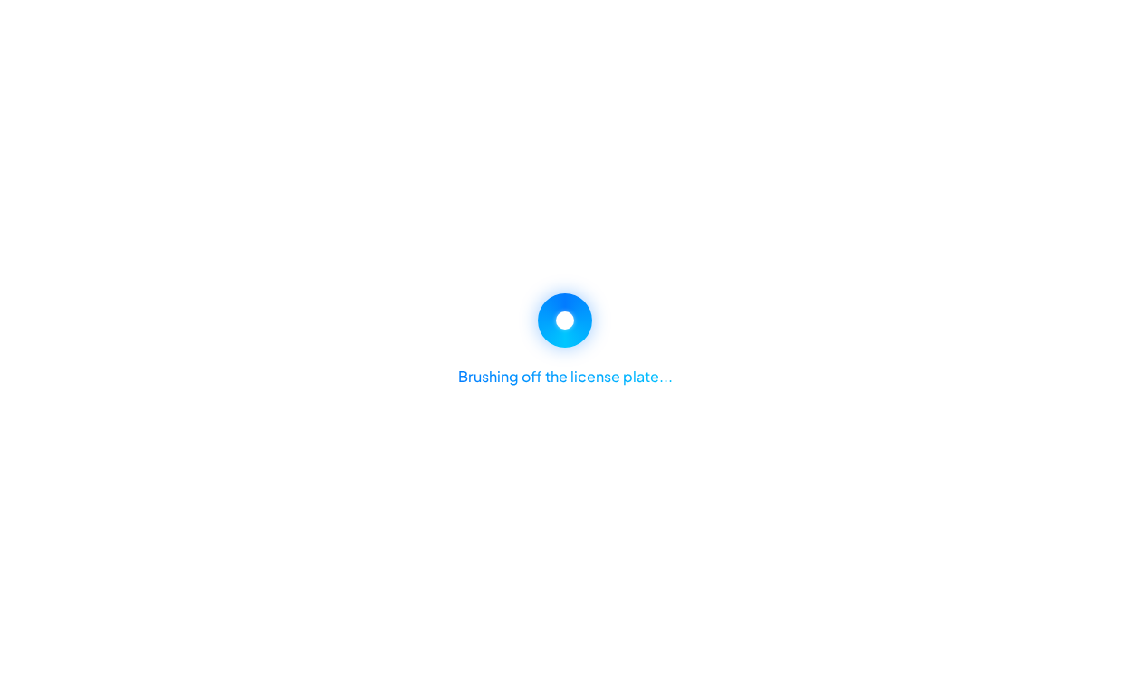
select select "********"
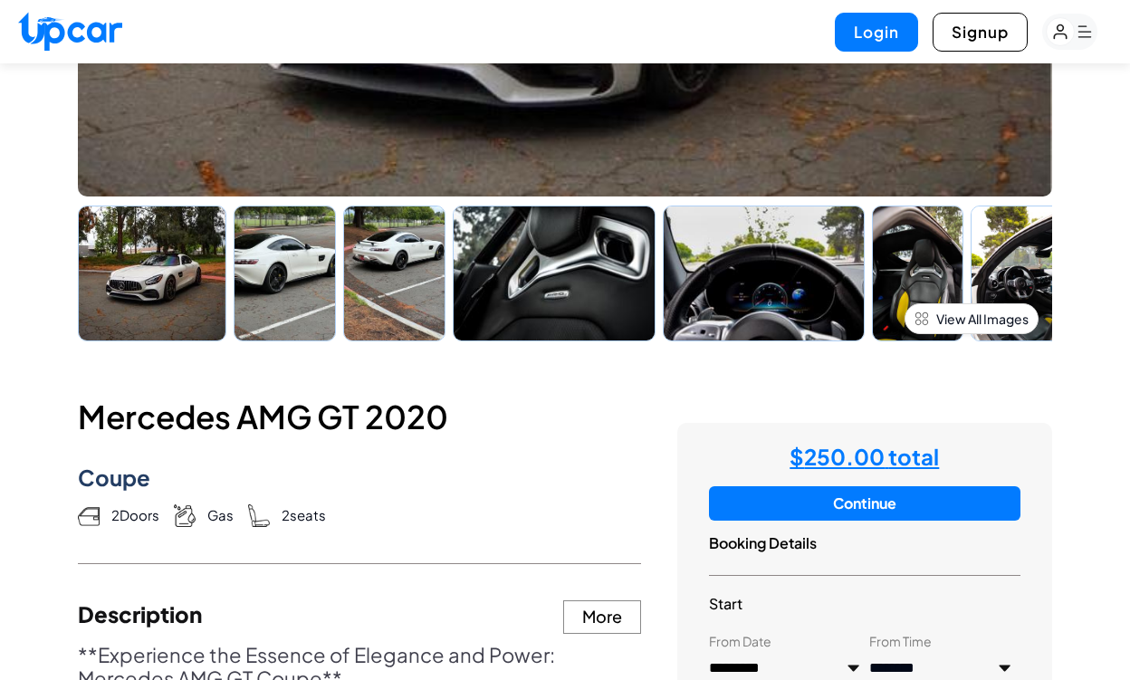
scroll to position [608, 0]
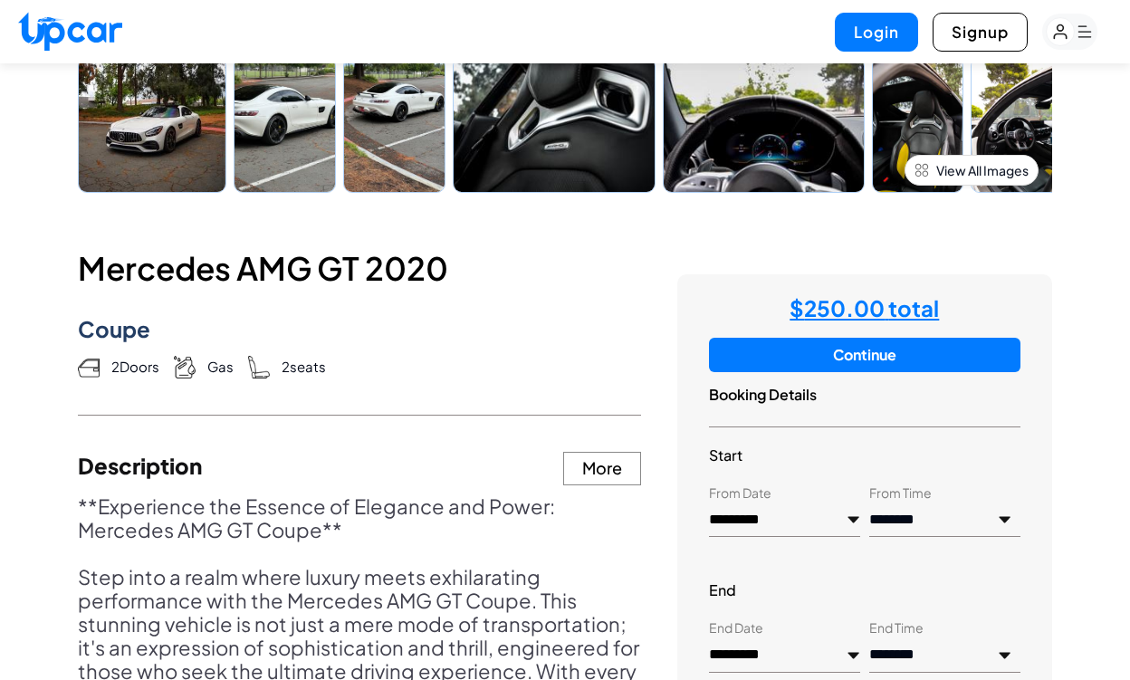
click at [847, 367] on button "Continue" at bounding box center [865, 355] width 312 height 34
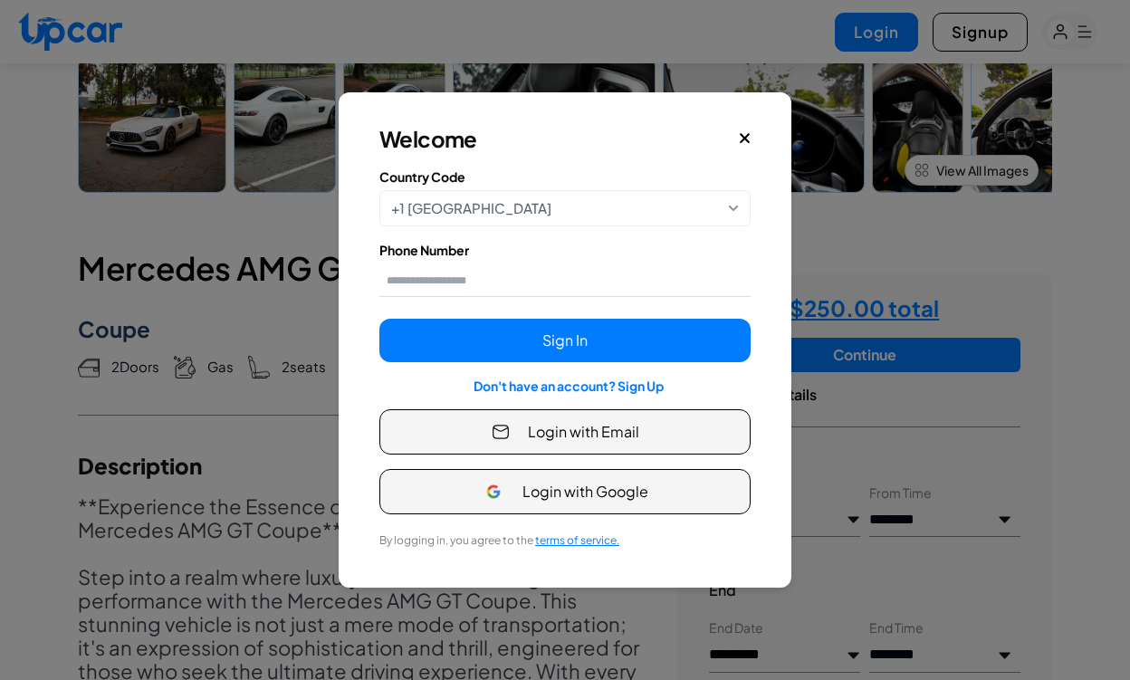
scroll to position [0, 0]
click at [751, 139] on div "Welcome Country Code +1 [GEOGRAPHIC_DATA] Only [GEOGRAPHIC_DATA] phone numbers …" at bounding box center [565, 340] width 444 height 487
click at [742, 139] on icon "Close" at bounding box center [745, 138] width 13 height 16
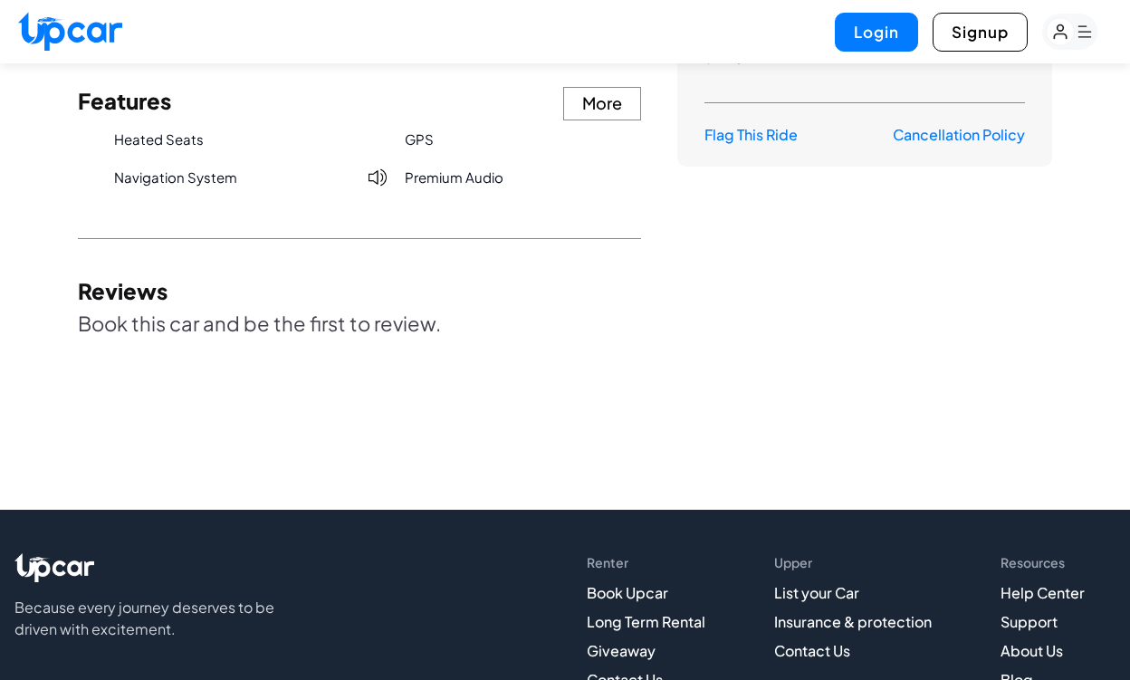
scroll to position [1551, 0]
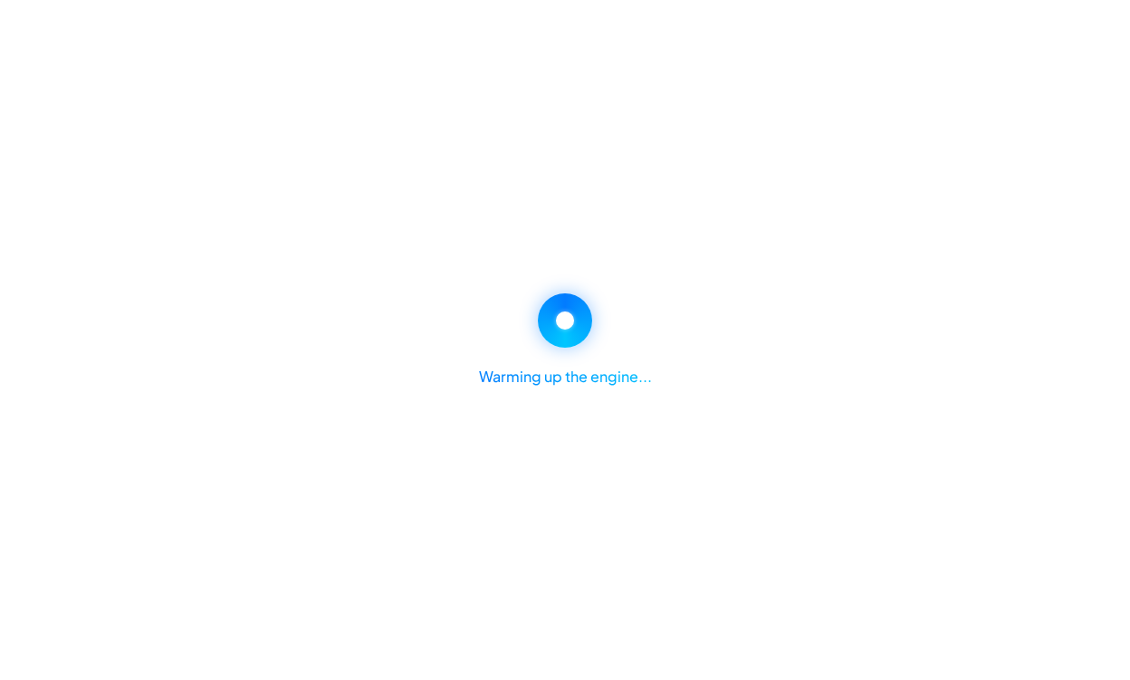
select select "********"
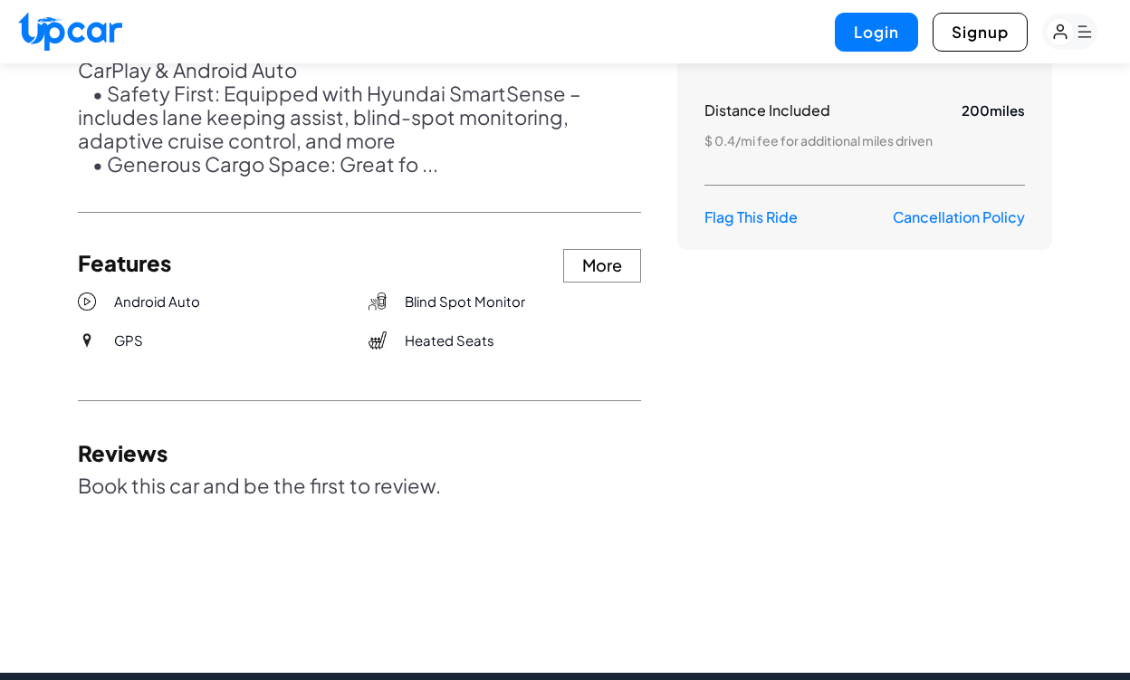
scroll to position [1350, 0]
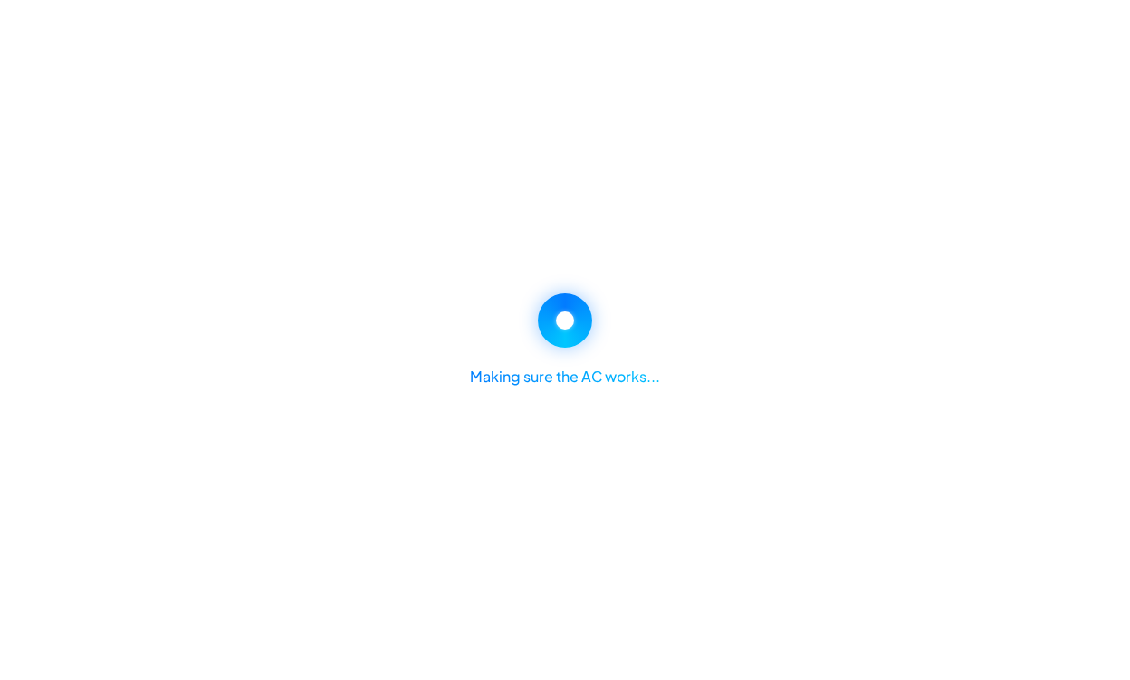
select select "********"
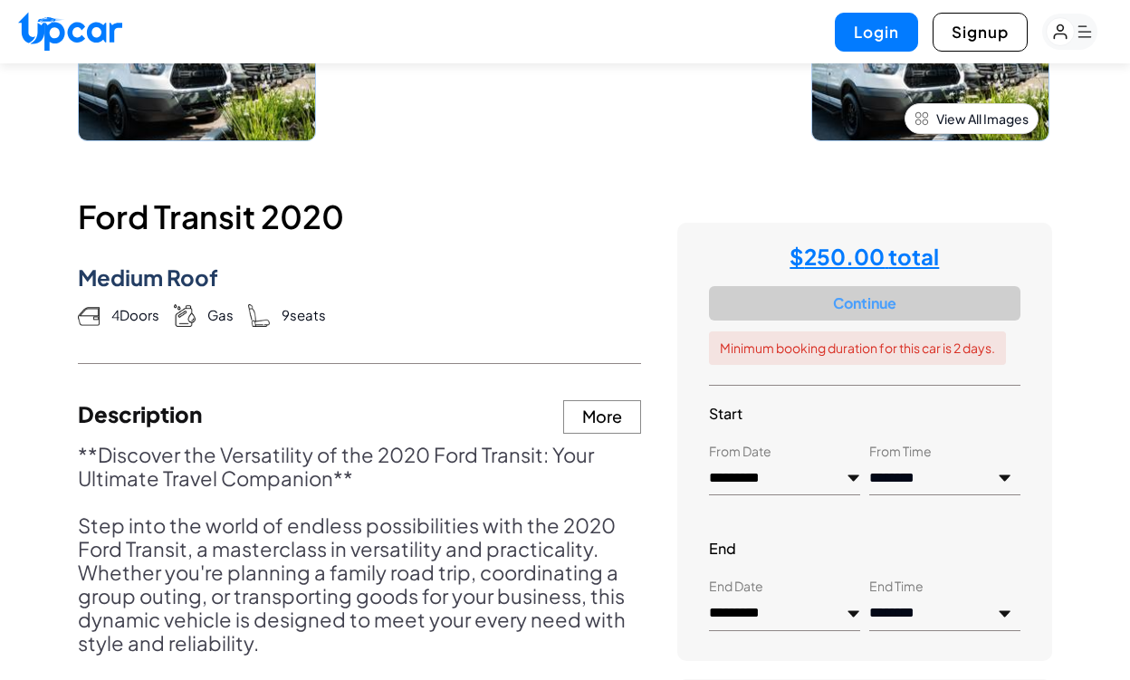
scroll to position [658, 0]
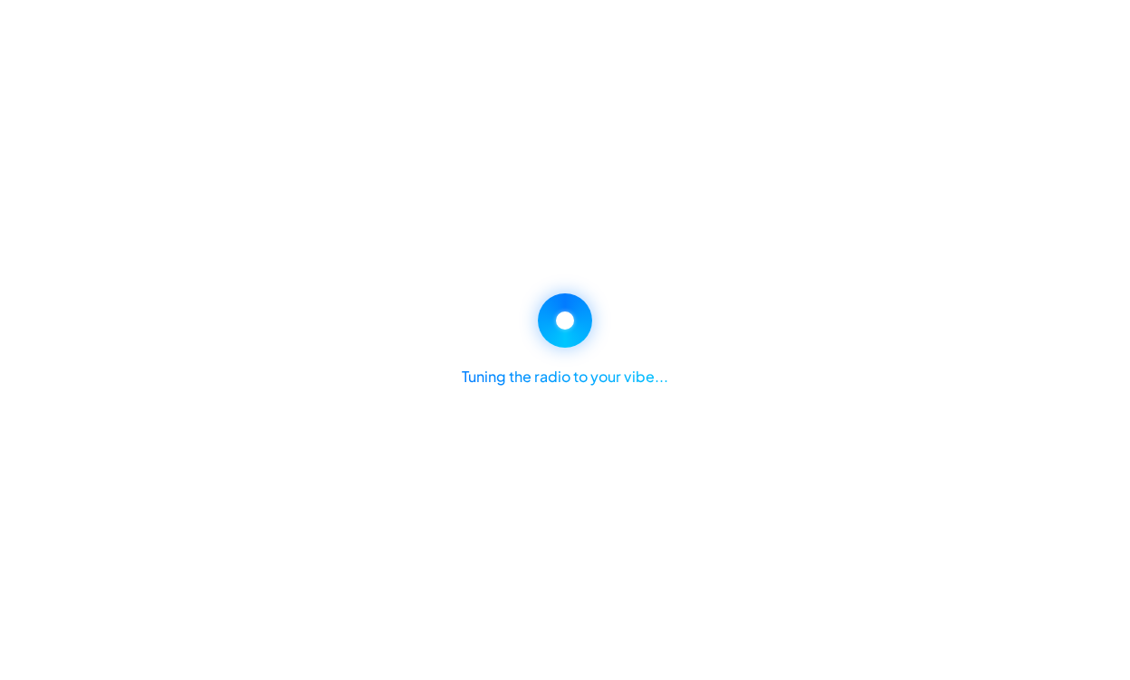
select select "********"
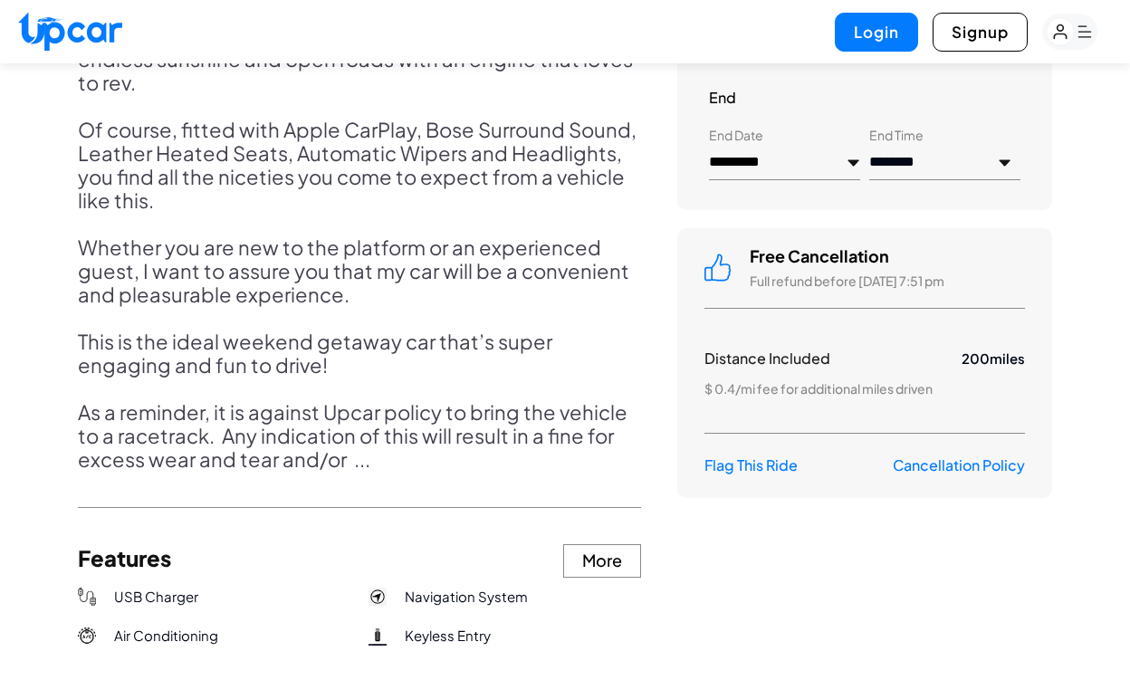
scroll to position [1118, 0]
